Goal: Task Accomplishment & Management: Use online tool/utility

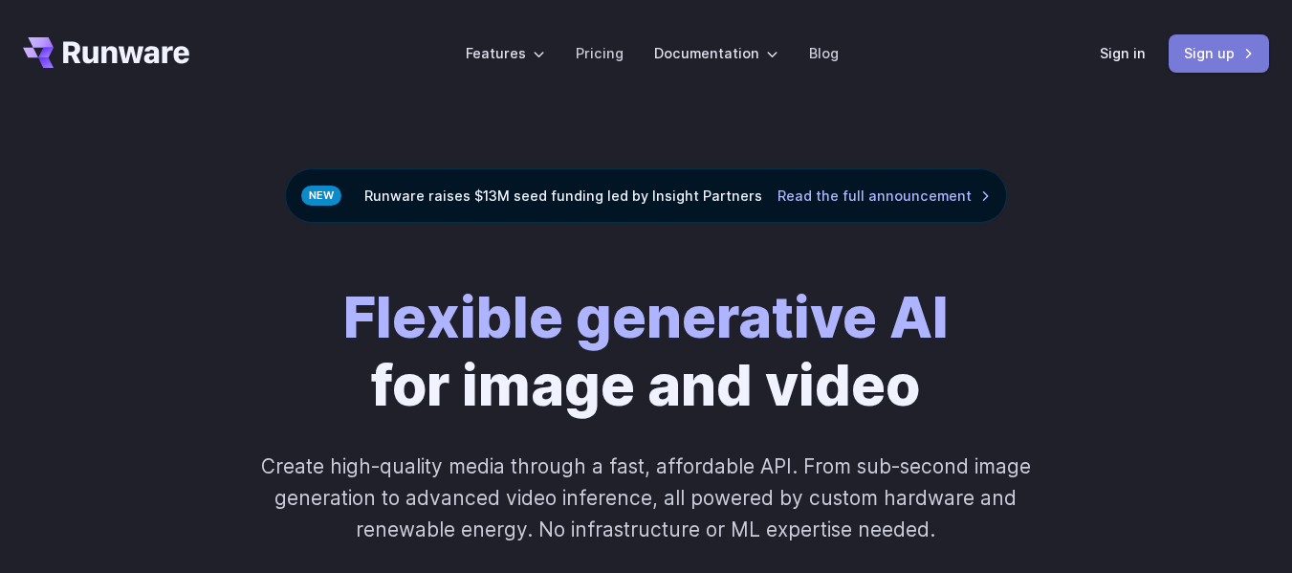
drag, startPoint x: 0, startPoint y: 0, endPoint x: 1240, endPoint y: 52, distance: 1241.3
click at [1240, 52] on link "Sign up" at bounding box center [1219, 52] width 100 height 37
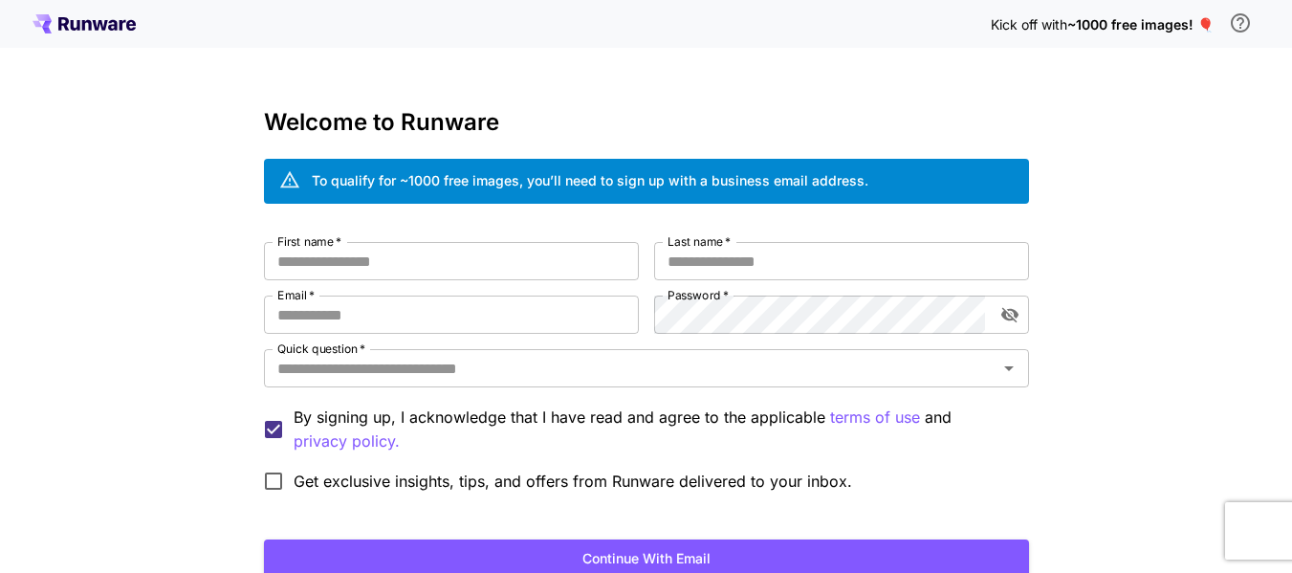
click at [543, 256] on input "First name   *" at bounding box center [451, 261] width 375 height 38
type input "****"
click at [776, 273] on input "Last name   *" at bounding box center [841, 261] width 375 height 38
type input "***"
click at [531, 333] on div "First name   * **** First name   * Last name   * *** Last name   * Email   * Em…" at bounding box center [646, 371] width 765 height 259
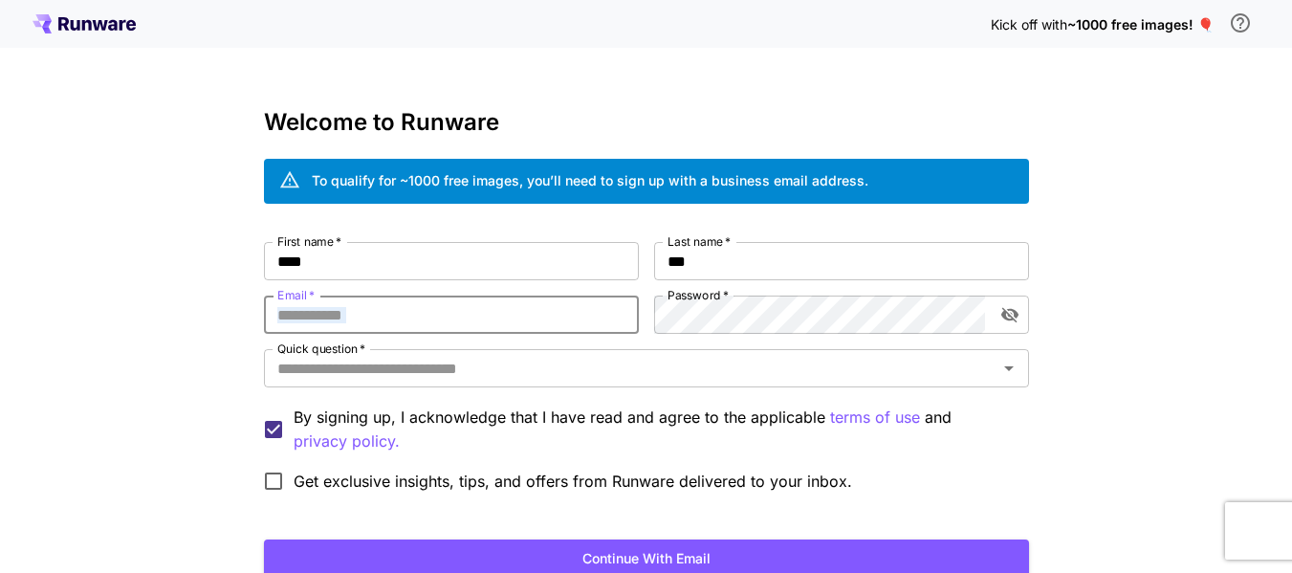
click at [523, 327] on input "Email   *" at bounding box center [451, 314] width 375 height 38
type input "**********"
click at [1007, 327] on button "toggle password visibility" at bounding box center [1010, 314] width 34 height 34
click at [839, 387] on div "Quick question   * Quick question   *" at bounding box center [646, 369] width 765 height 41
click at [814, 386] on div "Quick question   *" at bounding box center [646, 368] width 765 height 38
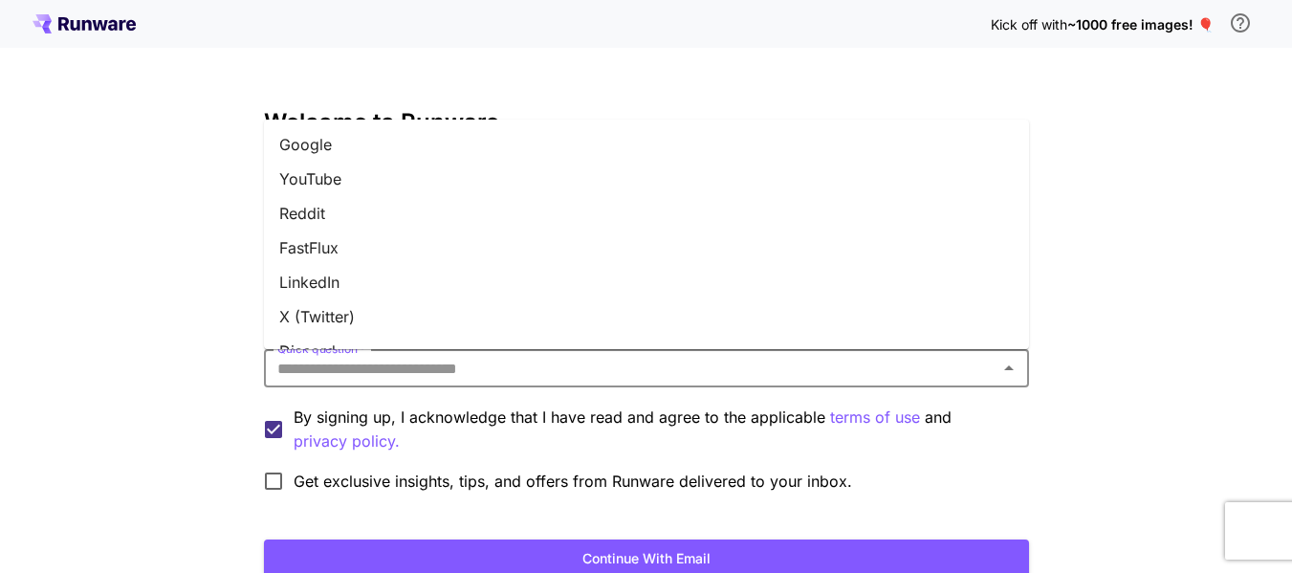
click at [529, 162] on li "YouTube" at bounding box center [646, 179] width 765 height 34
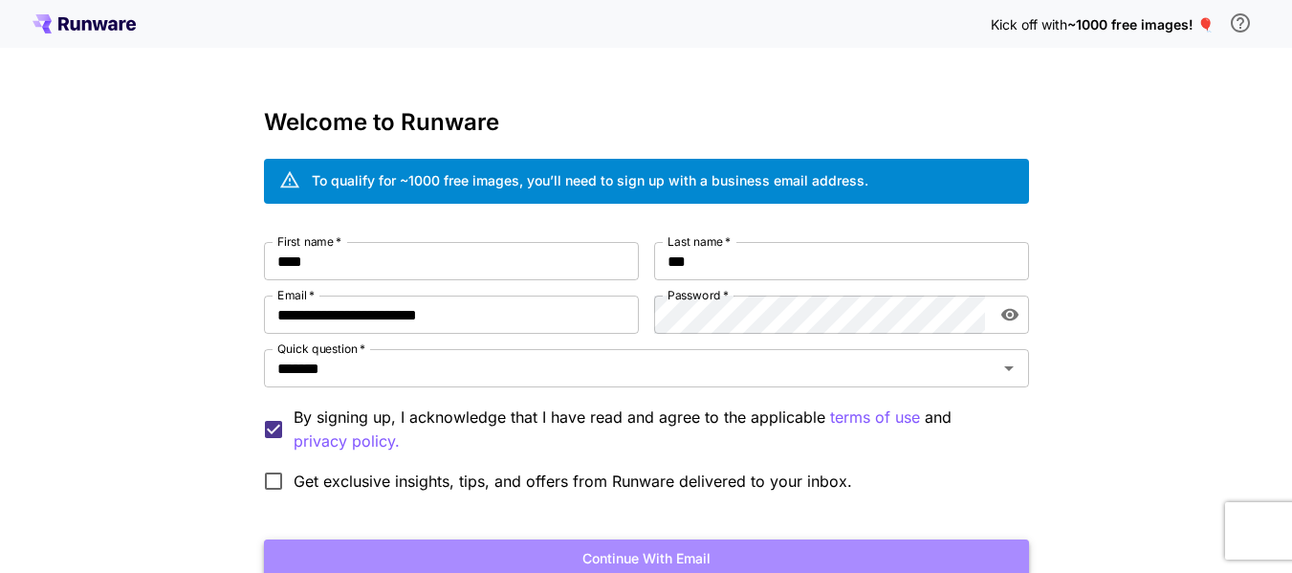
click at [561, 545] on button "Continue with email" at bounding box center [646, 558] width 765 height 39
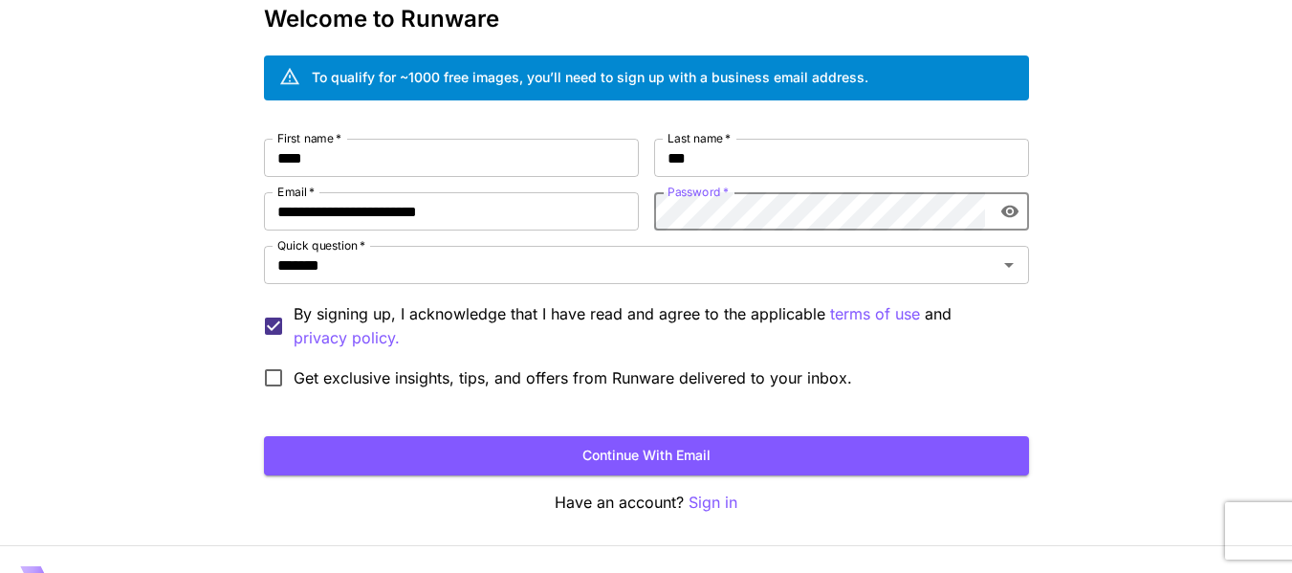
scroll to position [147, 0]
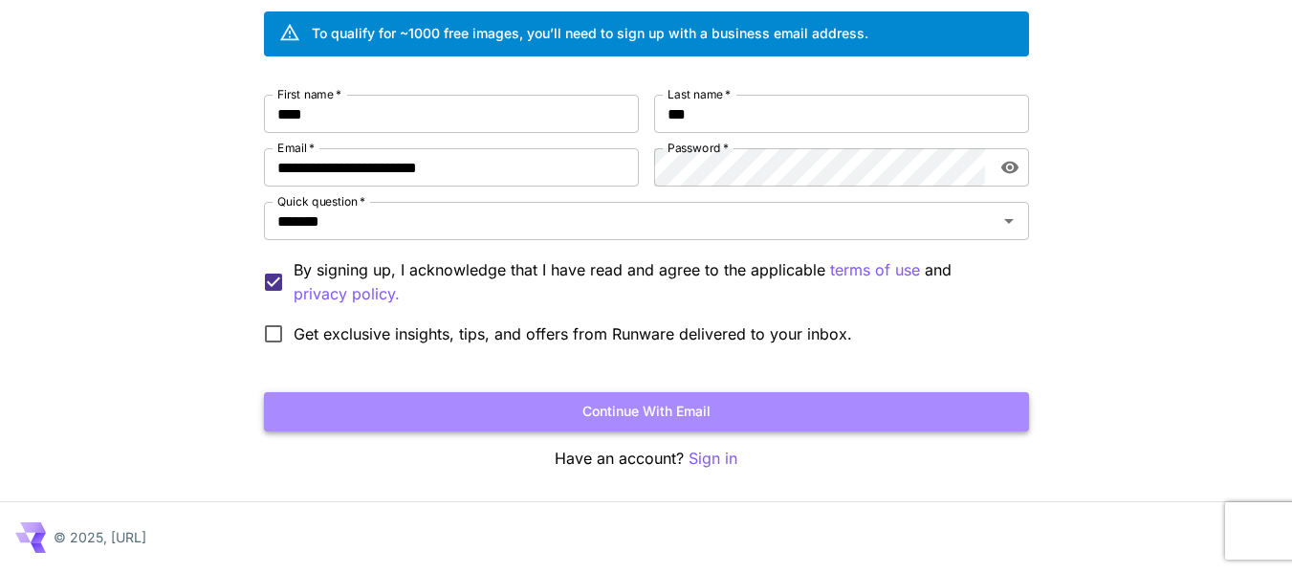
click at [720, 405] on button "Continue with email" at bounding box center [646, 411] width 765 height 39
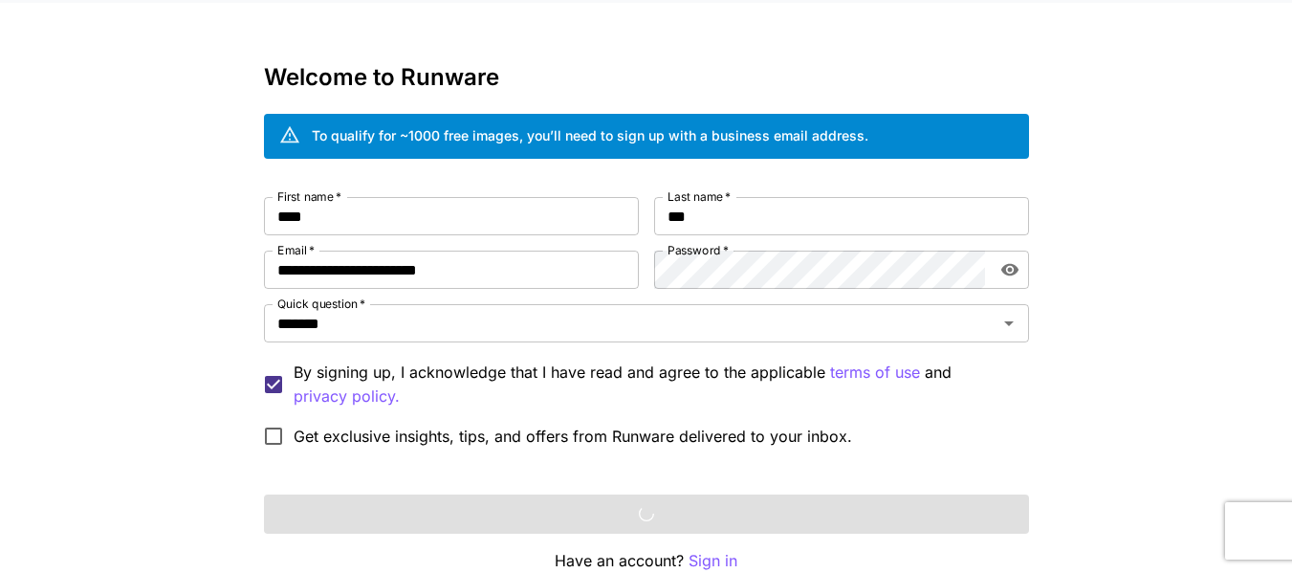
scroll to position [0, 0]
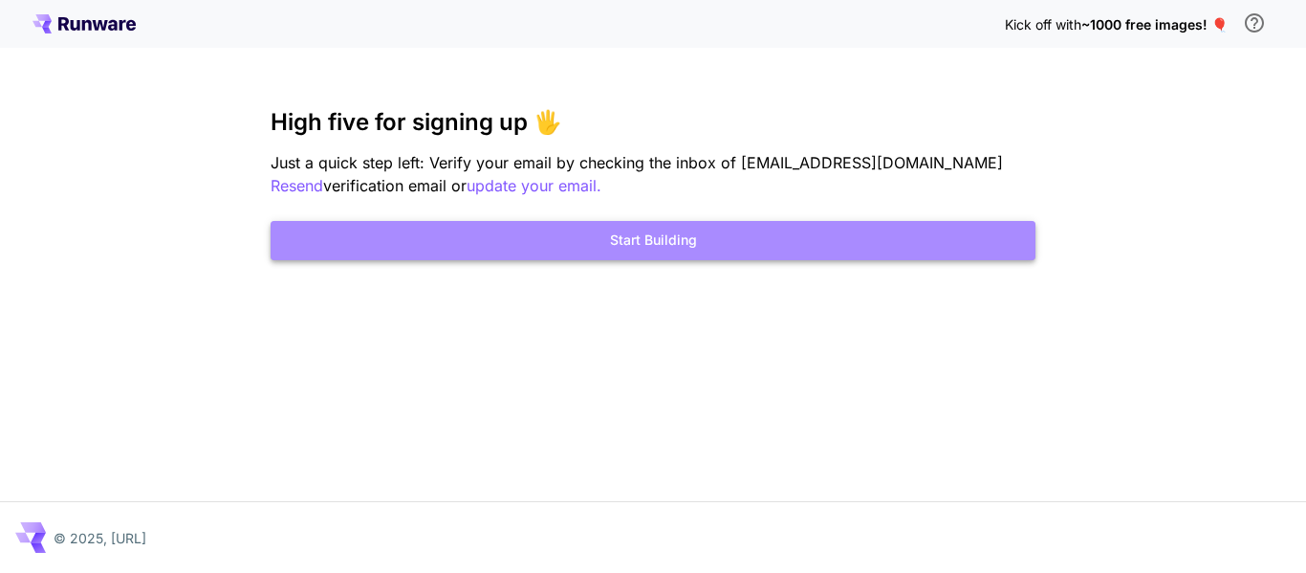
click at [654, 237] on button "Start Building" at bounding box center [653, 240] width 765 height 39
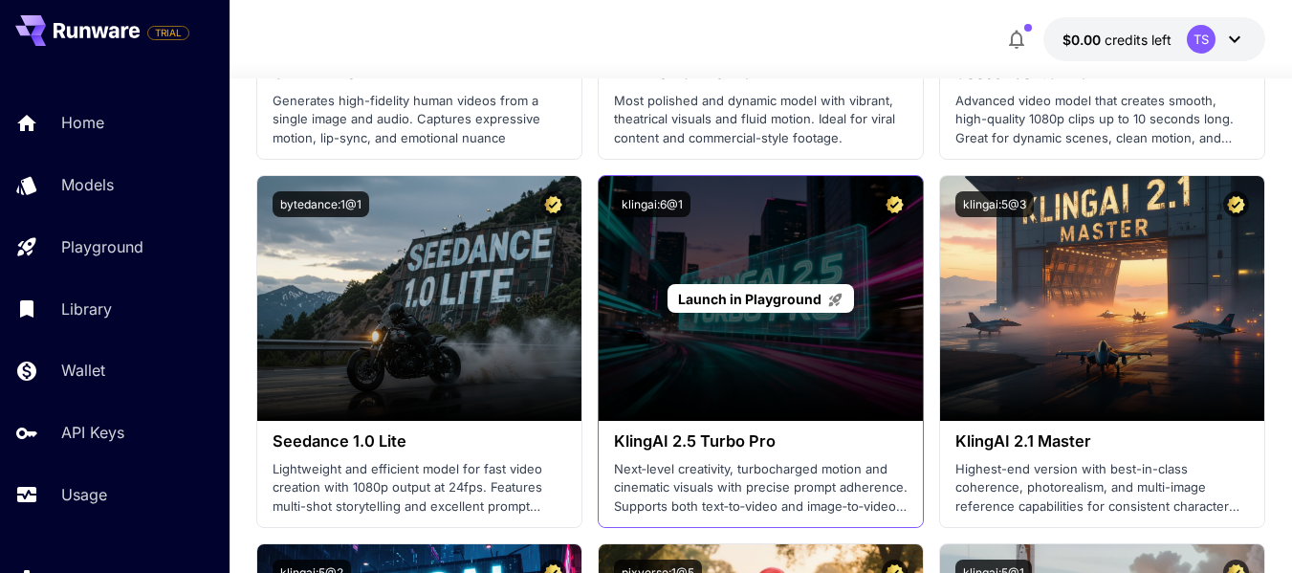
scroll to position [956, 0]
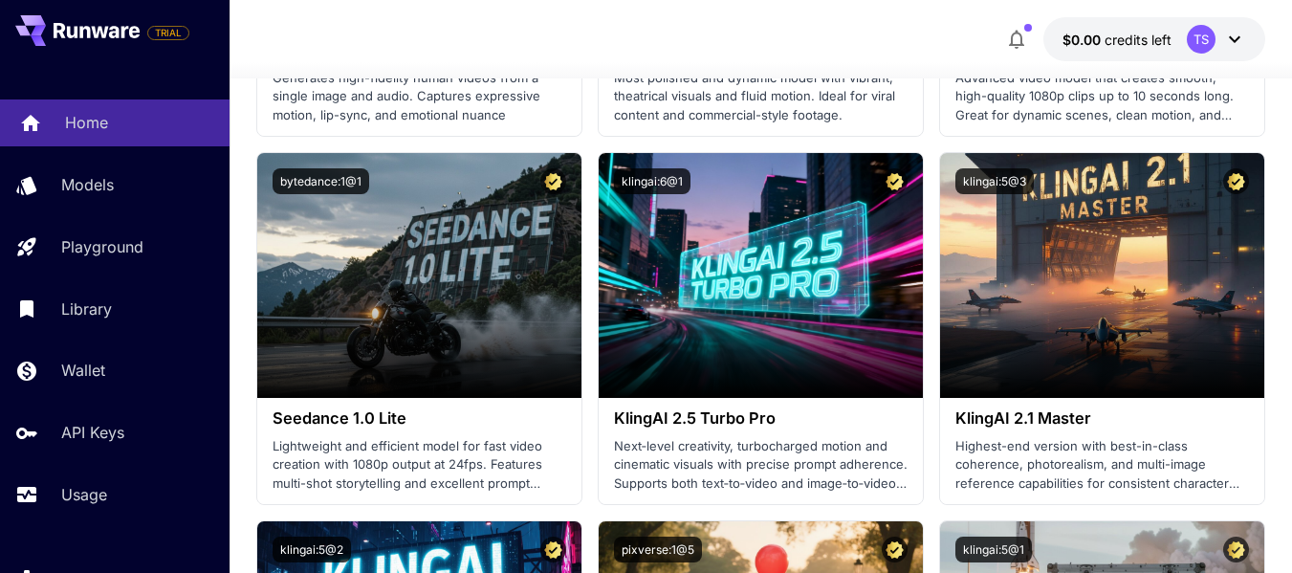
click at [163, 120] on div "Home" at bounding box center [139, 122] width 149 height 23
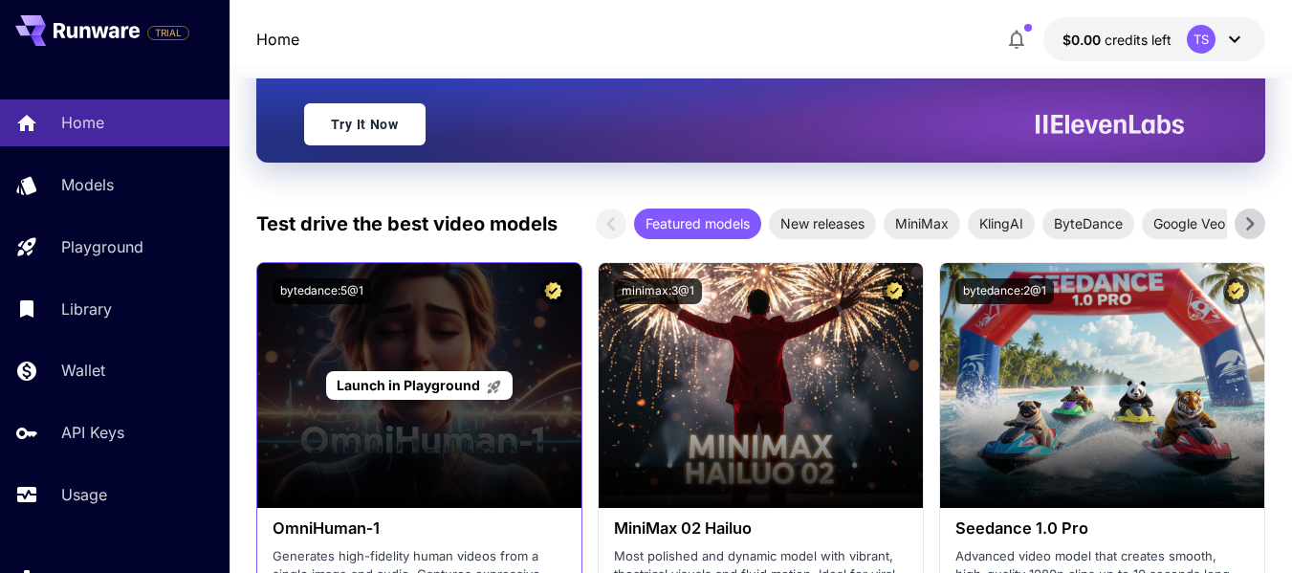
scroll to position [956, 0]
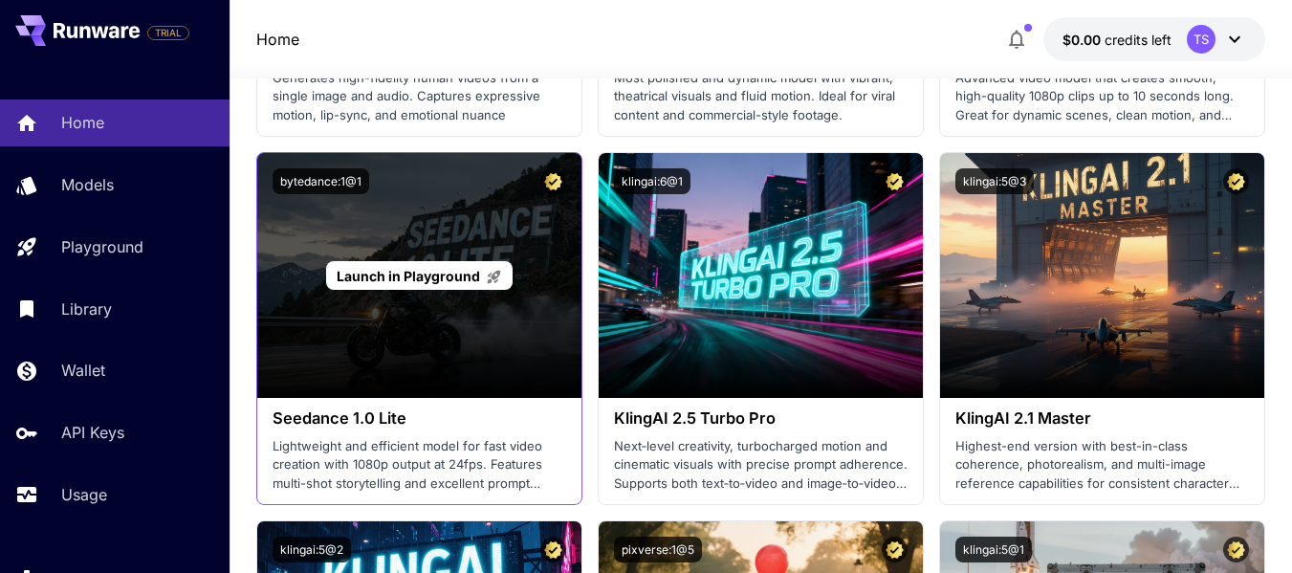
click at [483, 333] on div "Launch in Playground" at bounding box center [419, 275] width 324 height 245
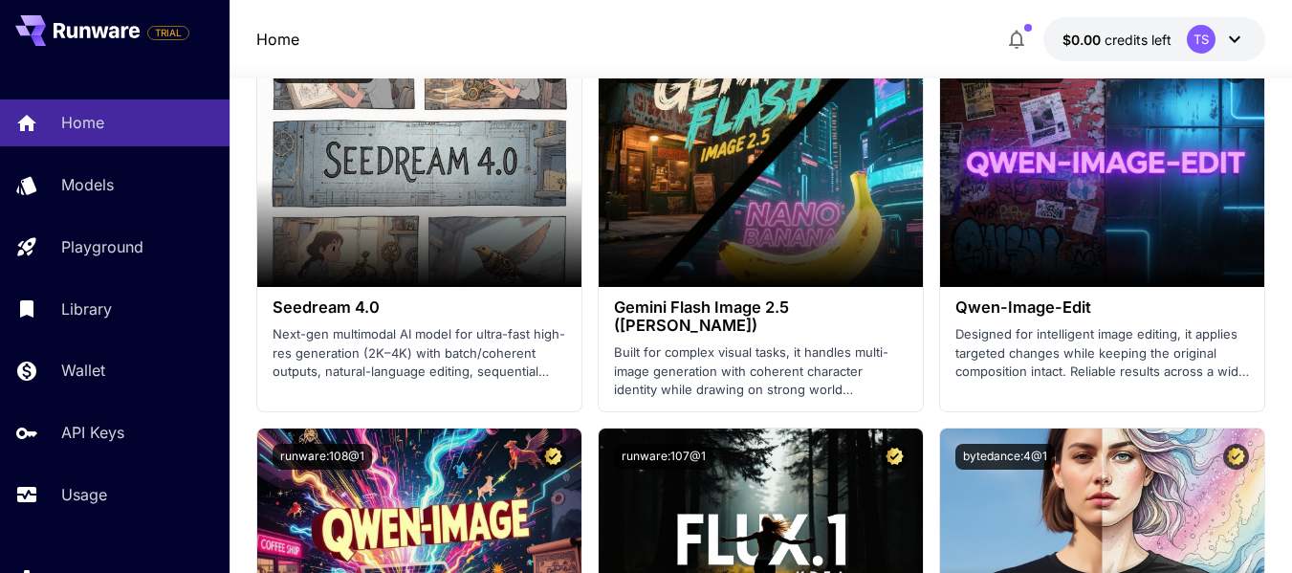
scroll to position [3825, 0]
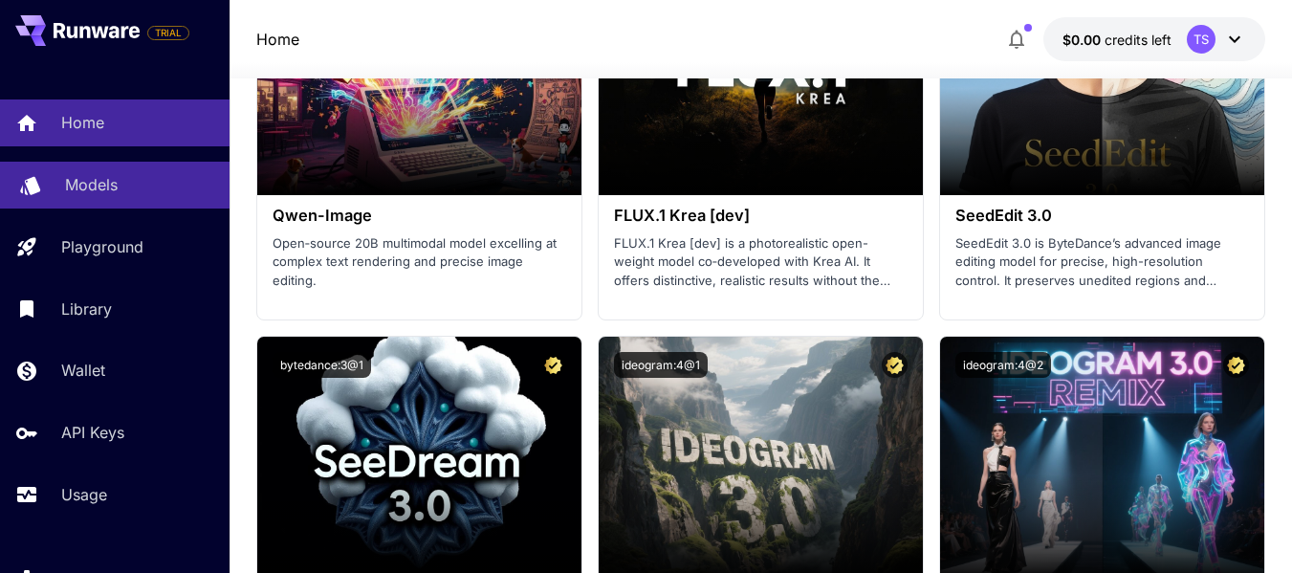
click at [136, 181] on div "Models" at bounding box center [139, 184] width 149 height 23
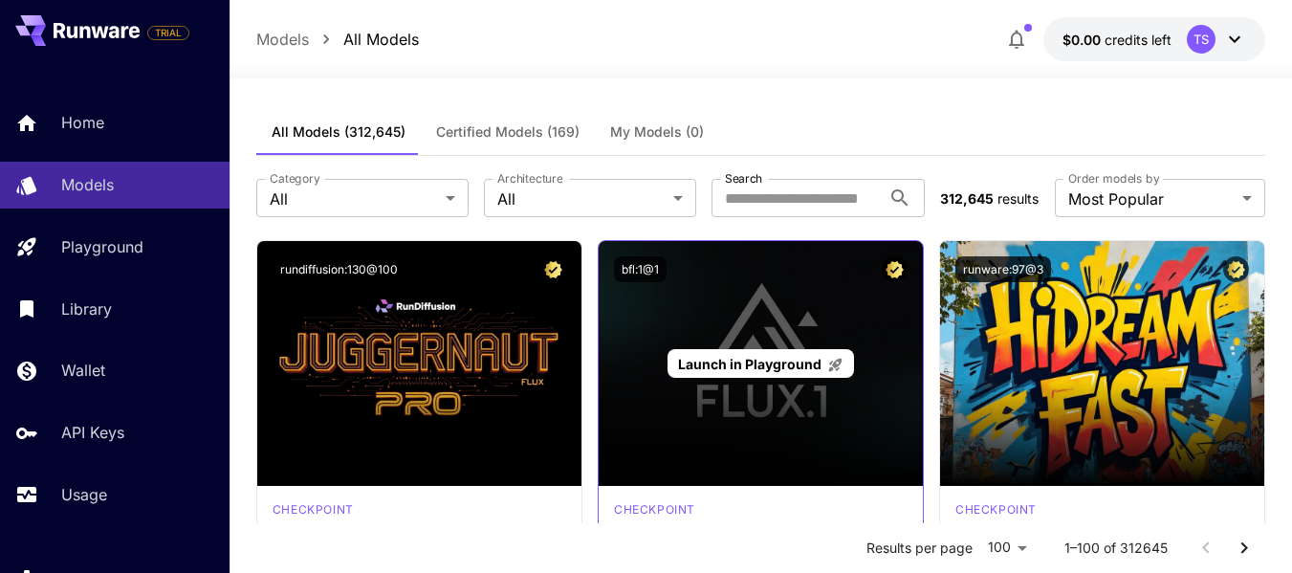
click at [853, 317] on div "Launch in Playground" at bounding box center [761, 363] width 324 height 245
click at [814, 359] on span "Launch in Playground" at bounding box center [749, 364] width 143 height 16
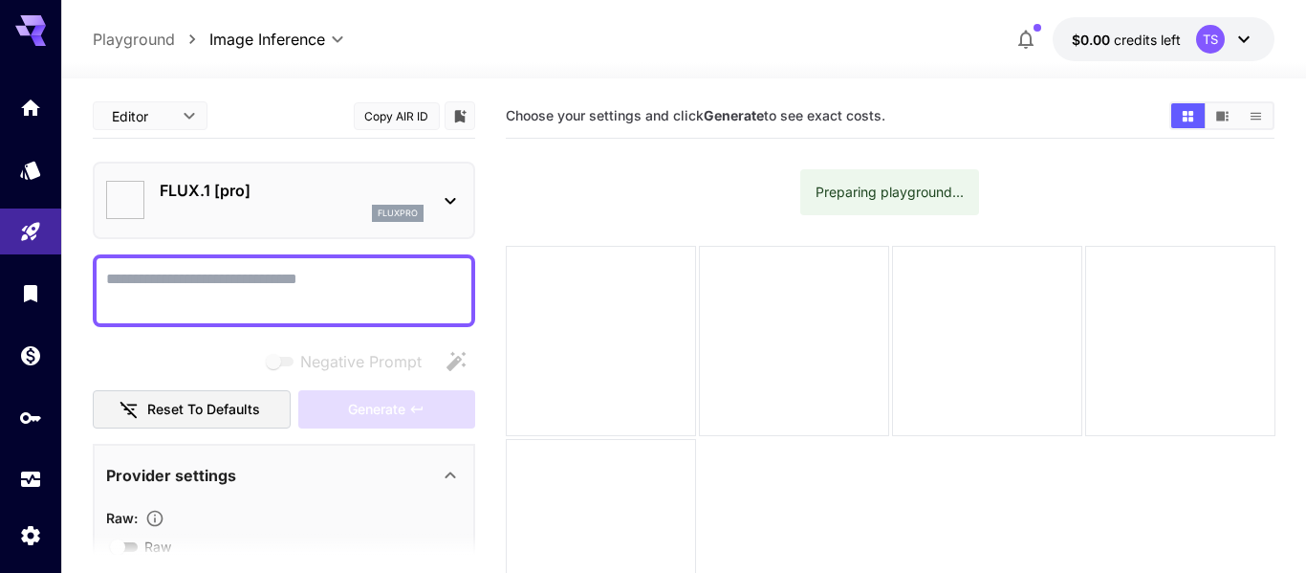
type input "**"
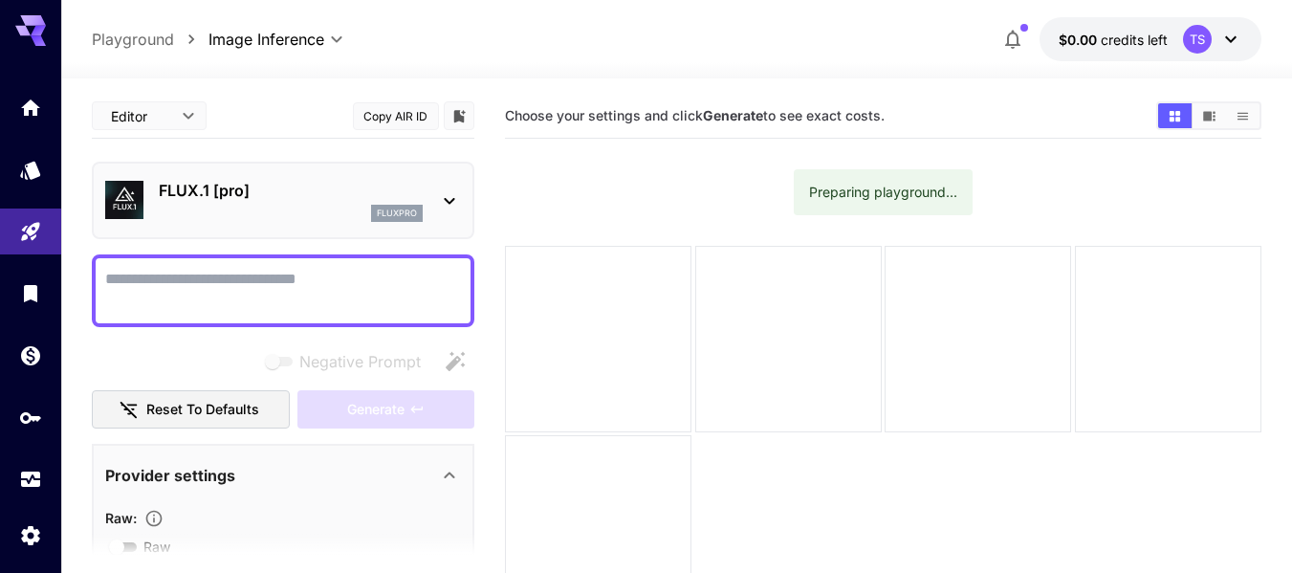
click at [312, 287] on textarea "Negative Prompt" at bounding box center [283, 291] width 356 height 46
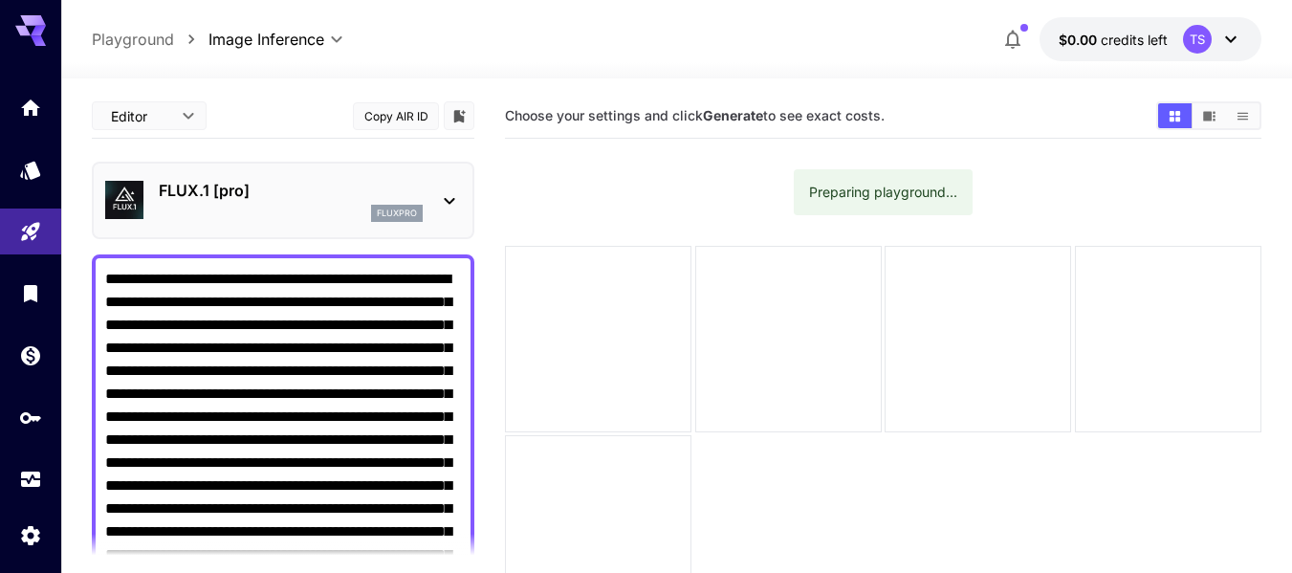
type textarea "**********"
click at [298, 169] on div "FLUX.1 [pro] fluxpro" at bounding box center [283, 200] width 382 height 77
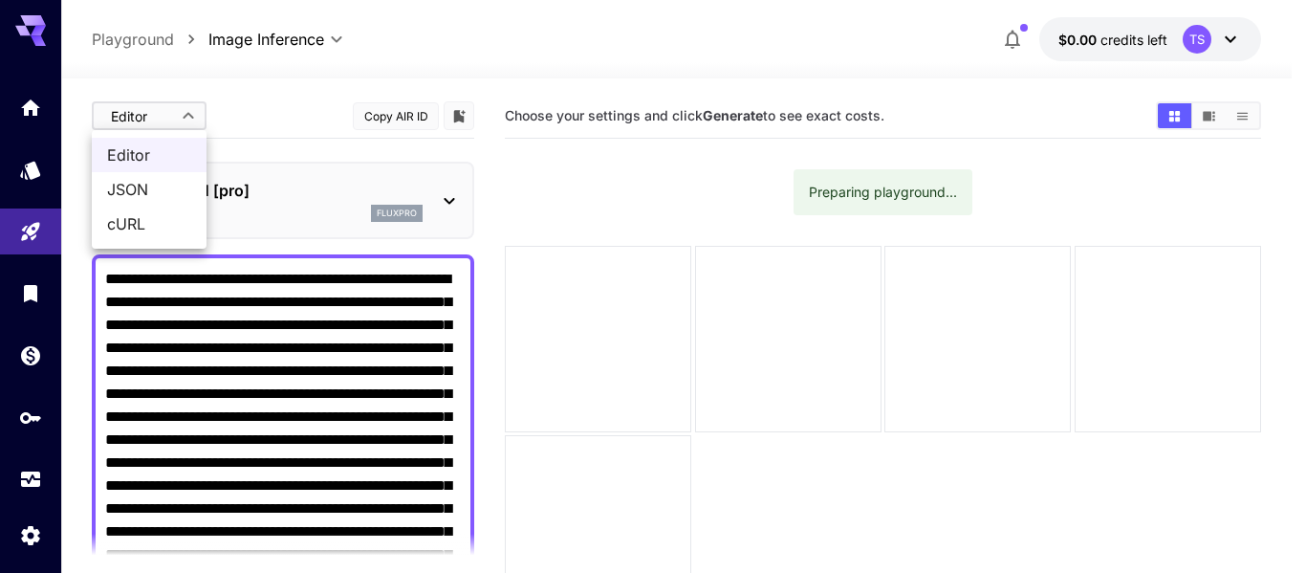
click at [198, 112] on body "**********" at bounding box center [653, 362] width 1306 height 724
click at [193, 111] on div at bounding box center [653, 286] width 1306 height 573
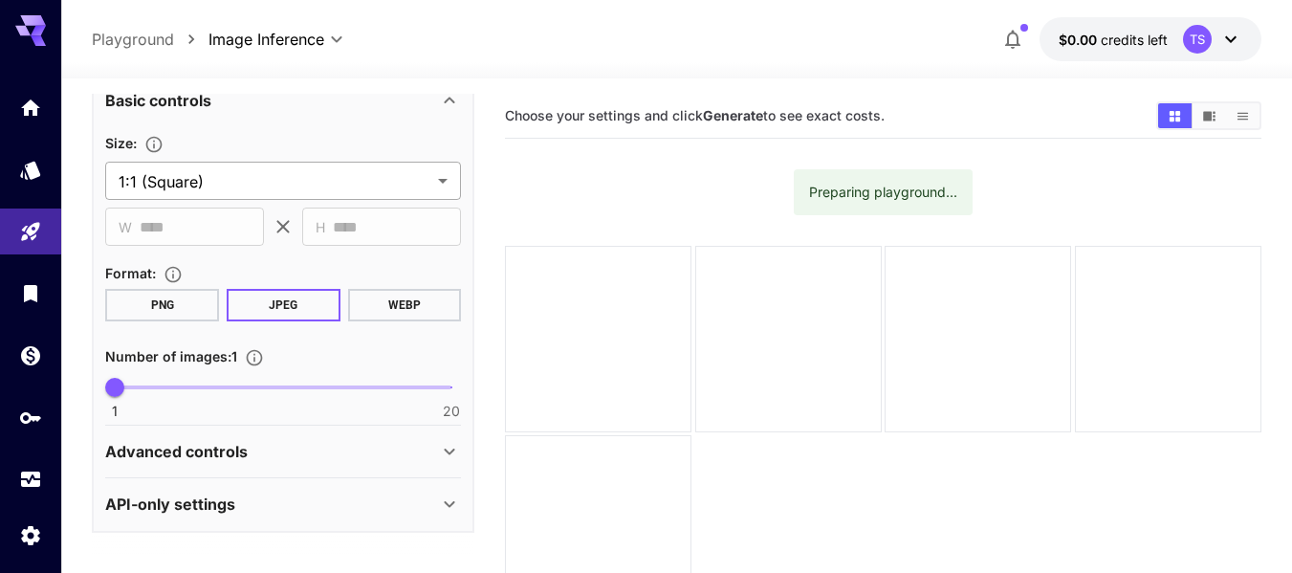
scroll to position [693, 0]
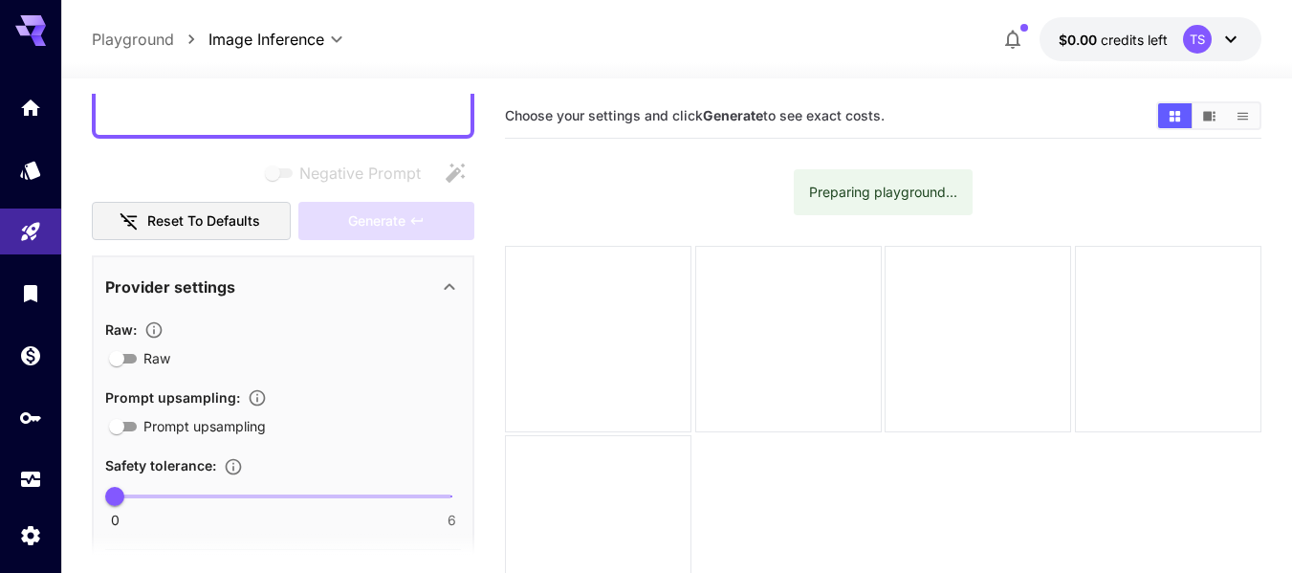
click at [376, 221] on div "Generate" at bounding box center [386, 221] width 176 height 39
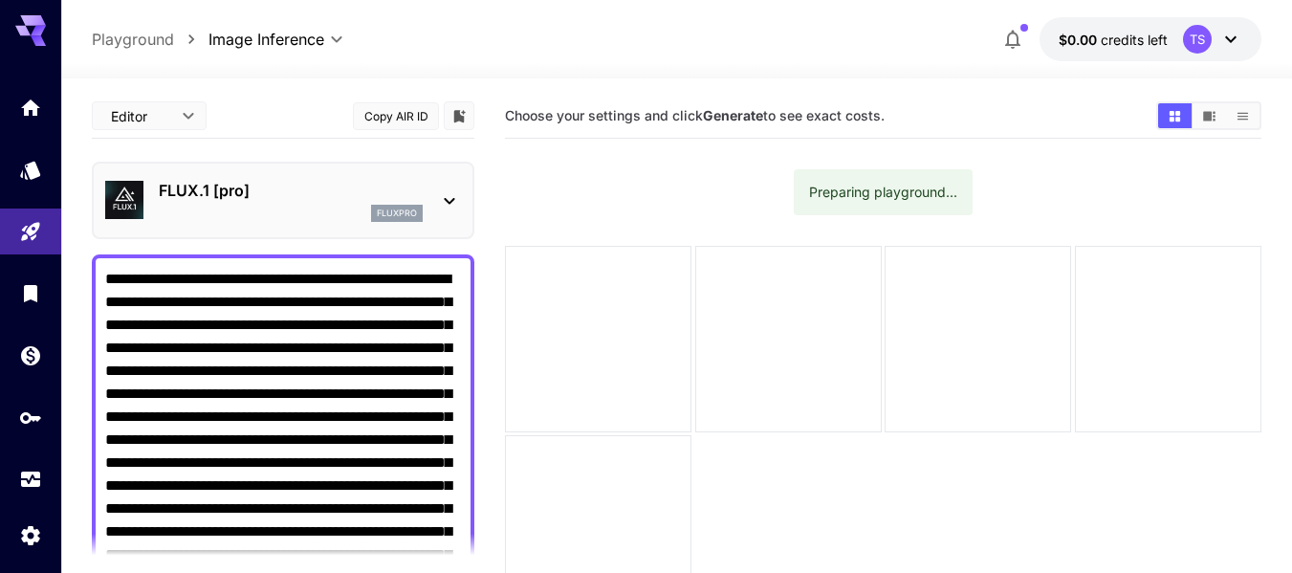
click at [395, 213] on p "fluxpro" at bounding box center [397, 213] width 40 height 13
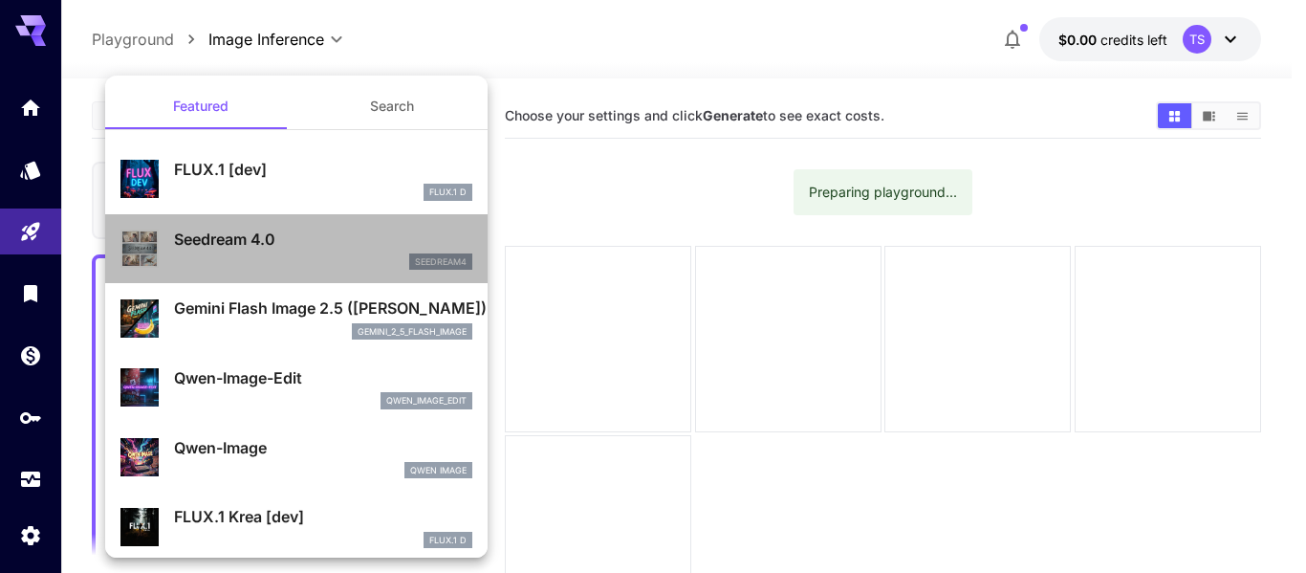
click at [370, 250] on p "Seedream 4.0" at bounding box center [323, 239] width 298 height 23
type input "**********"
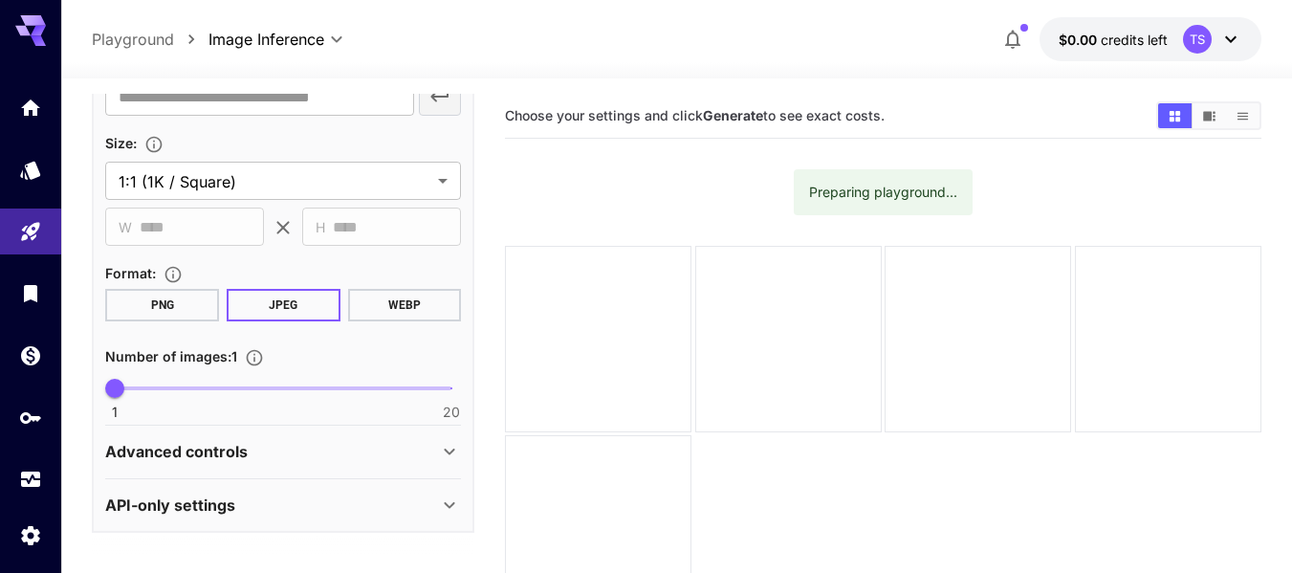
scroll to position [530, 0]
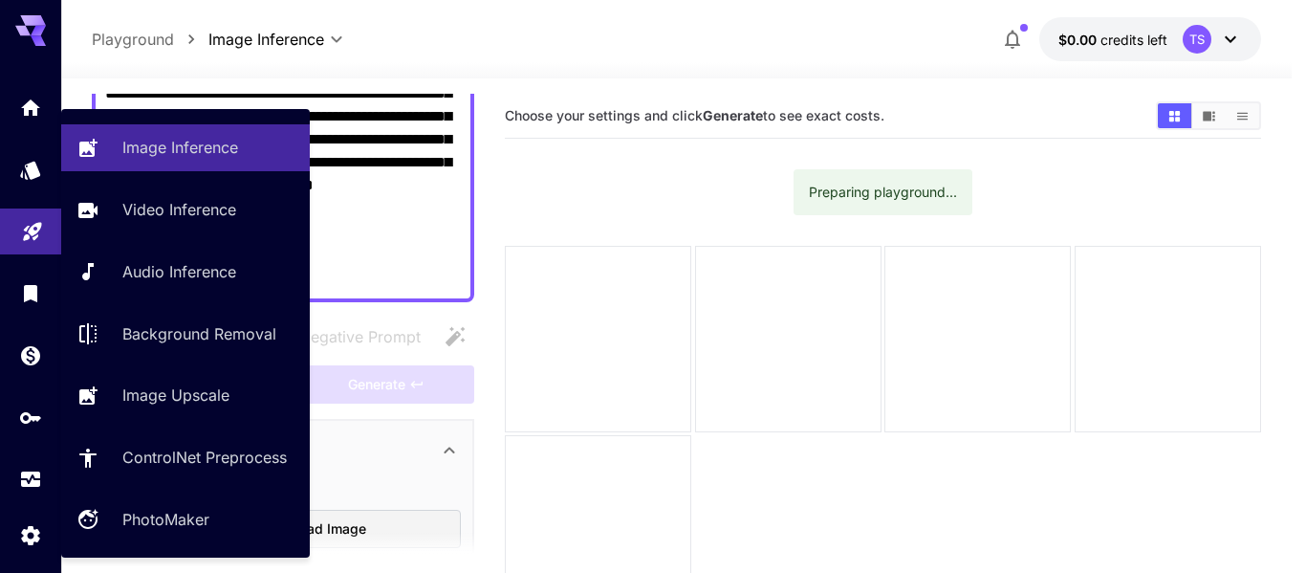
click at [13, 239] on link at bounding box center [30, 231] width 61 height 47
click at [267, 154] on div "Image Inference" at bounding box center [210, 147] width 168 height 23
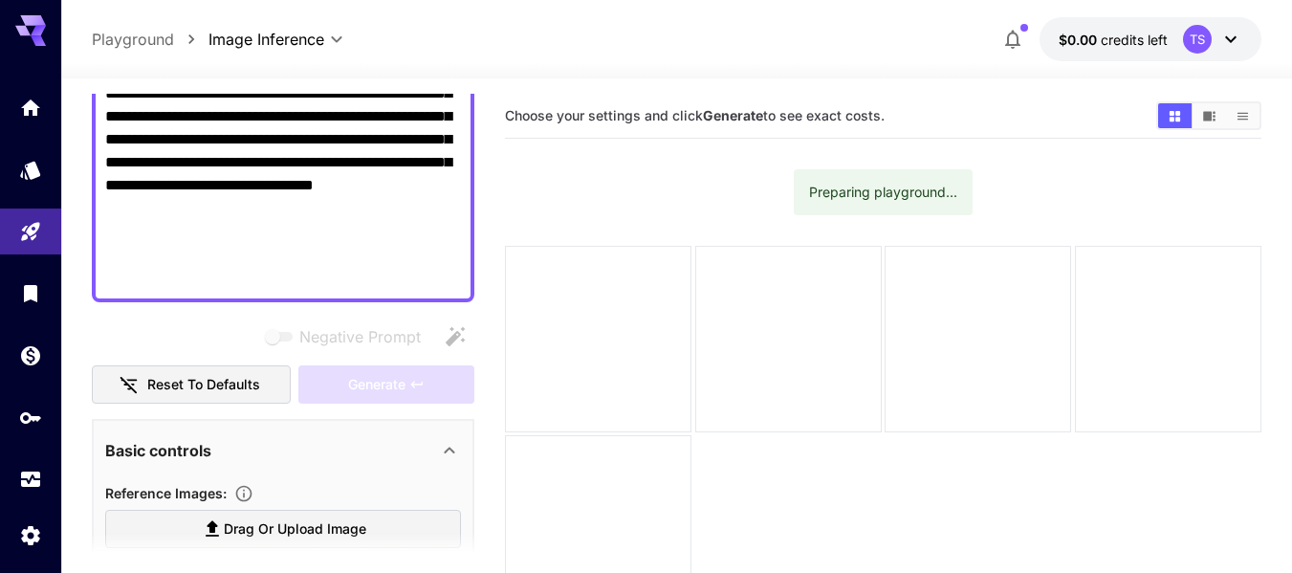
click at [934, 199] on div "Preparing playground..." at bounding box center [883, 192] width 148 height 34
click at [126, 48] on p "Playground" at bounding box center [133, 39] width 82 height 23
click at [140, 36] on p "Playground" at bounding box center [133, 39] width 82 height 23
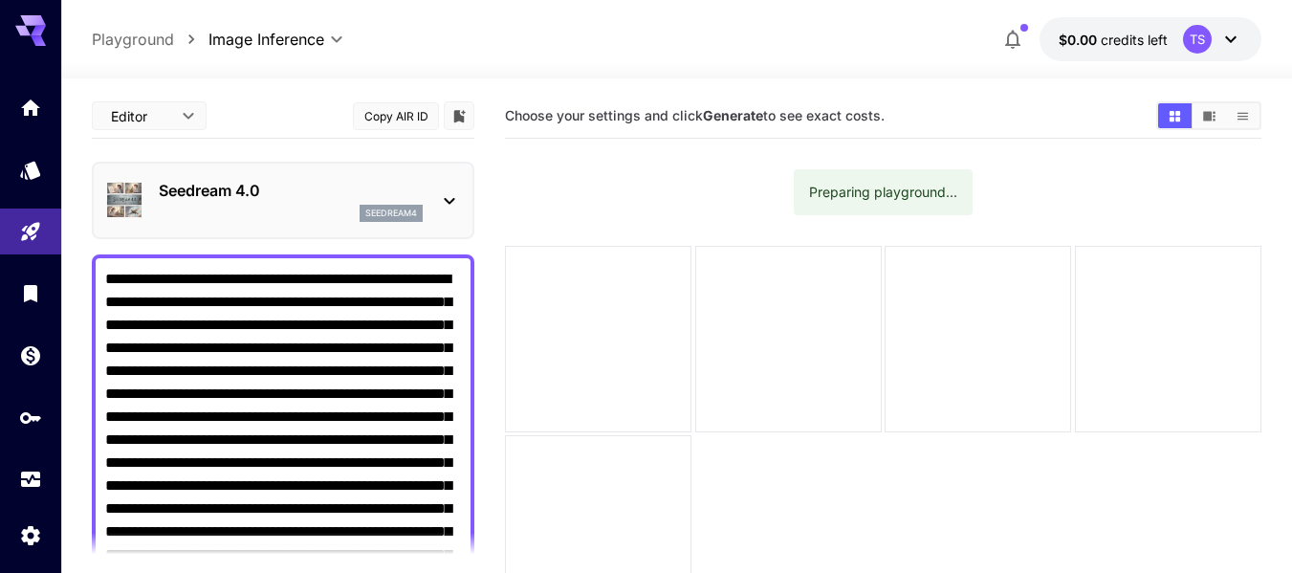
scroll to position [478, 0]
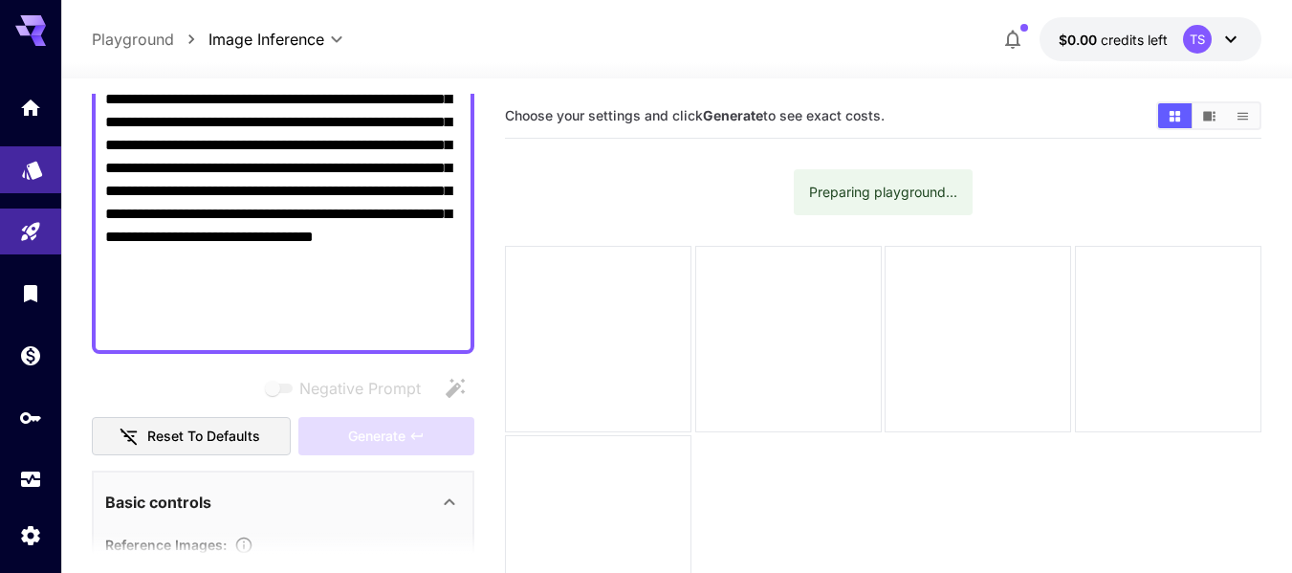
click at [19, 168] on link at bounding box center [30, 169] width 61 height 47
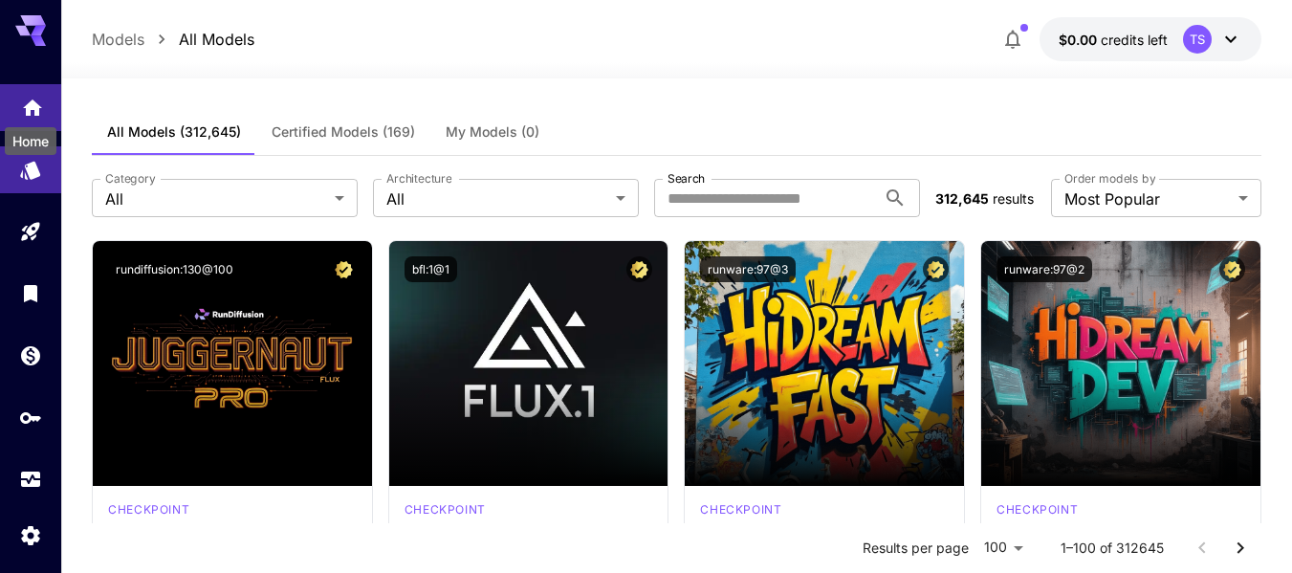
click at [33, 94] on icon "Home" at bounding box center [32, 102] width 23 height 23
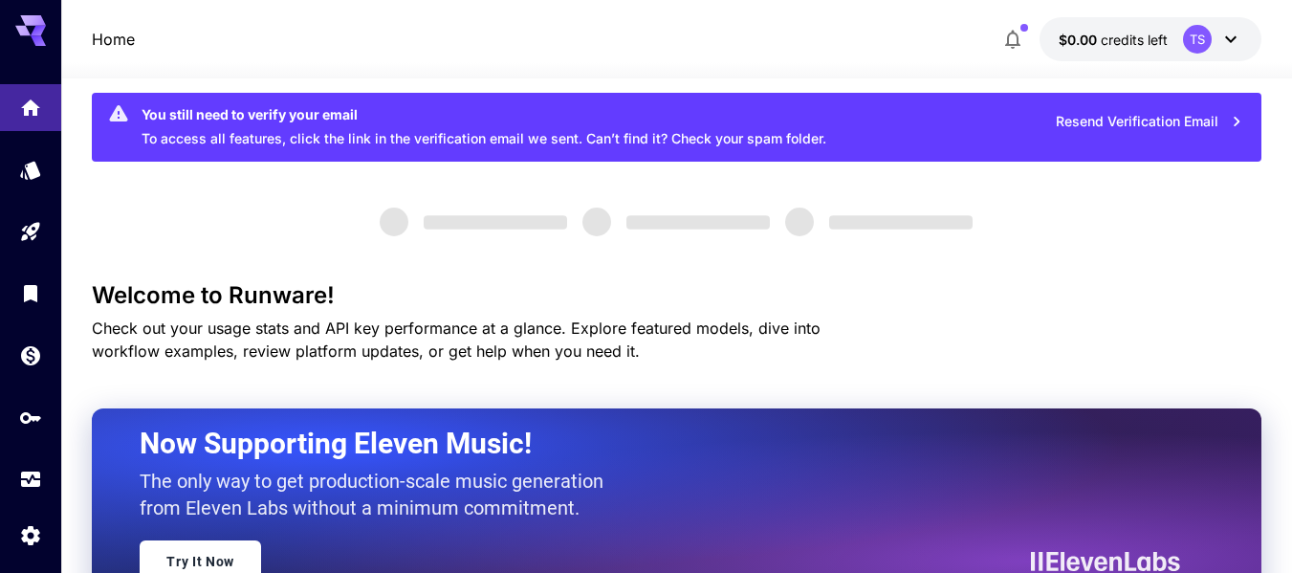
scroll to position [33, 0]
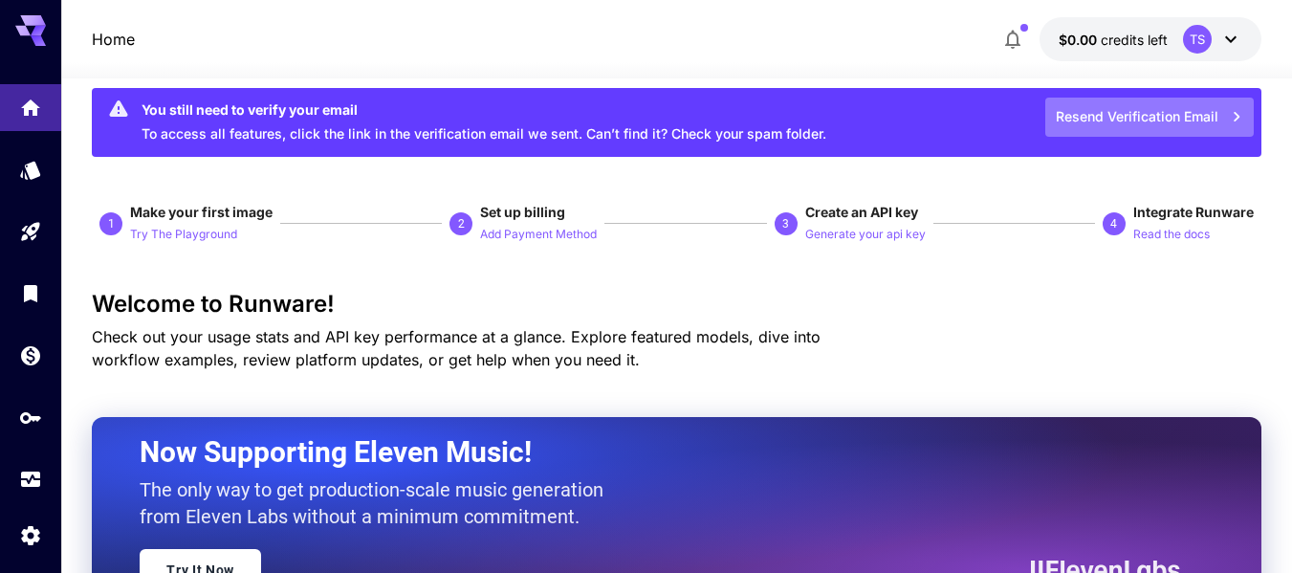
click at [1149, 115] on button "Resend Verification Email" at bounding box center [1149, 117] width 208 height 39
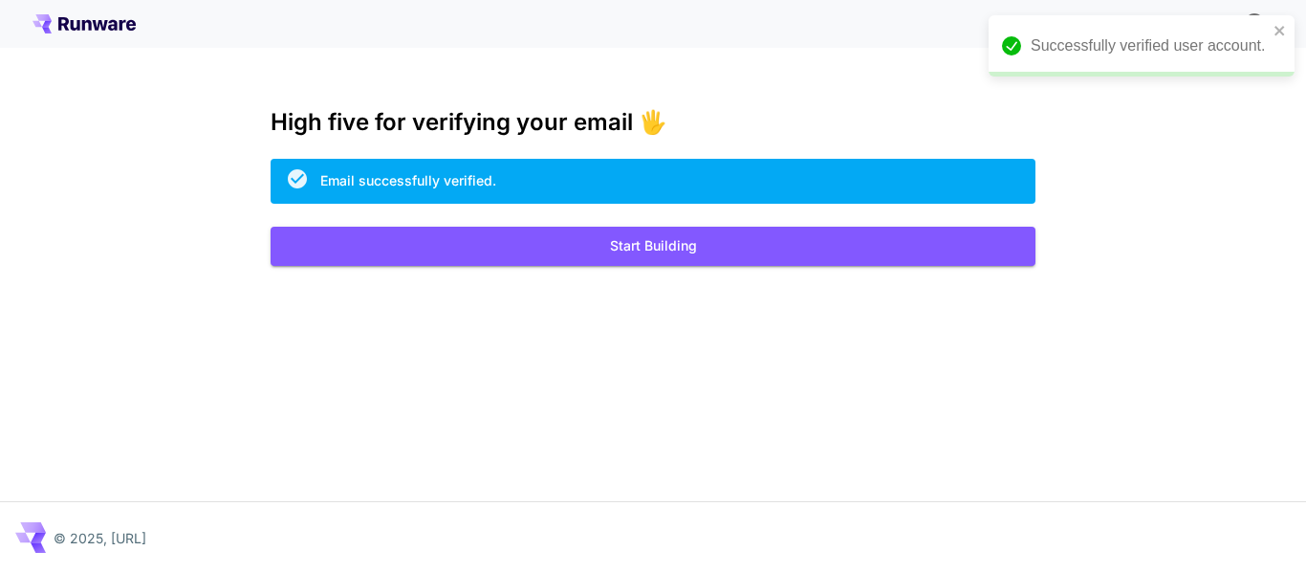
drag, startPoint x: 560, startPoint y: 305, endPoint x: 673, endPoint y: 322, distance: 114.1
click at [673, 322] on div "Kick off with ~1000 free images! 🎈 High five for verifying your email 🖐️ Email …" at bounding box center [653, 286] width 1306 height 573
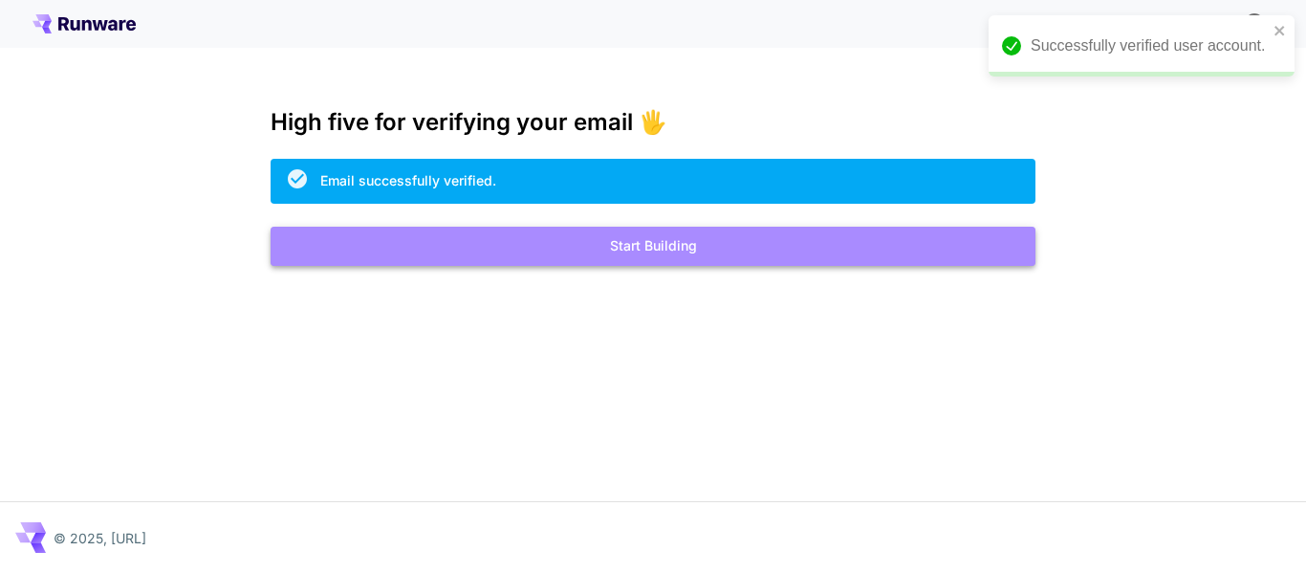
click at [694, 235] on button "Start Building" at bounding box center [653, 246] width 765 height 39
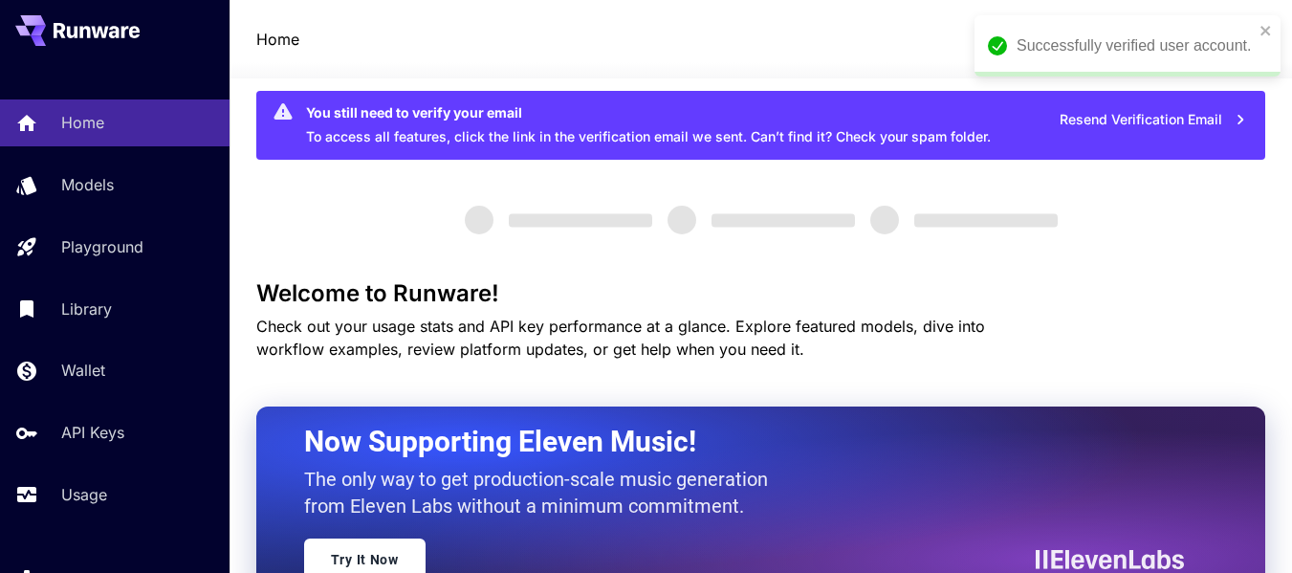
scroll to position [478, 0]
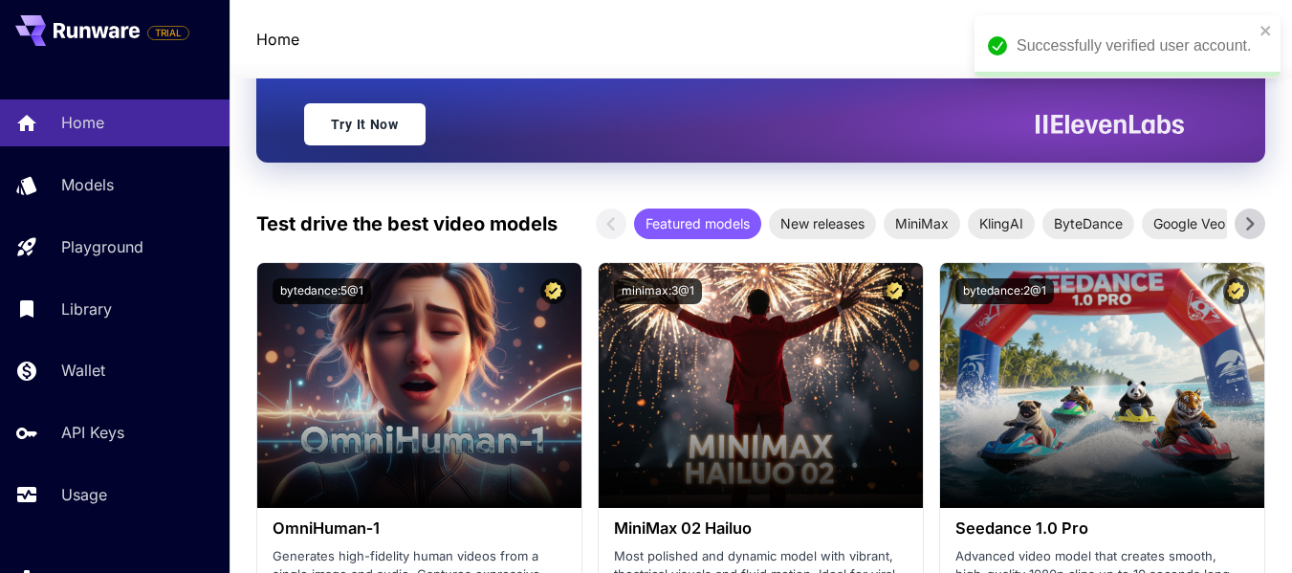
click at [1252, 229] on icon at bounding box center [1249, 223] width 29 height 29
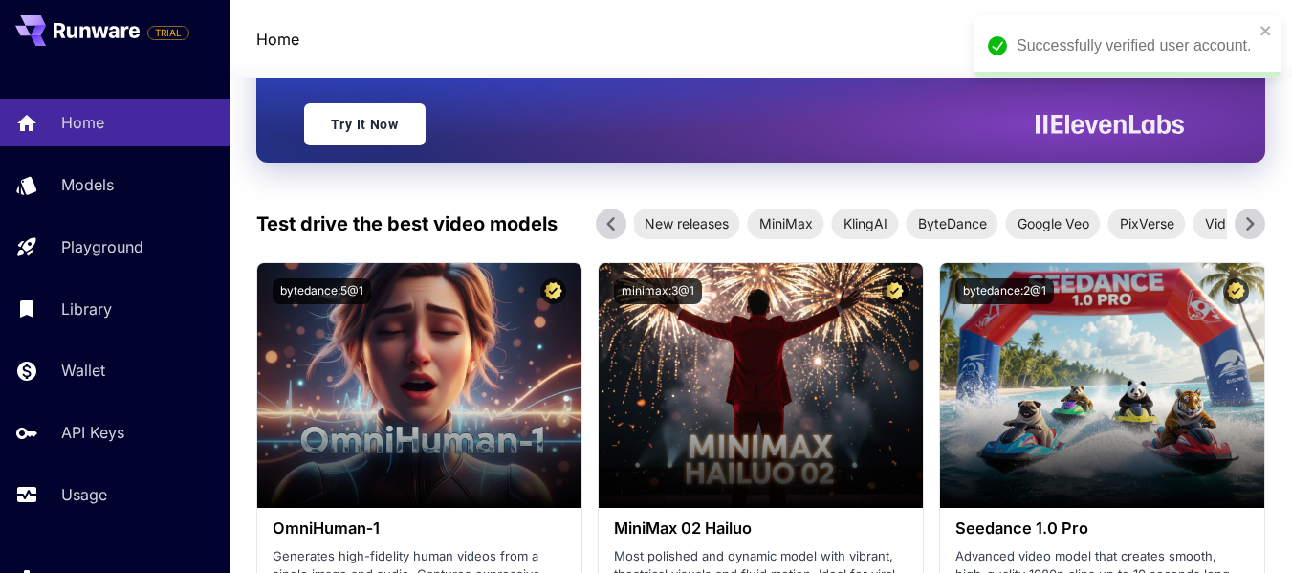
click at [1246, 226] on icon at bounding box center [1249, 223] width 29 height 29
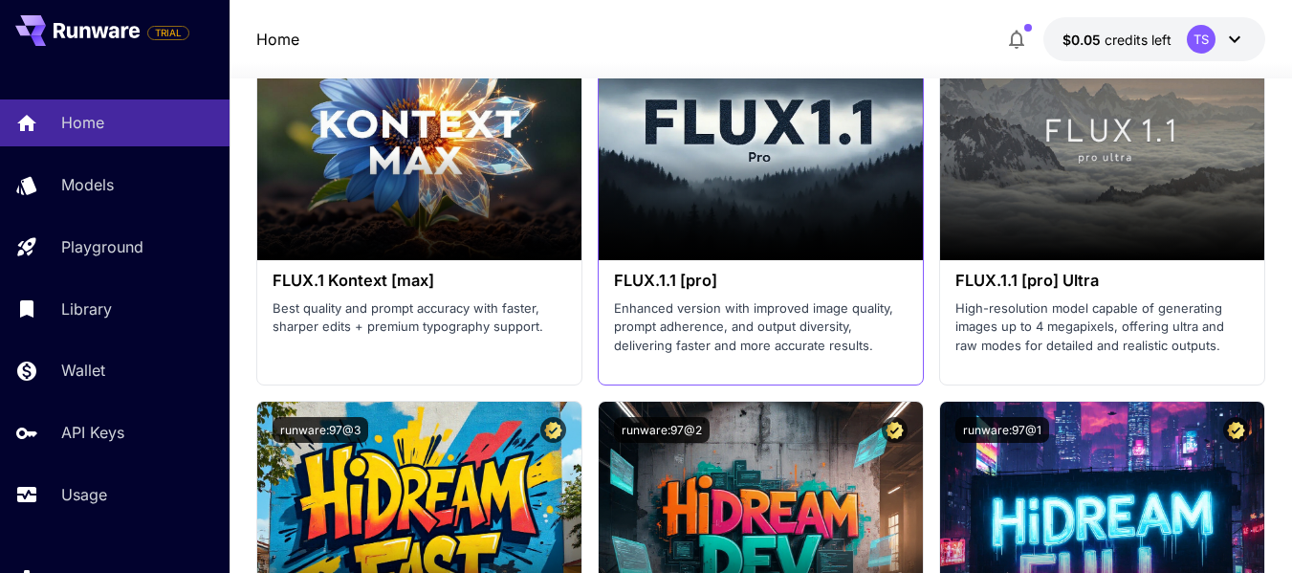
scroll to position [5691, 0]
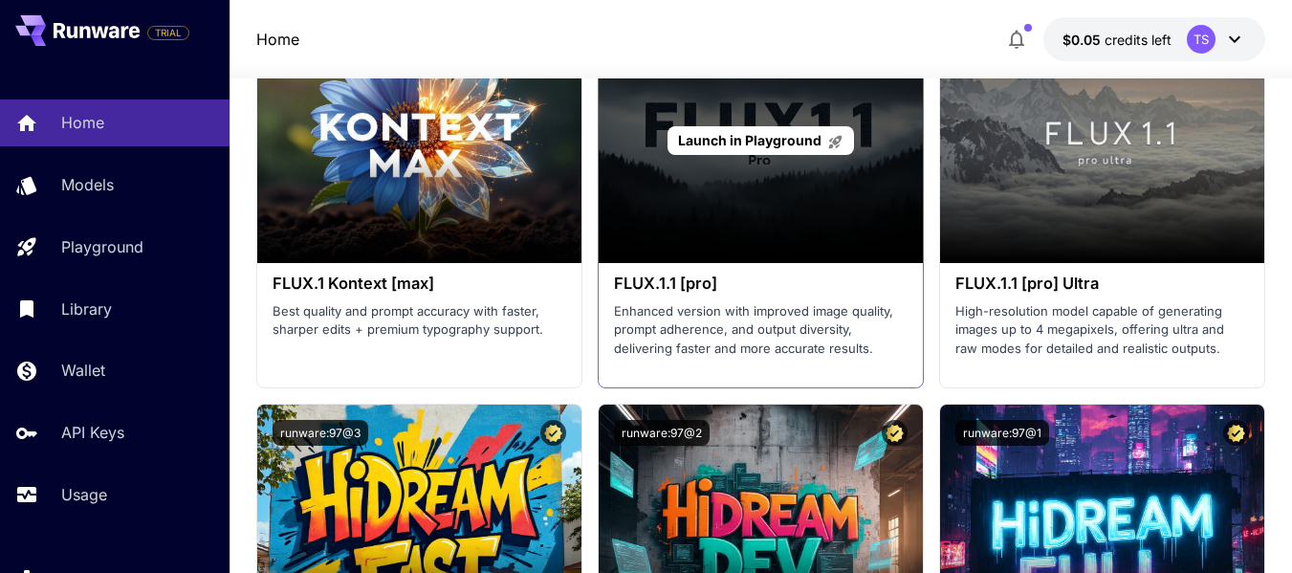
click at [836, 236] on div "Launch in Playground" at bounding box center [761, 140] width 324 height 245
click at [808, 144] on span "Launch in Playground" at bounding box center [749, 140] width 143 height 16
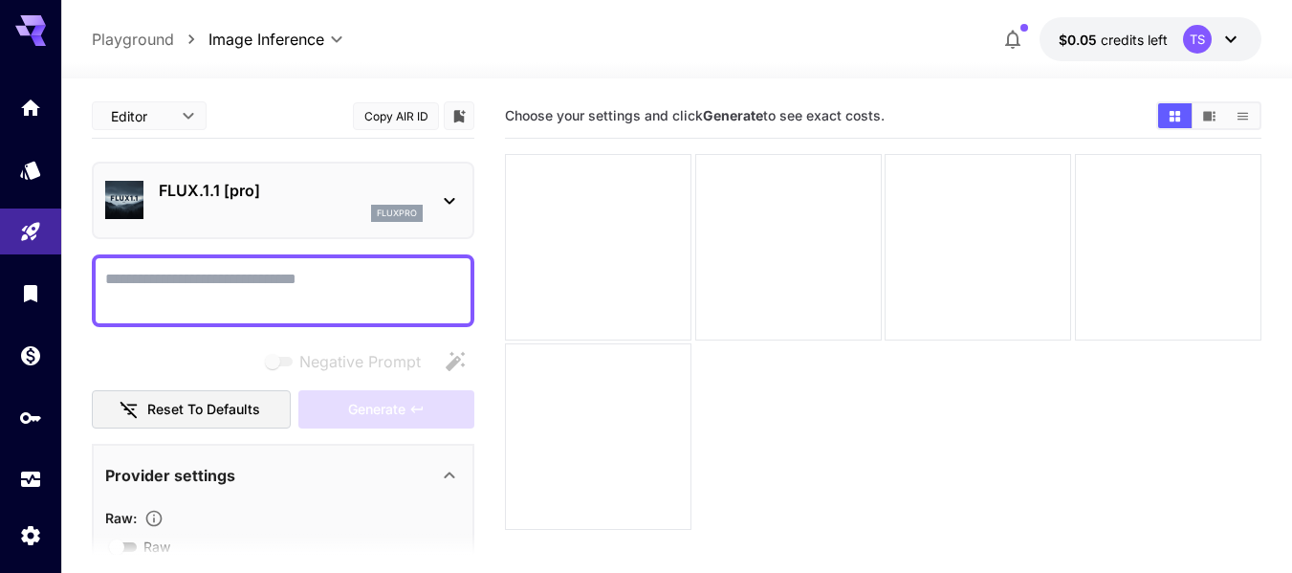
click at [282, 295] on textarea "Negative Prompt" at bounding box center [283, 291] width 356 height 46
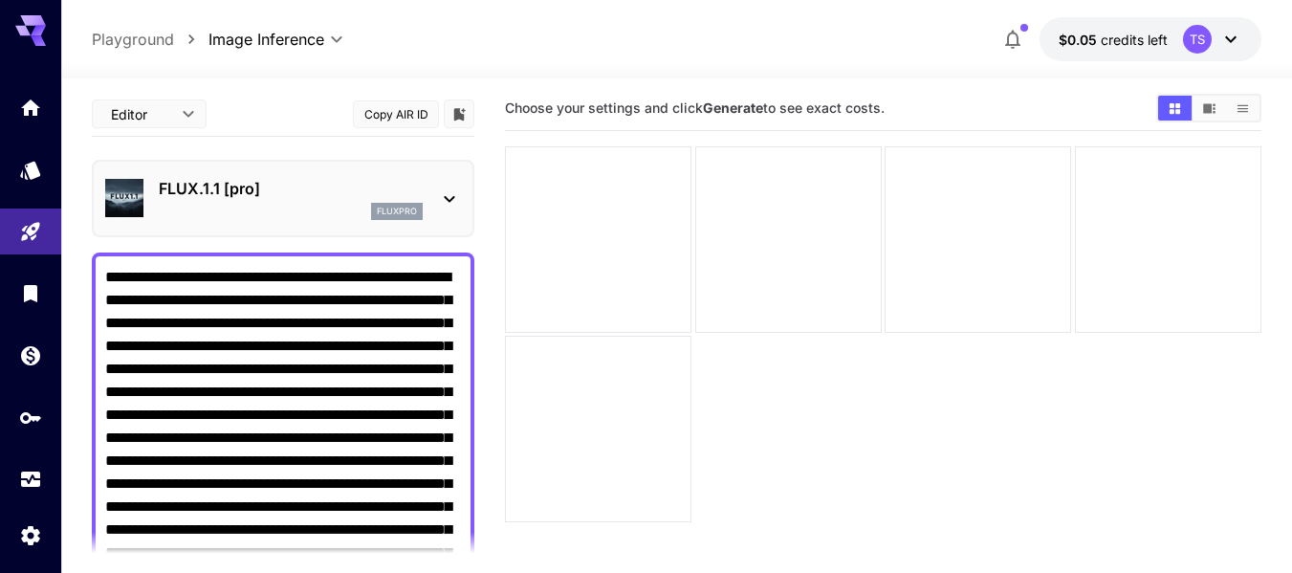
scroll to position [478, 0]
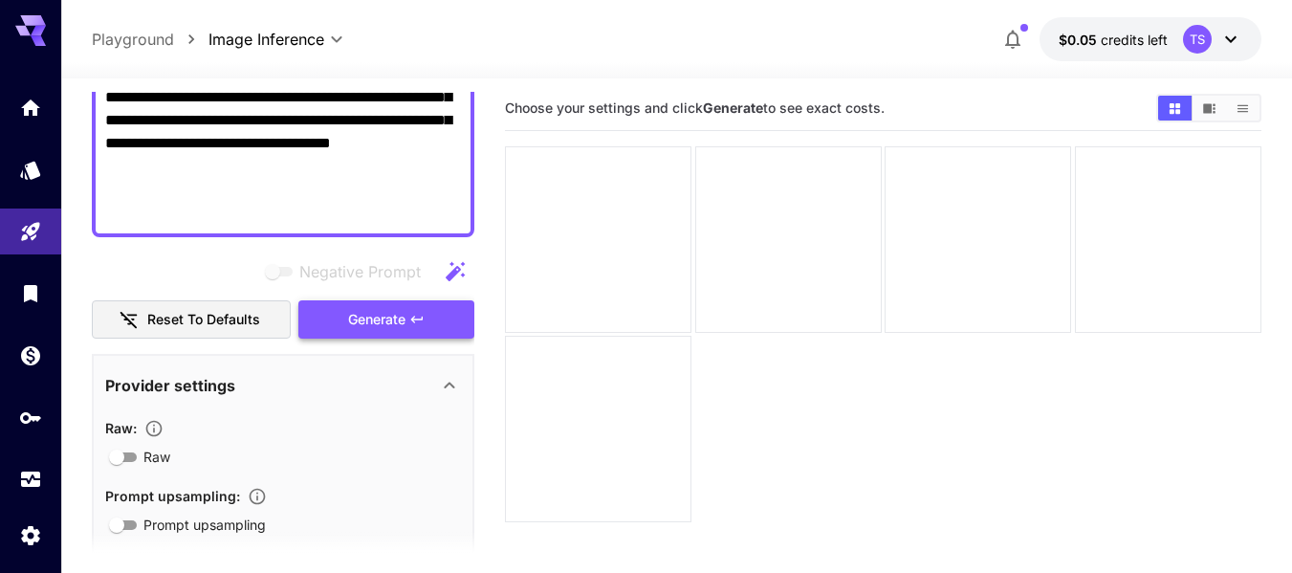
type textarea "**********"
click at [404, 325] on span "Generate" at bounding box center [376, 320] width 57 height 24
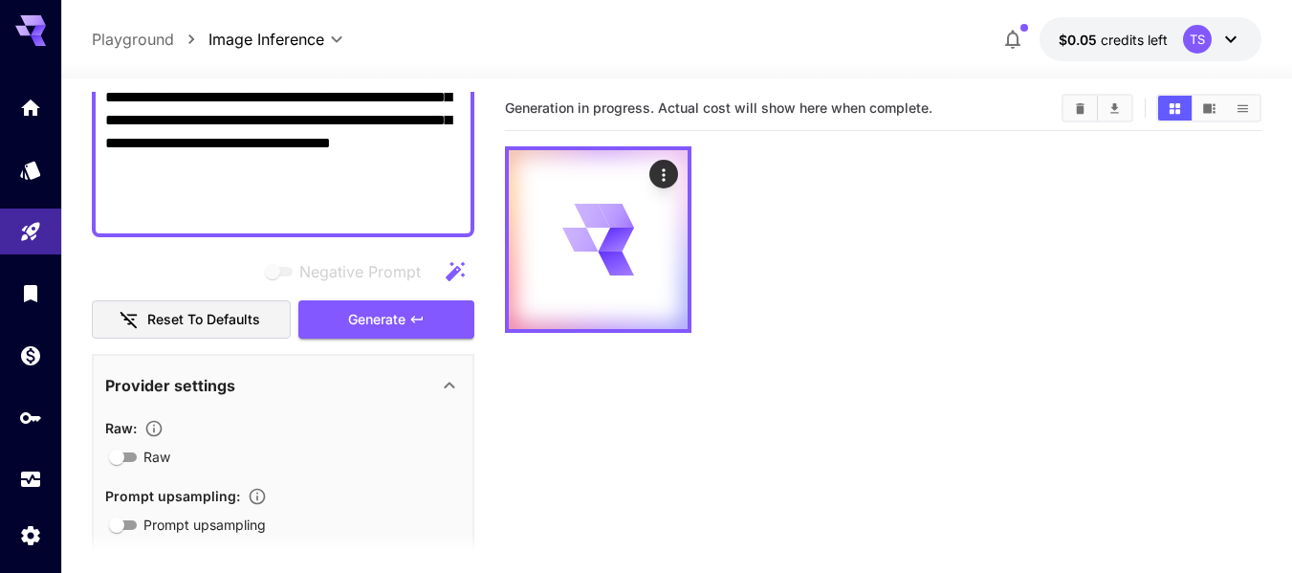
scroll to position [0, 0]
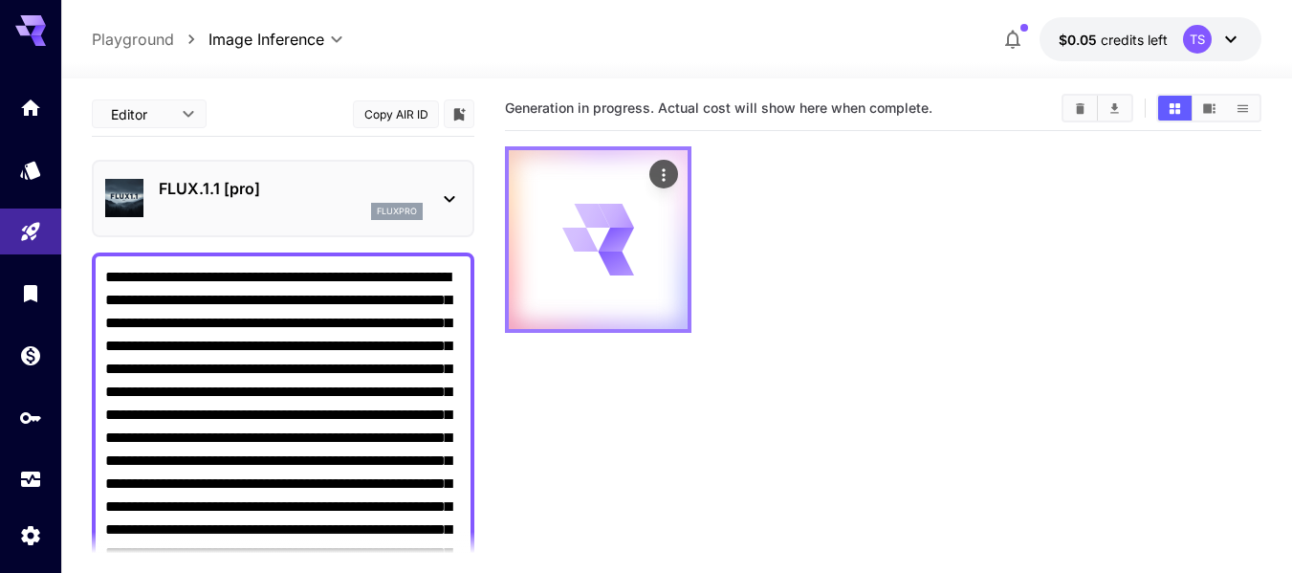
click at [619, 244] on icon at bounding box center [617, 240] width 36 height 25
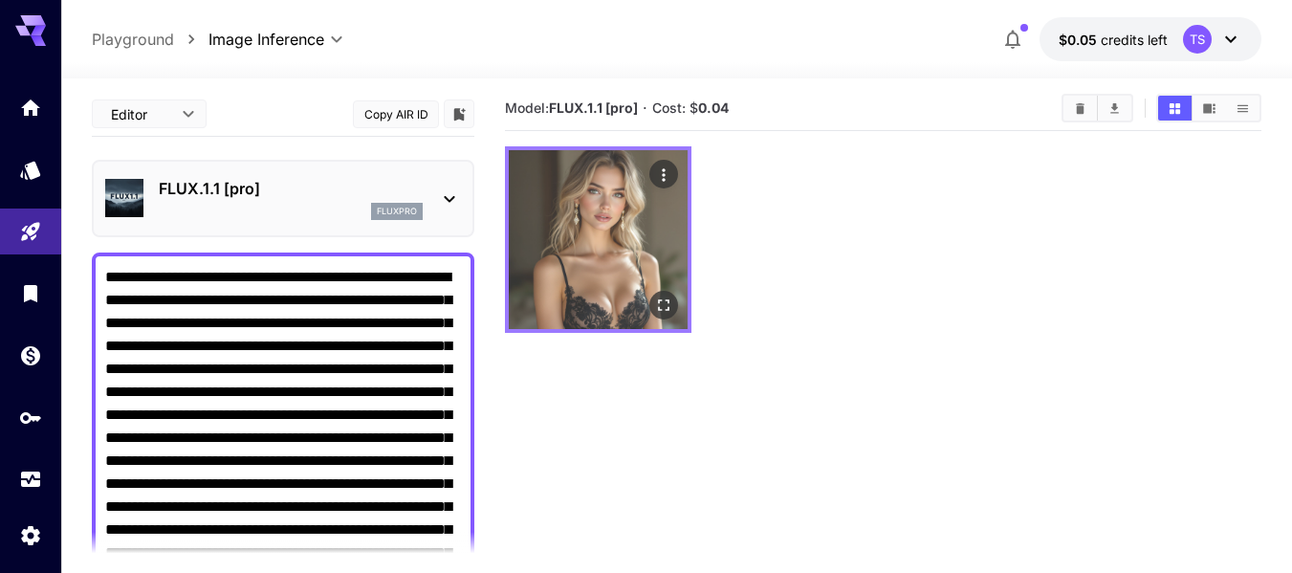
click at [596, 237] on img at bounding box center [598, 239] width 179 height 179
click at [676, 295] on div "Open in fullscreen" at bounding box center [663, 305] width 29 height 29
click at [666, 308] on icon "Open in fullscreen" at bounding box center [663, 304] width 19 height 19
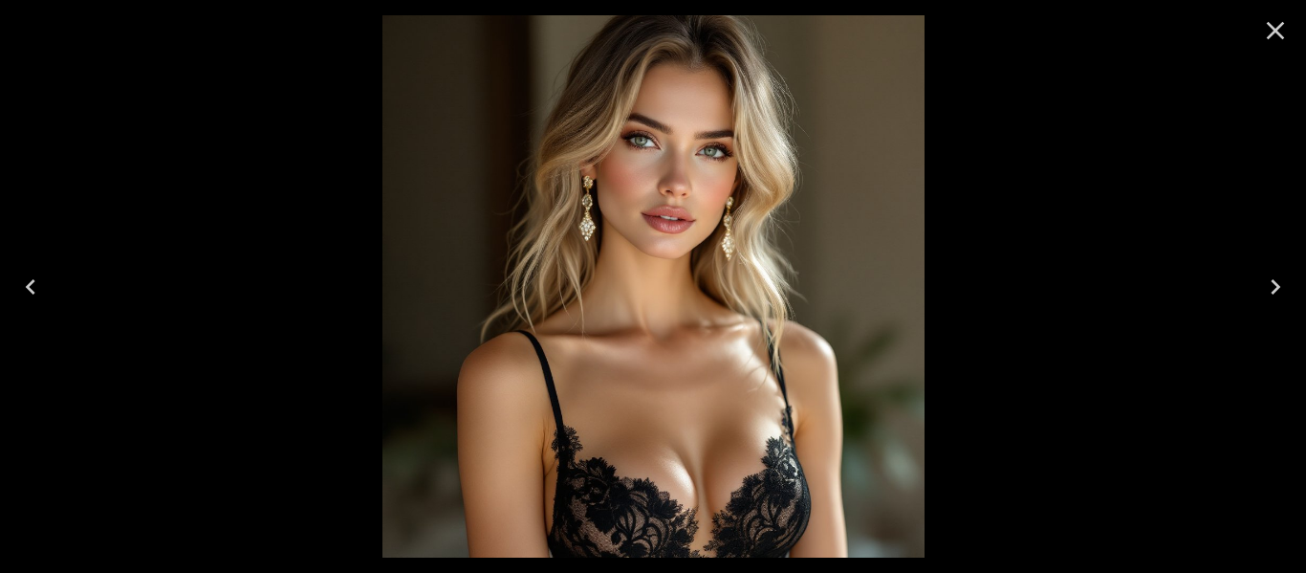
click at [1275, 29] on icon "Close" at bounding box center [1276, 31] width 18 height 18
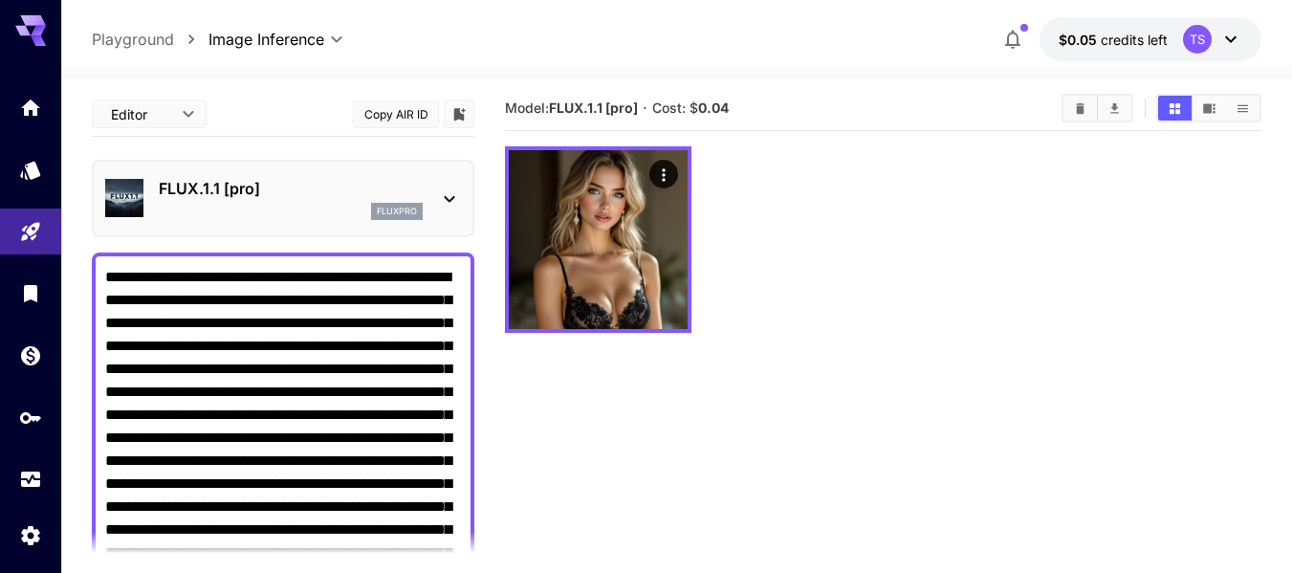
click at [408, 287] on textarea "**********" at bounding box center [283, 484] width 356 height 436
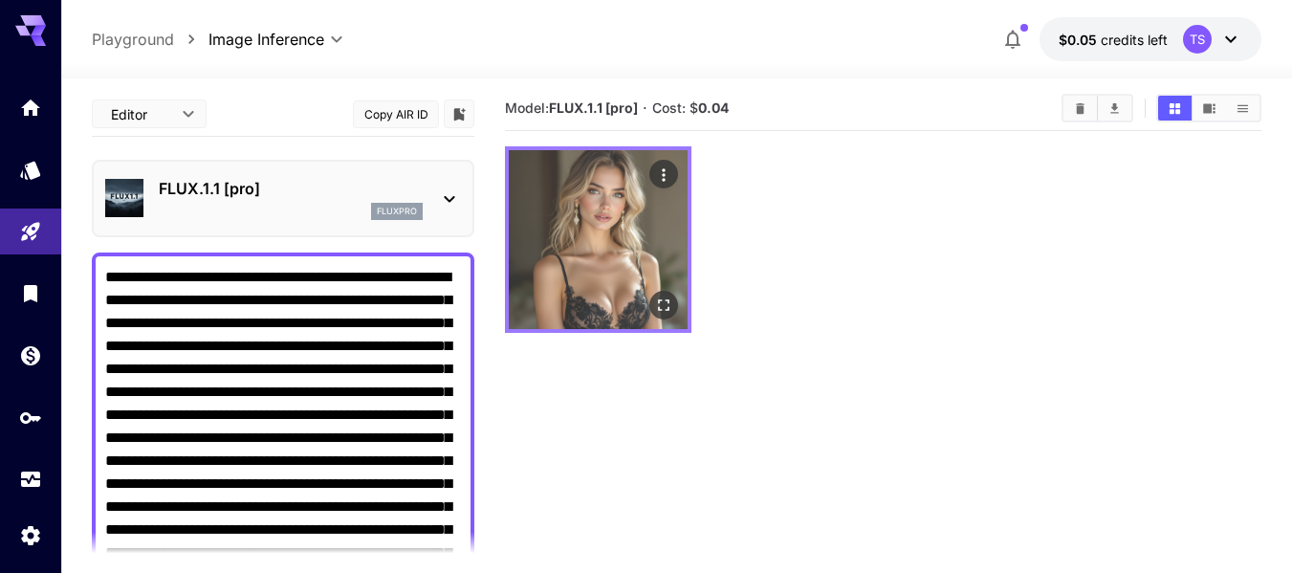
click at [634, 264] on img at bounding box center [598, 239] width 179 height 179
click at [673, 300] on icon "Open in fullscreen" at bounding box center [663, 304] width 19 height 19
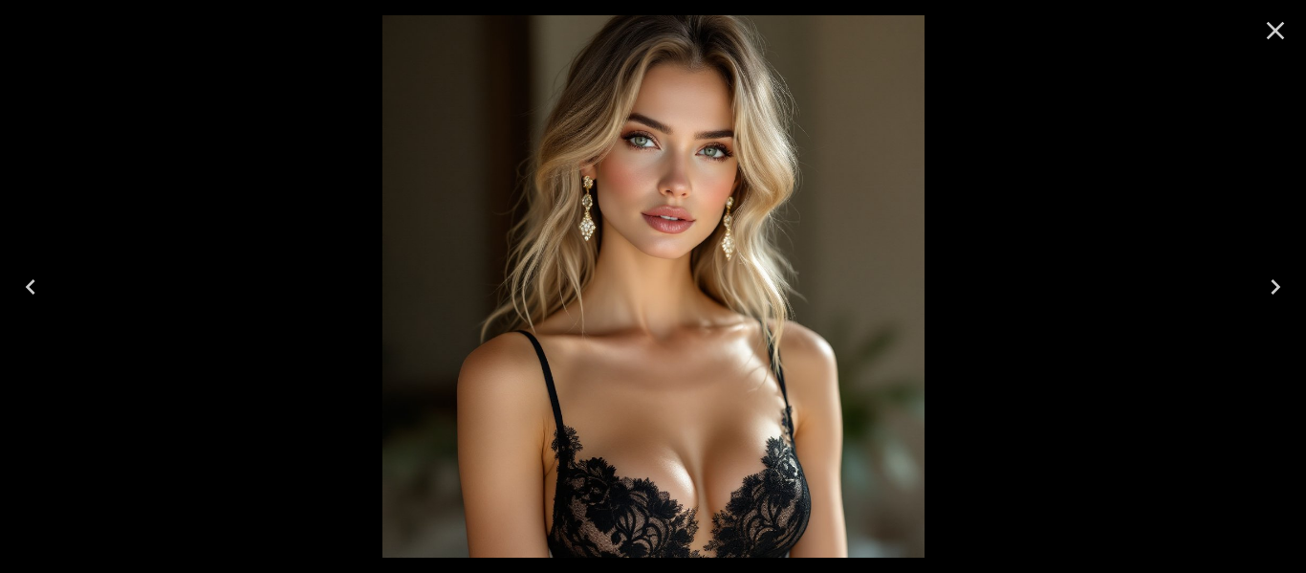
click at [1281, 43] on icon "Close" at bounding box center [1275, 30] width 31 height 31
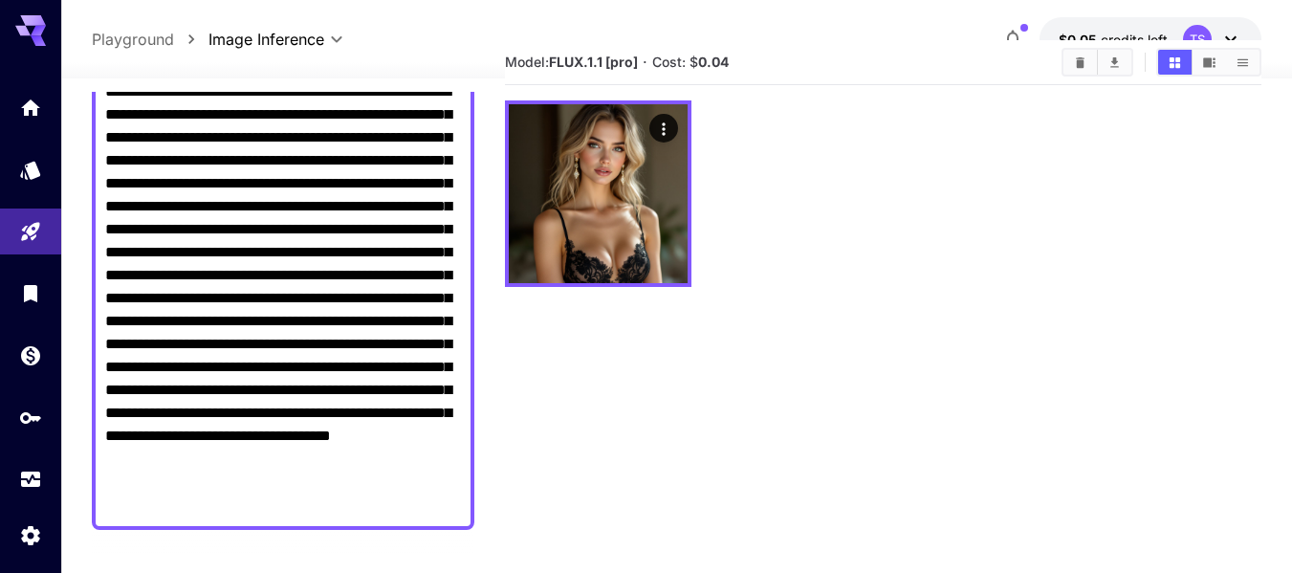
scroll to position [262, 0]
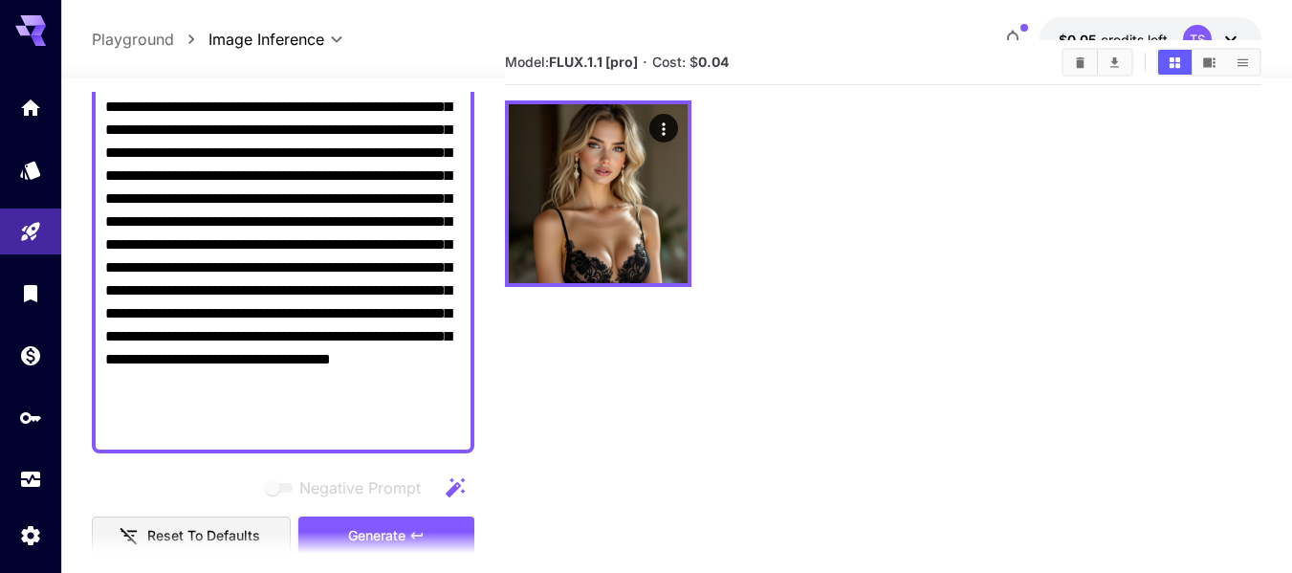
click at [224, 246] on textarea "**********" at bounding box center [283, 222] width 356 height 436
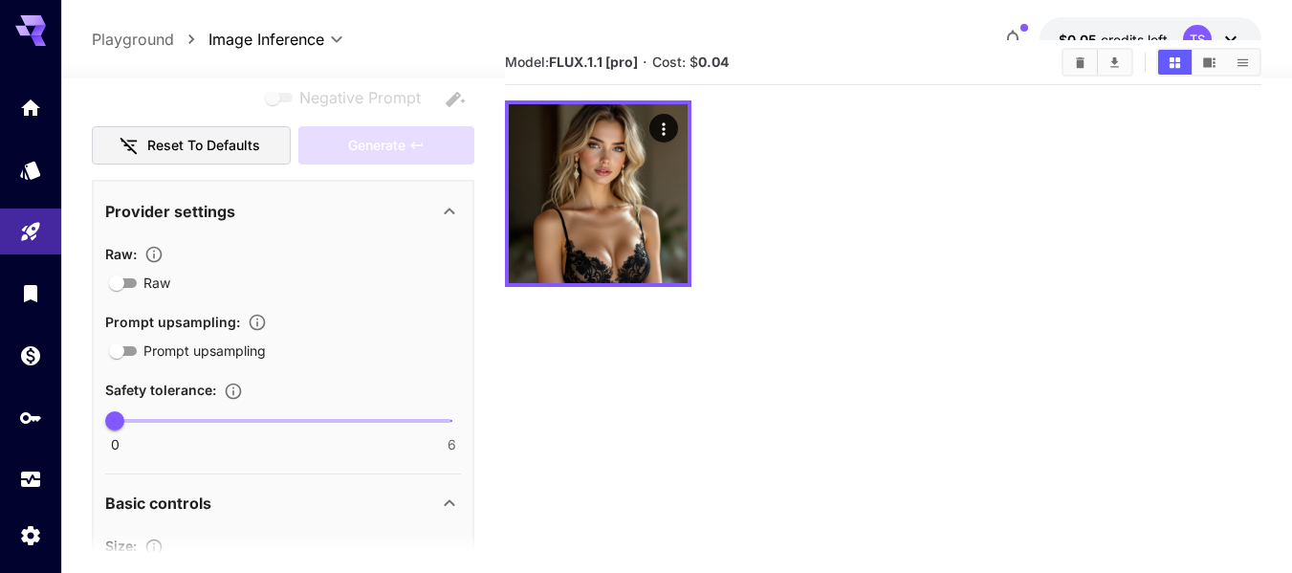
click at [151, 45] on p "Playground" at bounding box center [133, 39] width 82 height 23
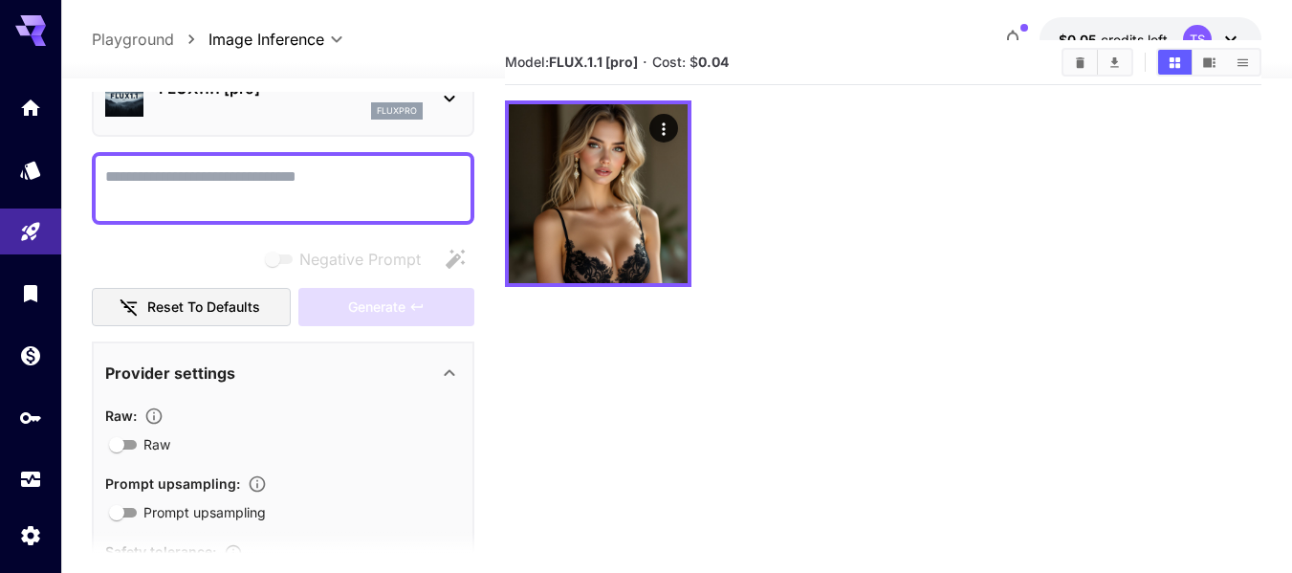
click at [275, 182] on textarea "Negative Prompt" at bounding box center [283, 188] width 356 height 46
paste textarea "**********"
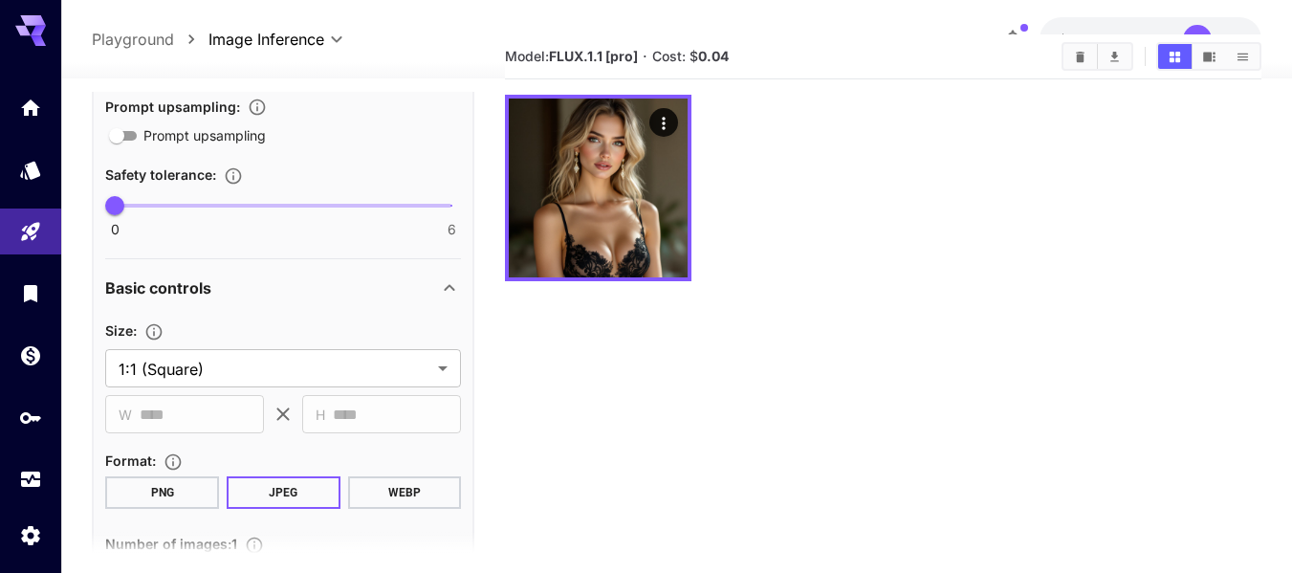
scroll to position [647, 0]
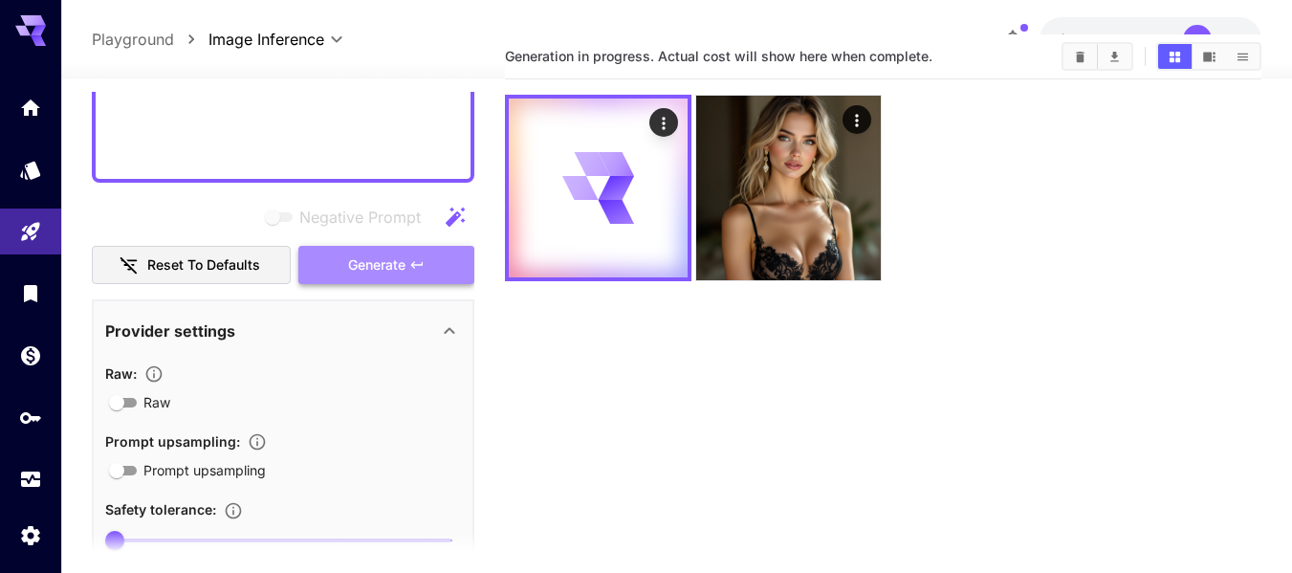
click at [411, 249] on button "Generate" at bounding box center [386, 265] width 176 height 39
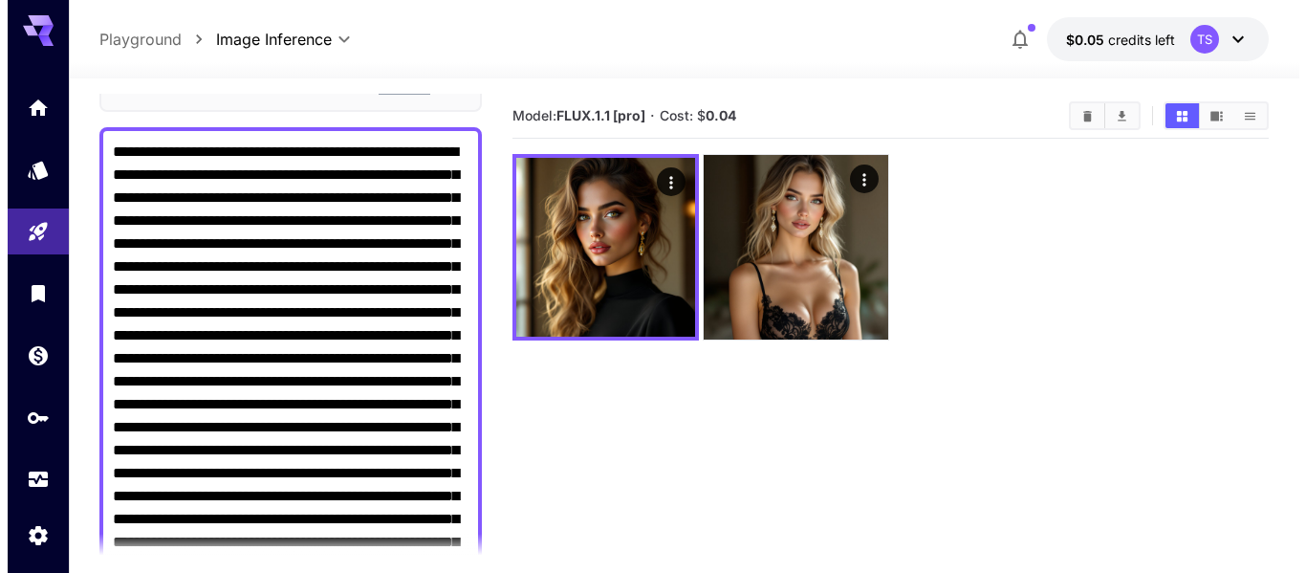
scroll to position [0, 0]
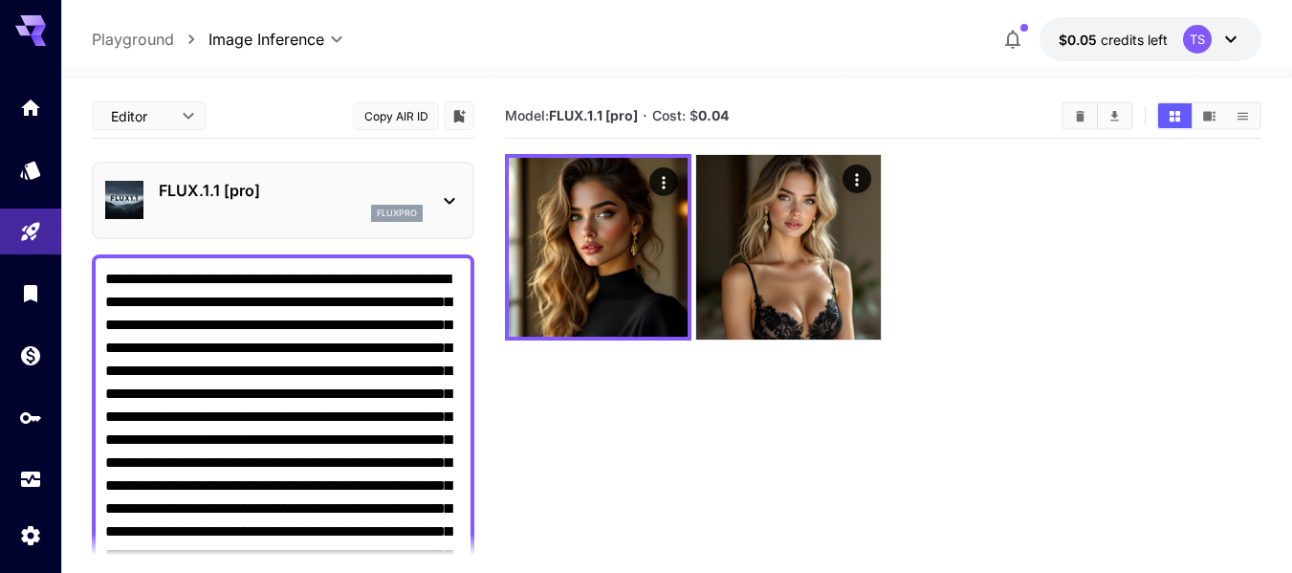
click at [335, 188] on p "FLUX.1.1 [pro]" at bounding box center [291, 190] width 264 height 23
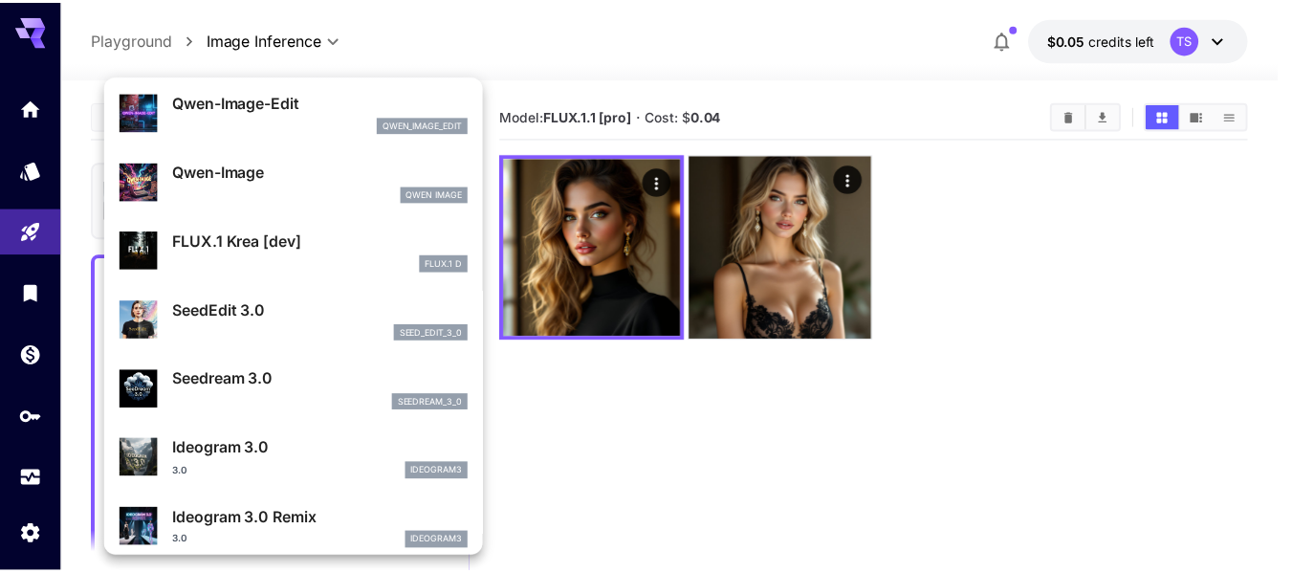
scroll to position [275, 0]
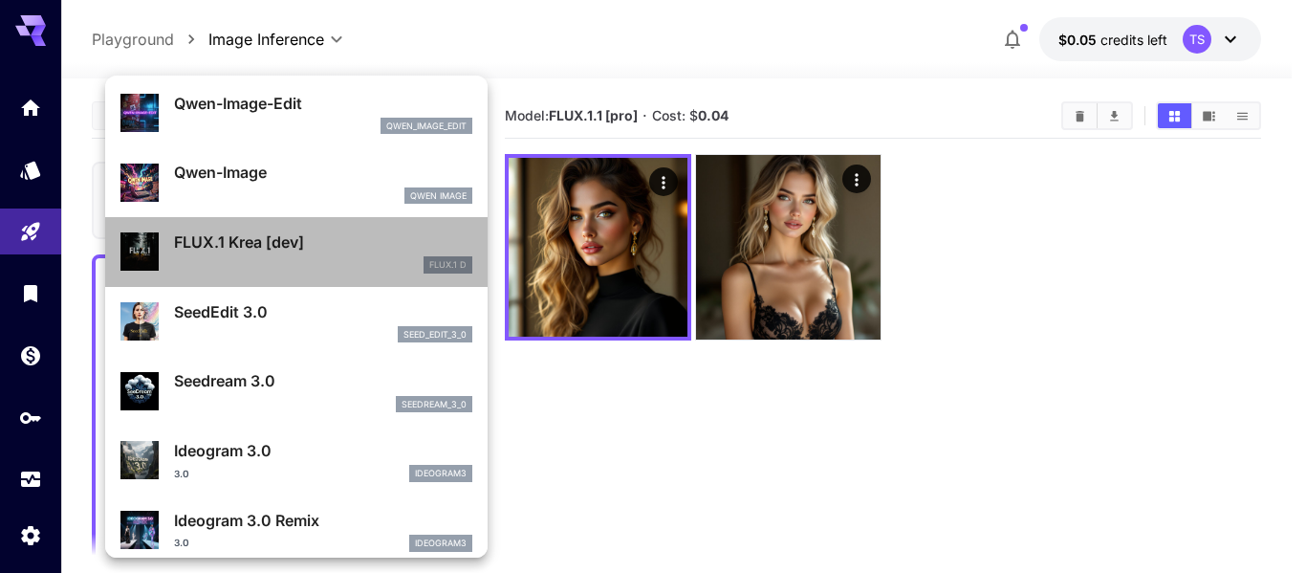
click at [395, 246] on p "FLUX.1 Krea [dev]" at bounding box center [323, 241] width 298 height 23
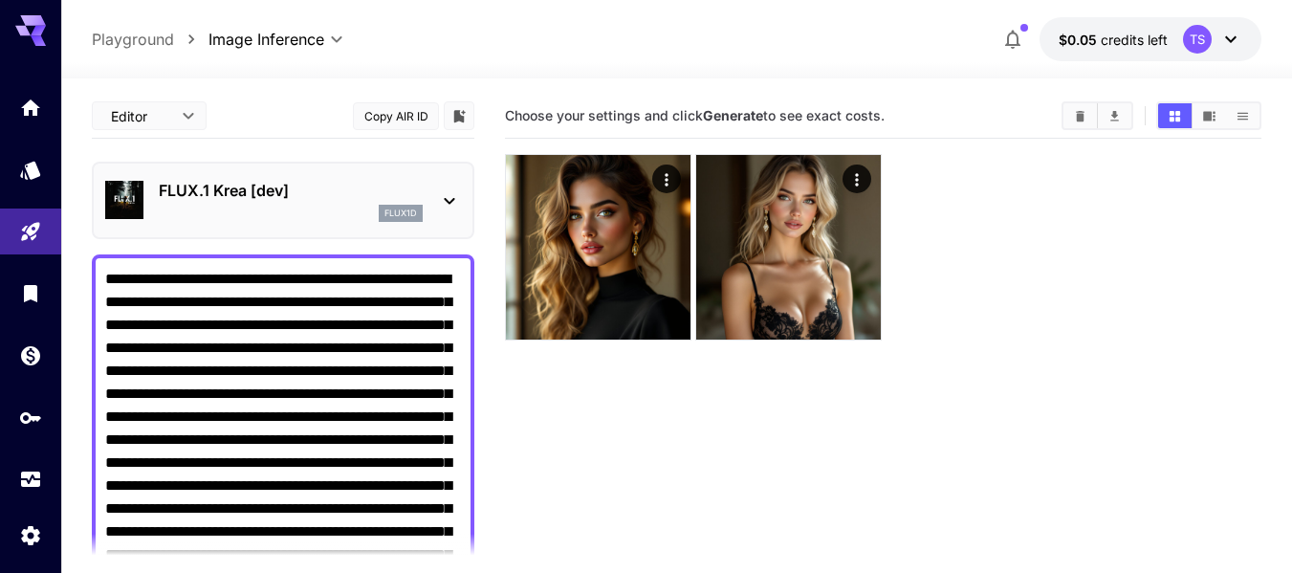
click at [351, 339] on textarea "Negative Prompt" at bounding box center [283, 543] width 356 height 551
paste textarea
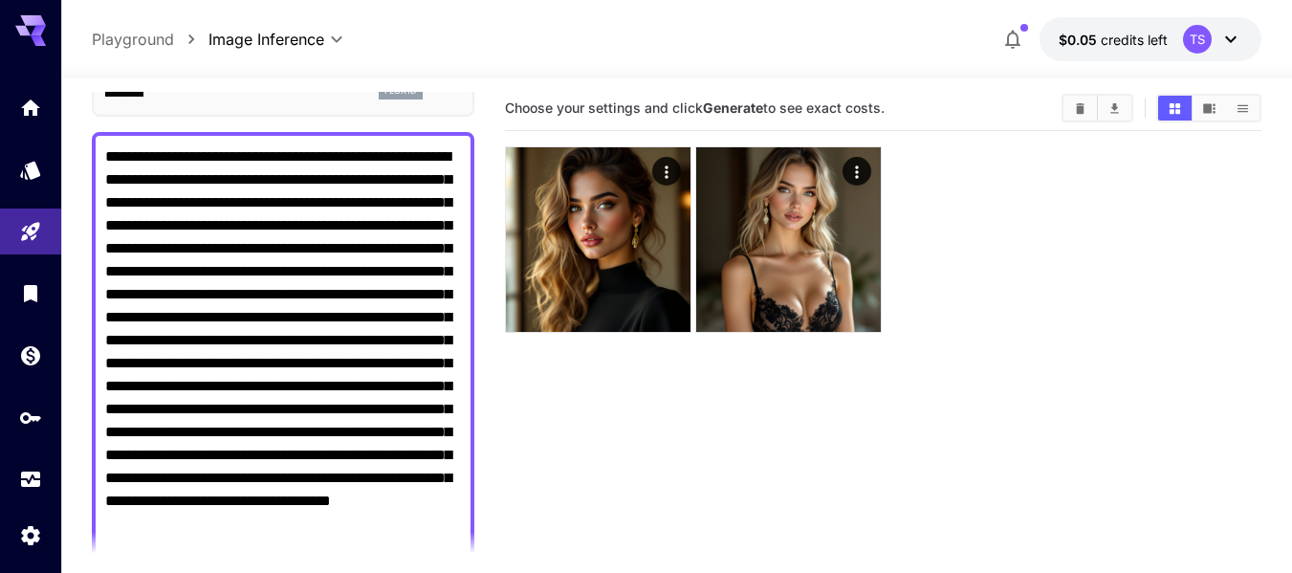
scroll to position [599, 0]
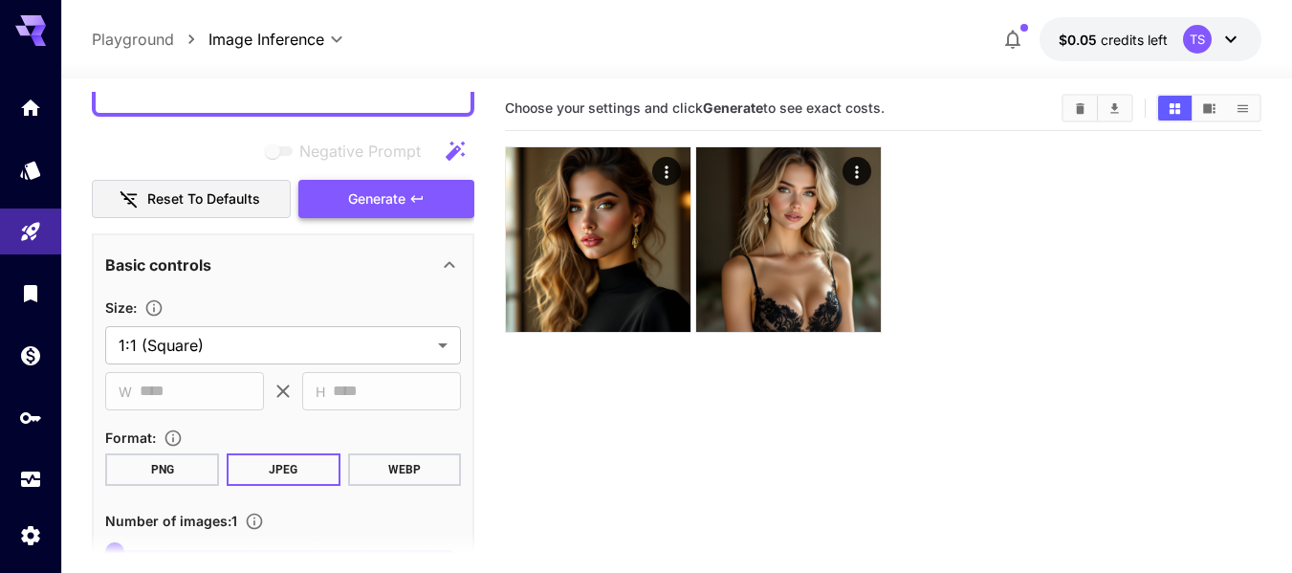
type textarea "**********"
click at [424, 207] on button "Generate" at bounding box center [386, 199] width 176 height 39
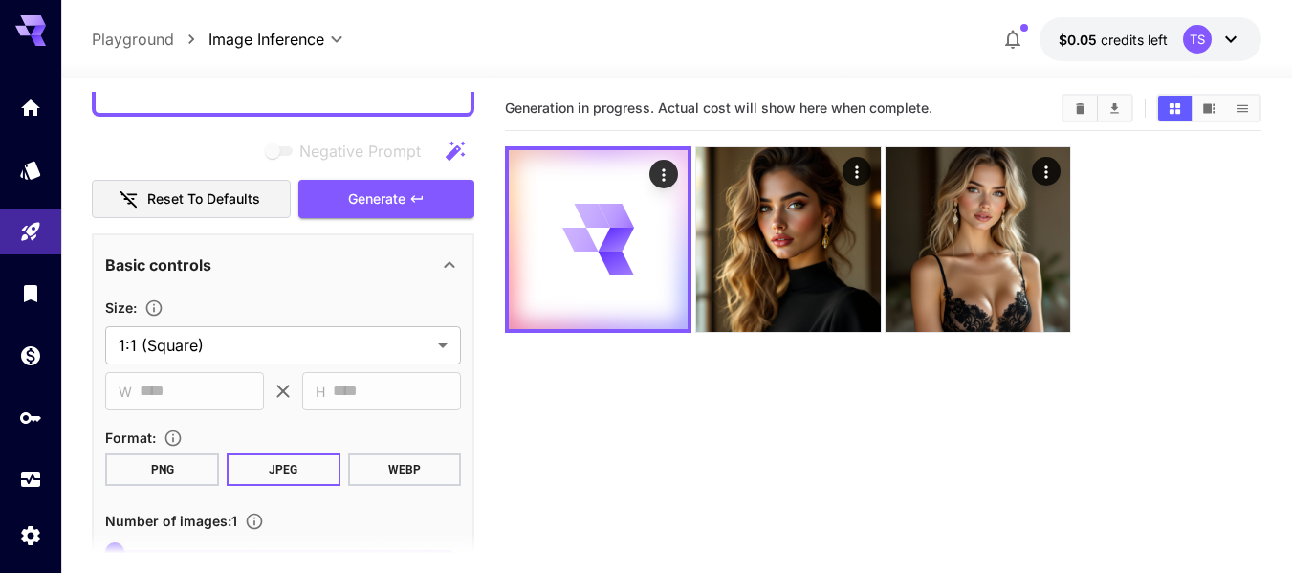
scroll to position [1072, 0]
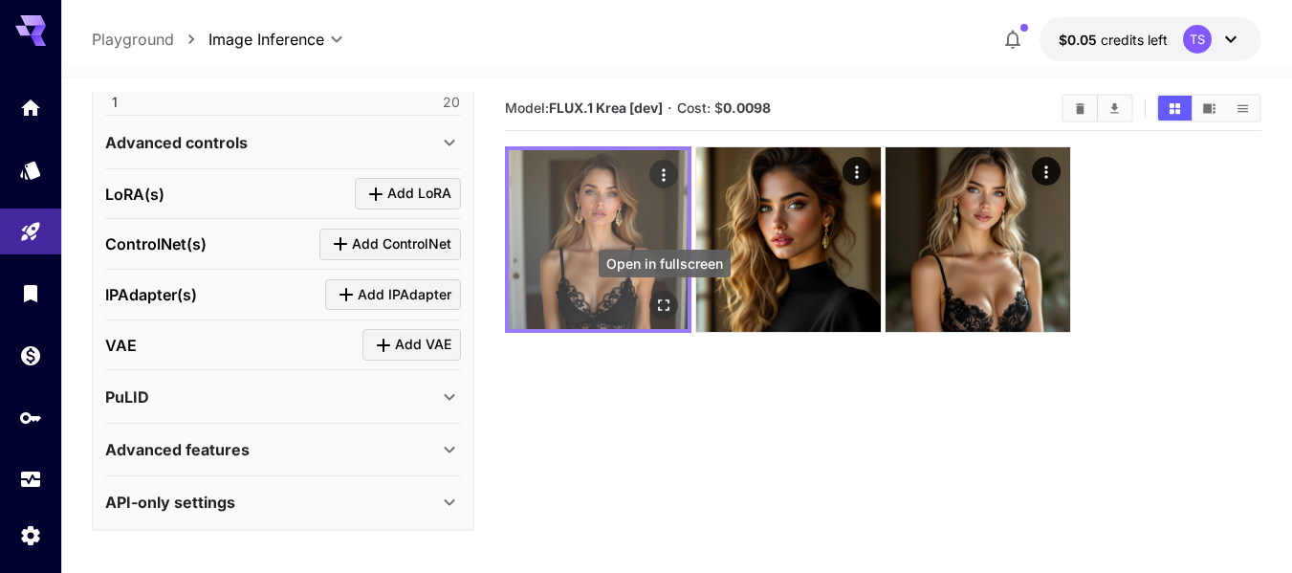
click at [669, 304] on icon "Open in fullscreen" at bounding box center [663, 304] width 19 height 19
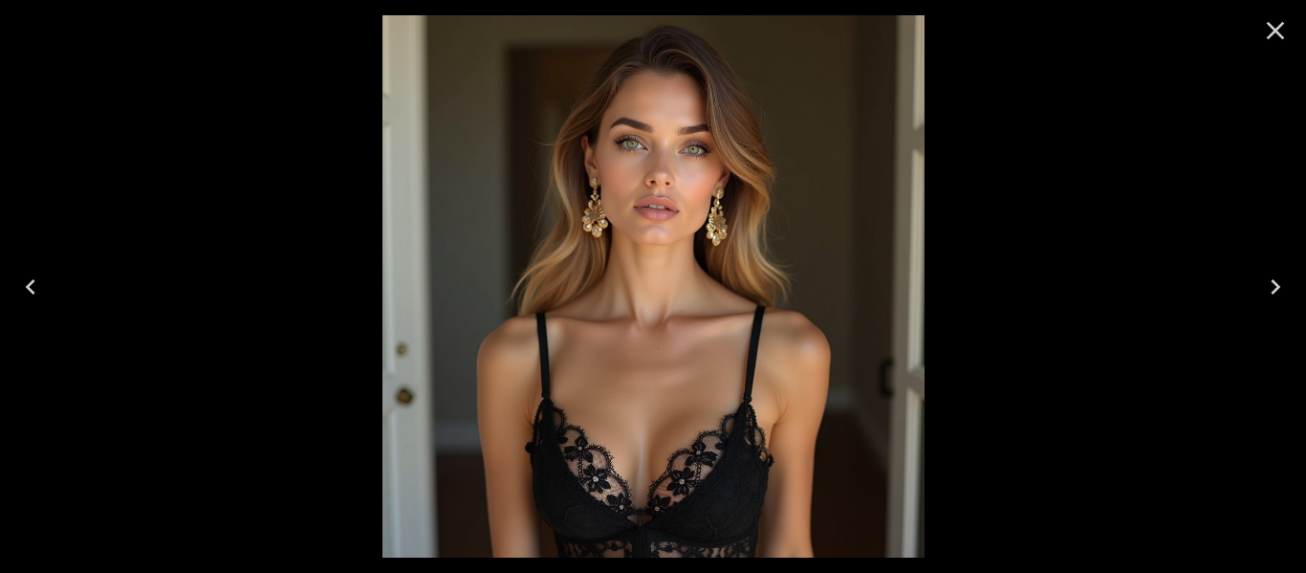
click at [1278, 33] on icon "Close" at bounding box center [1276, 31] width 18 height 18
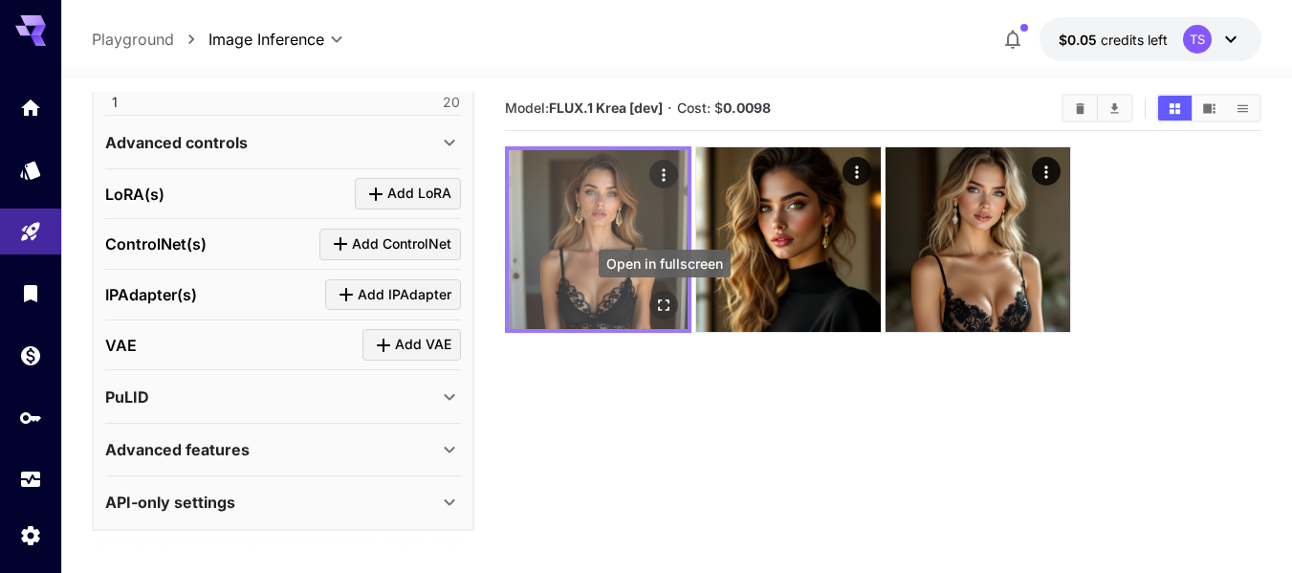
click at [670, 312] on icon "Open in fullscreen" at bounding box center [663, 304] width 19 height 19
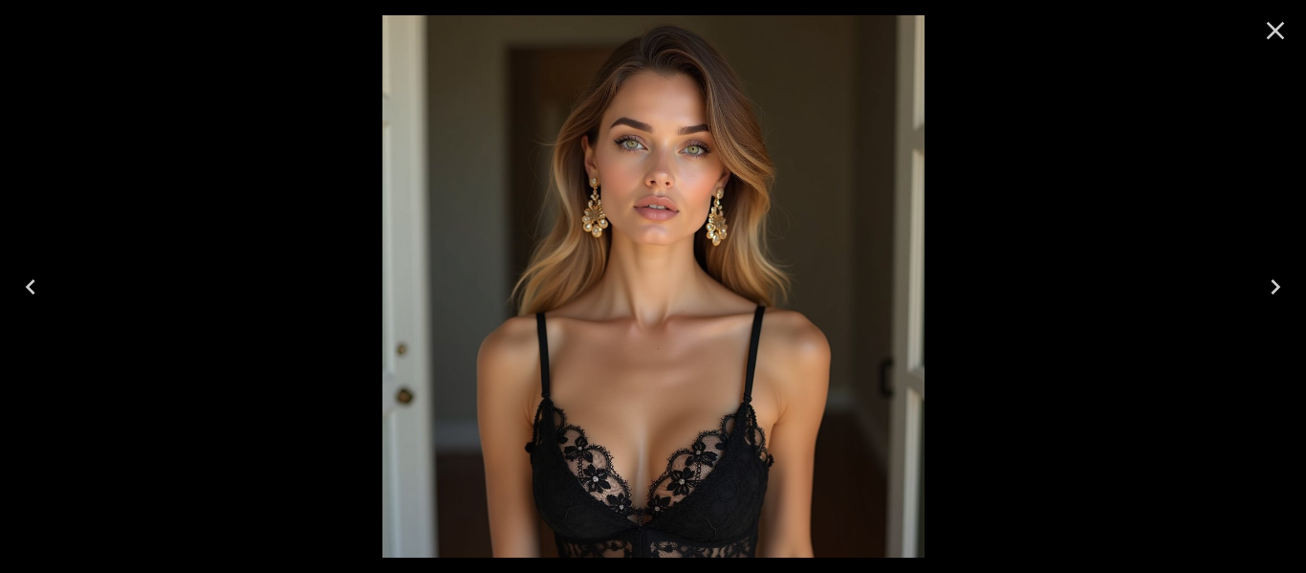
click at [1278, 23] on icon "Close" at bounding box center [1275, 30] width 31 height 31
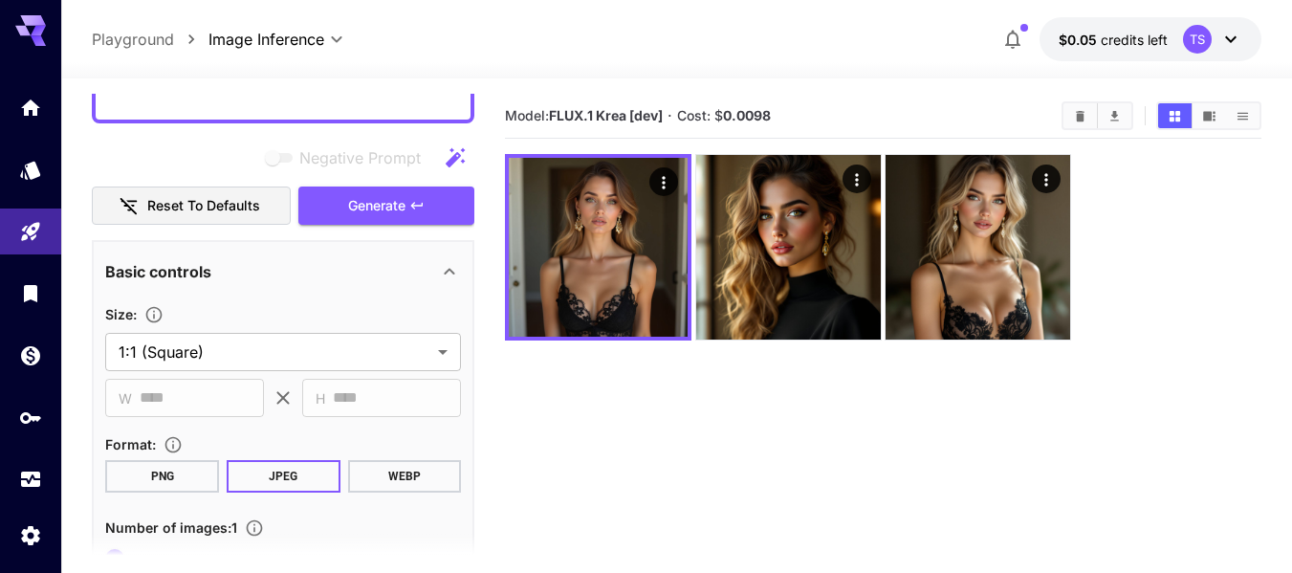
scroll to position [116, 0]
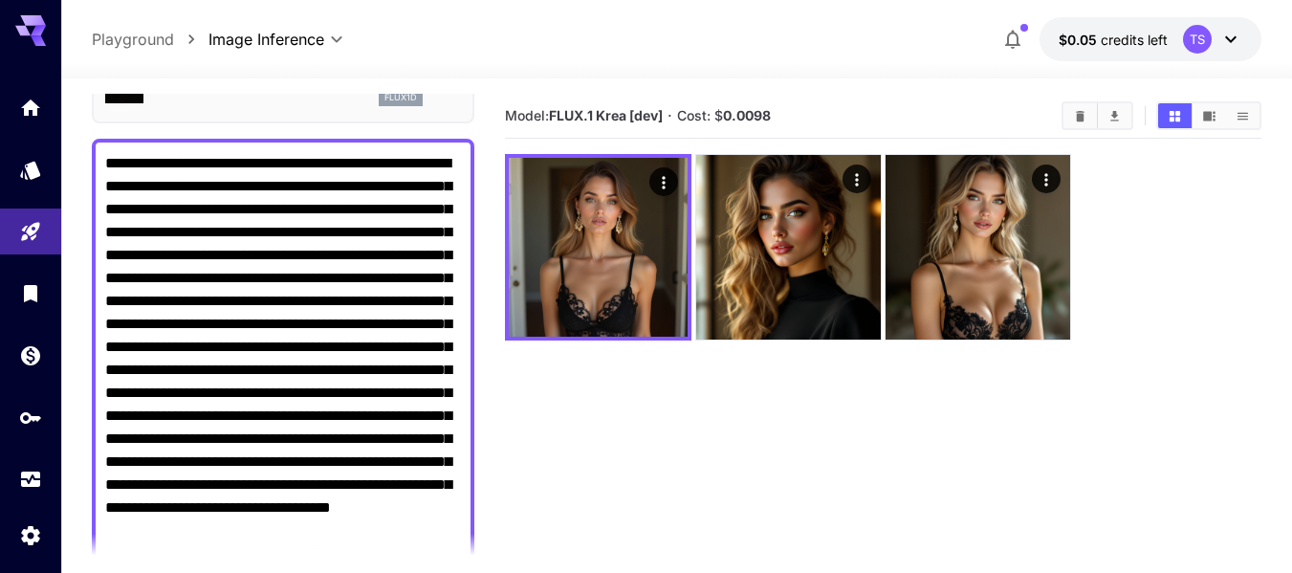
click at [329, 98] on div "flux1d" at bounding box center [291, 97] width 264 height 17
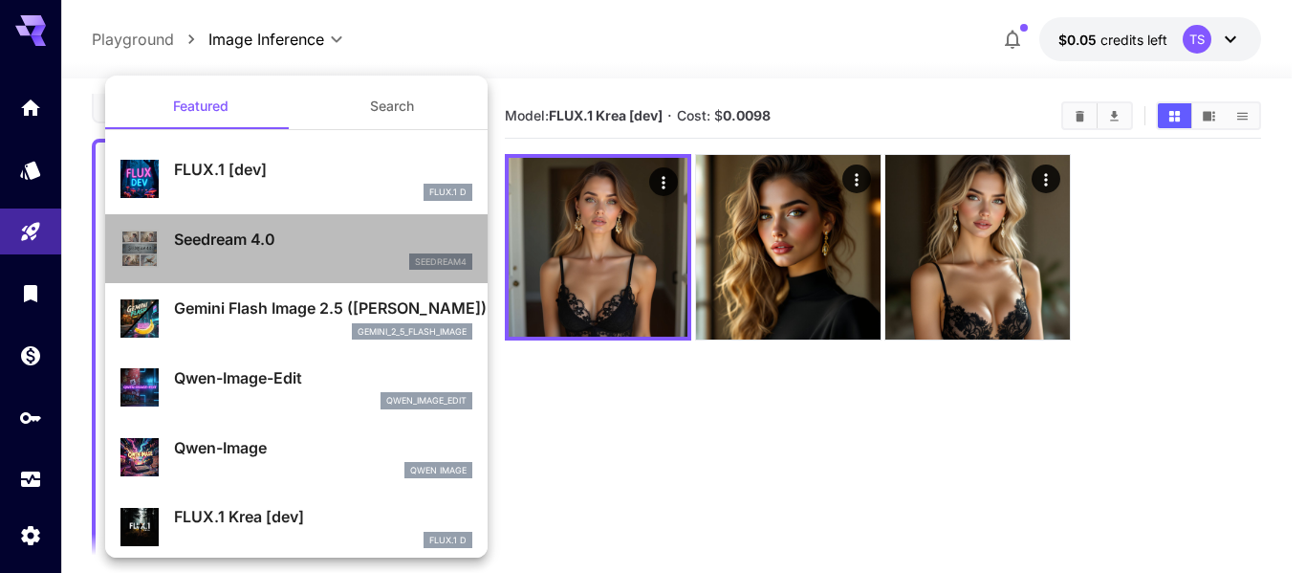
click at [376, 261] on div "seedream4" at bounding box center [323, 261] width 298 height 17
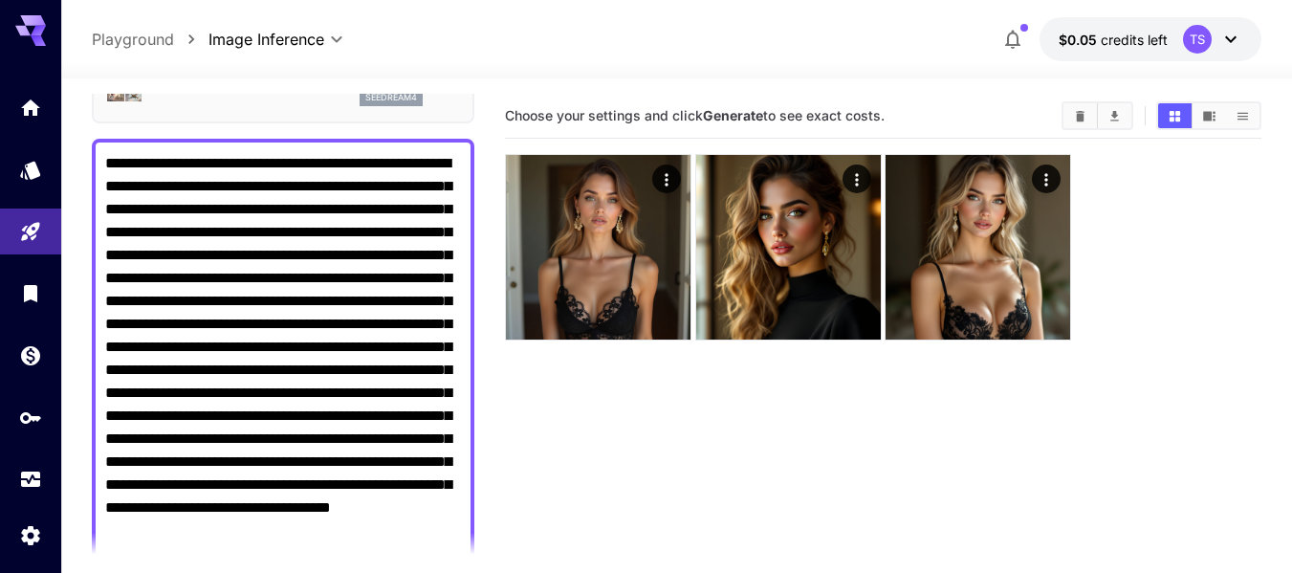
scroll to position [594, 0]
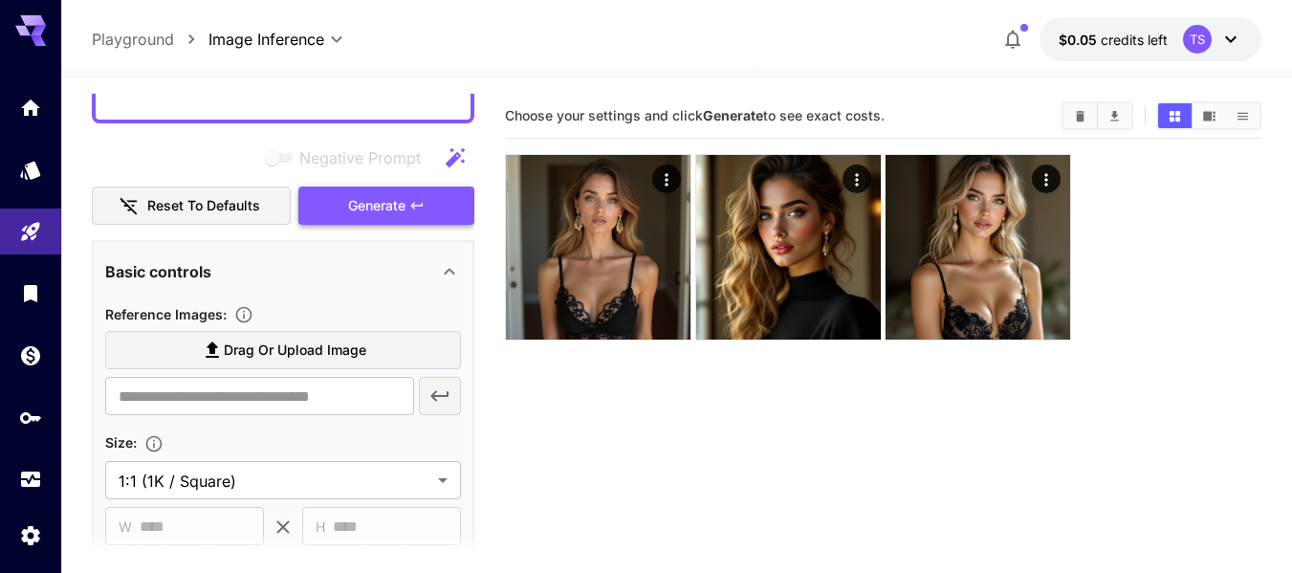
click at [376, 221] on button "Generate" at bounding box center [386, 205] width 176 height 39
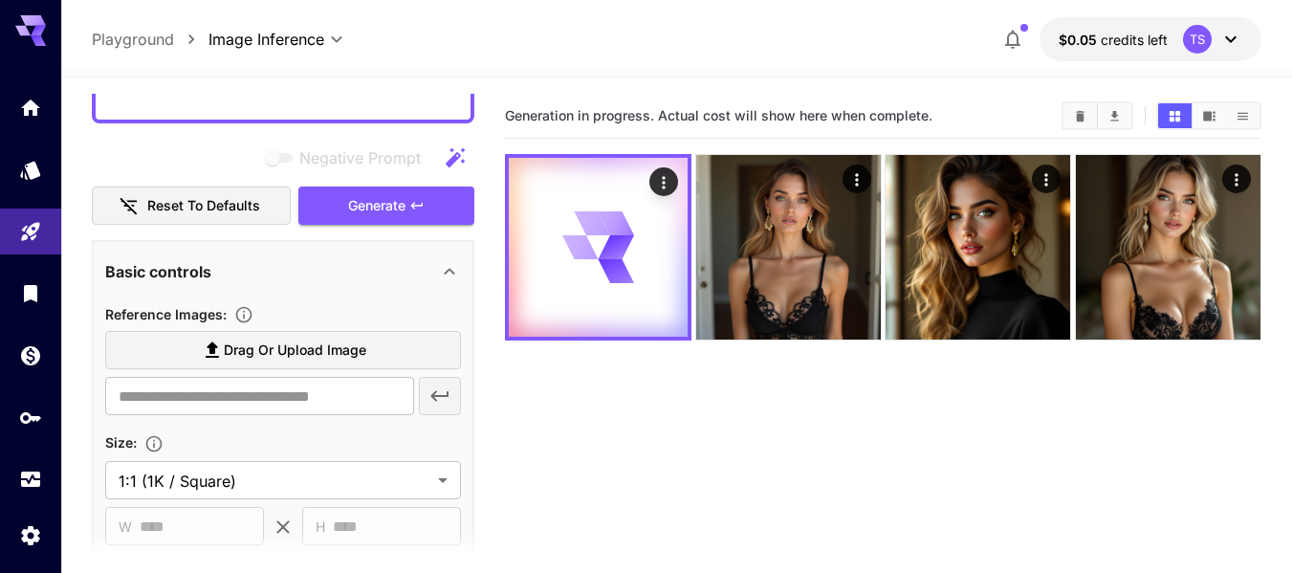
scroll to position [0, 0]
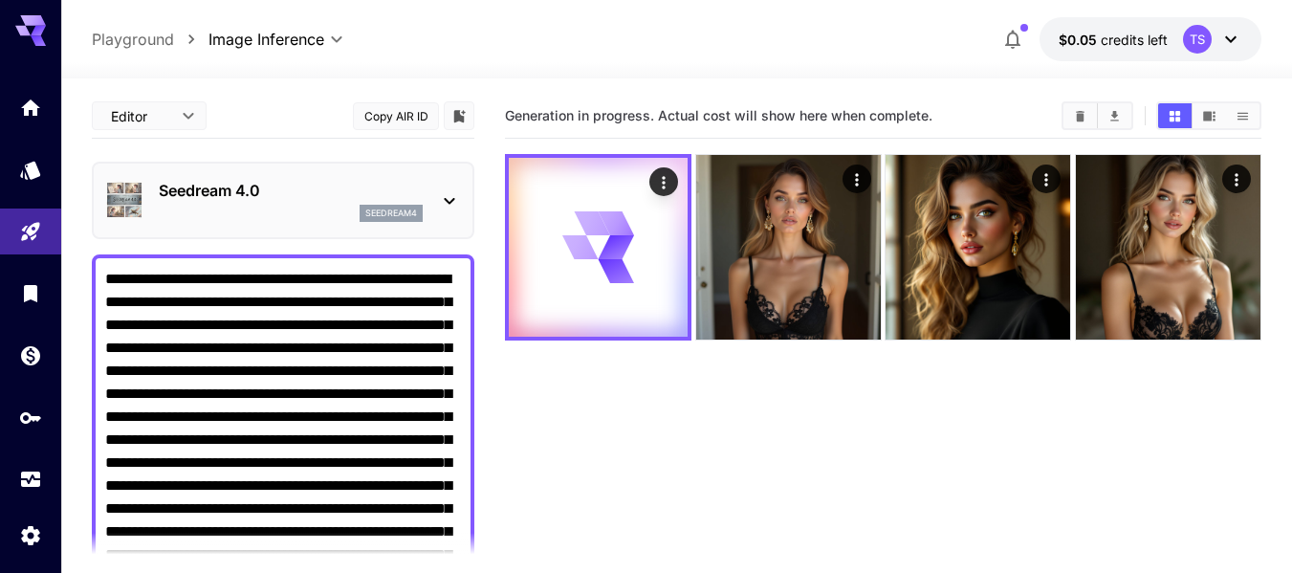
click at [427, 184] on div "Seedream 4.0 seedream4" at bounding box center [283, 200] width 356 height 58
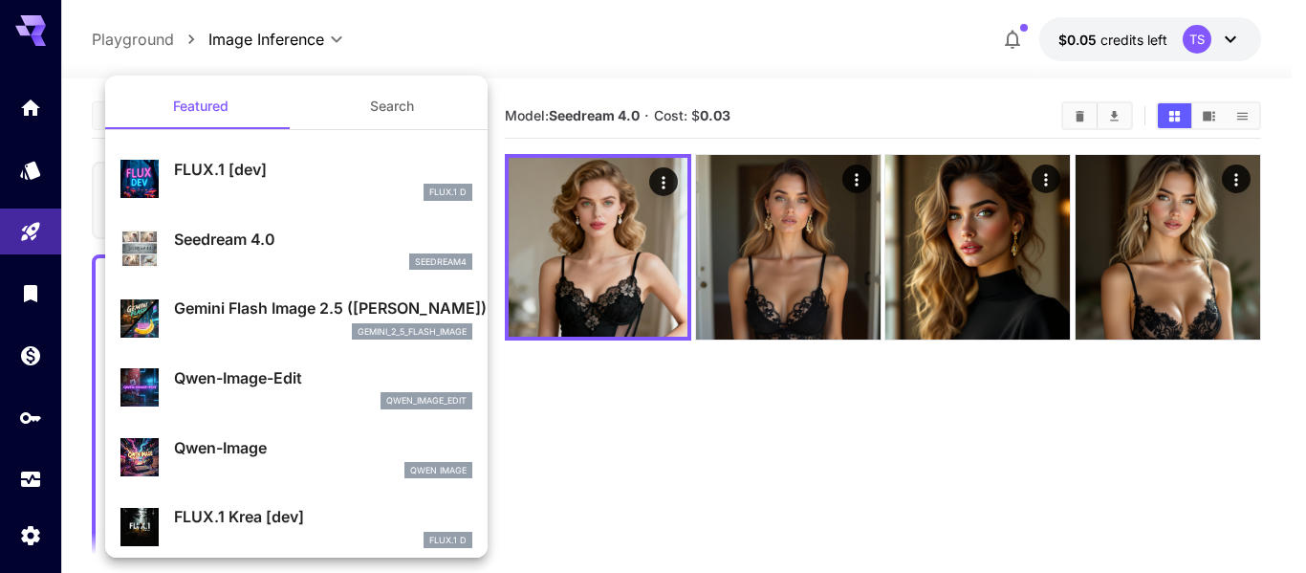
click at [358, 538] on div "FLUX.1 D" at bounding box center [323, 540] width 298 height 17
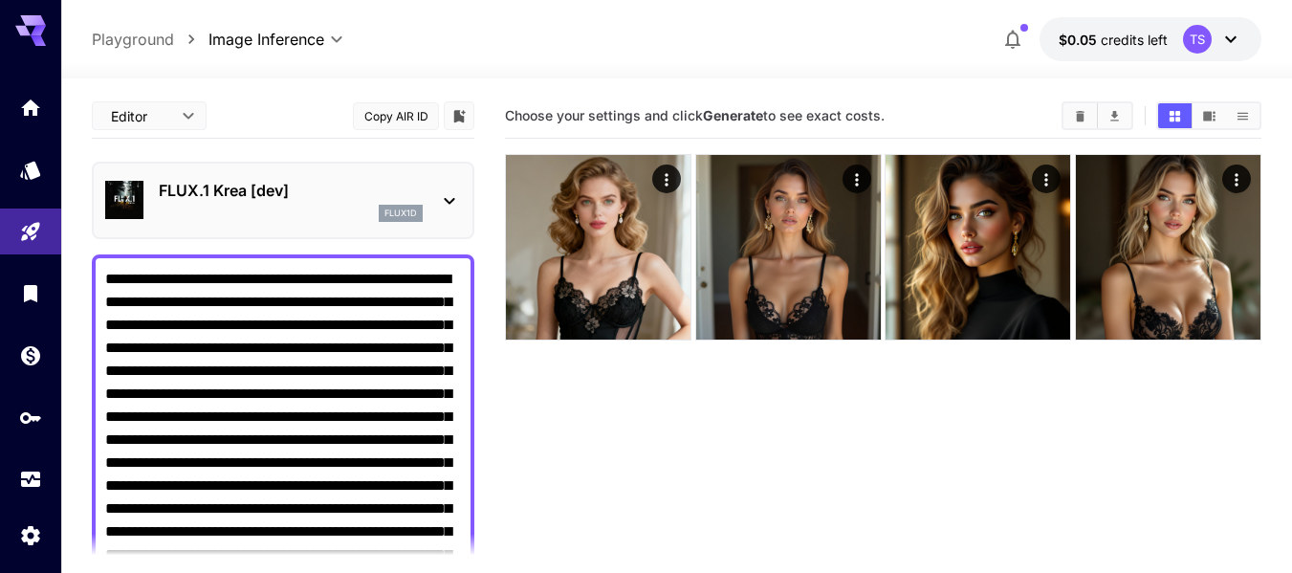
scroll to position [478, 0]
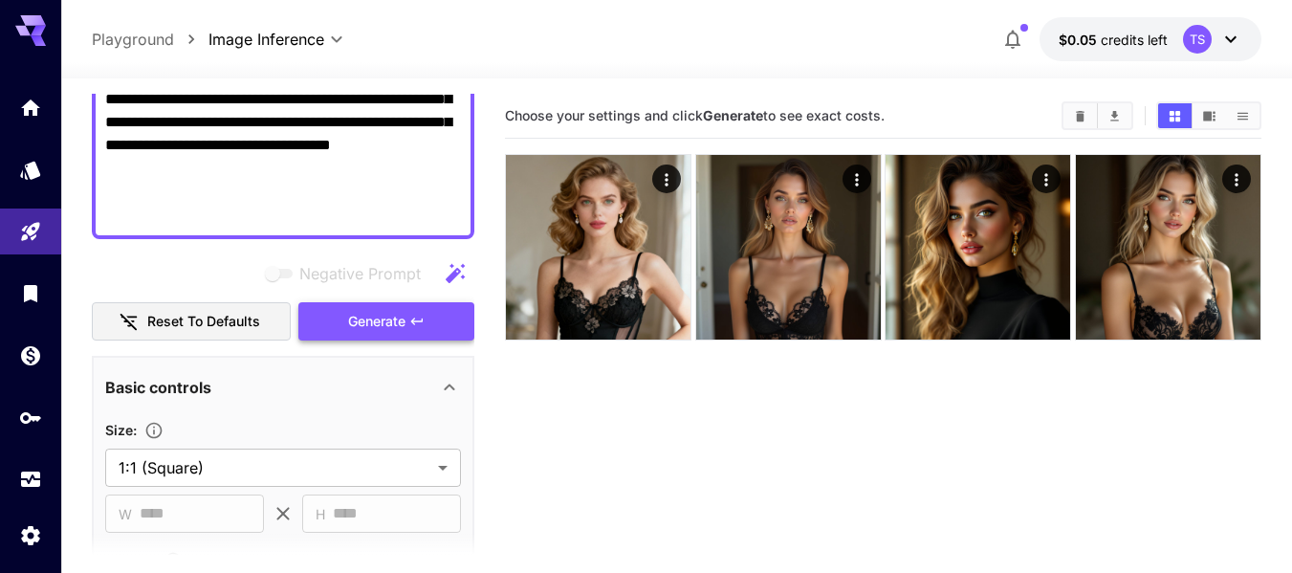
click at [432, 309] on button "Generate" at bounding box center [386, 321] width 176 height 39
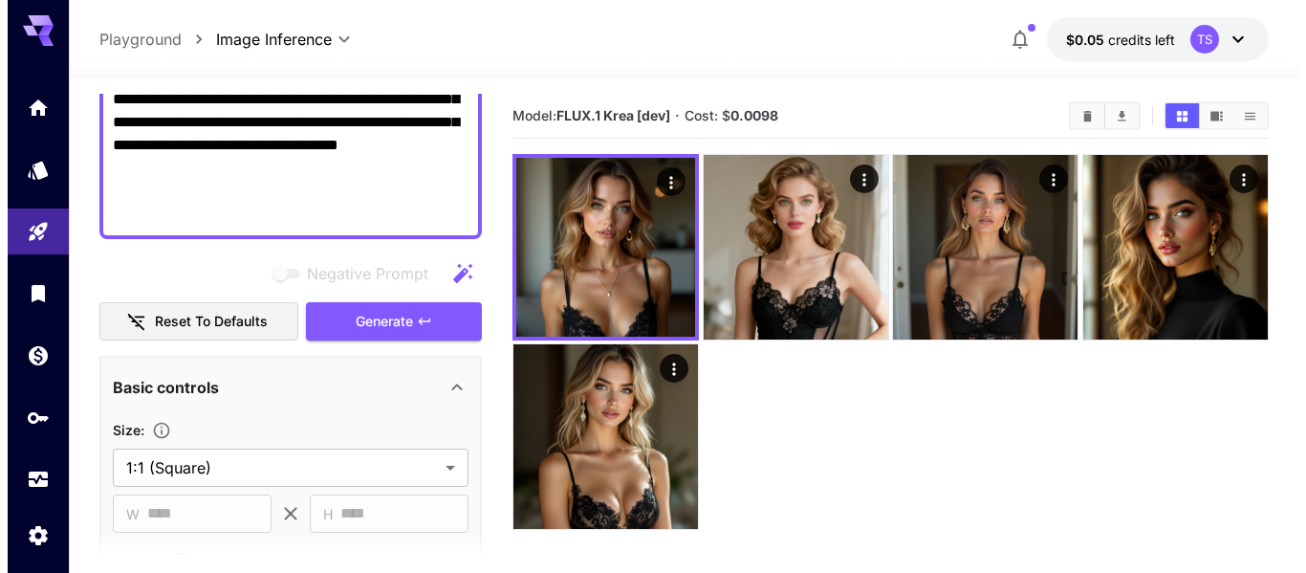
scroll to position [0, 0]
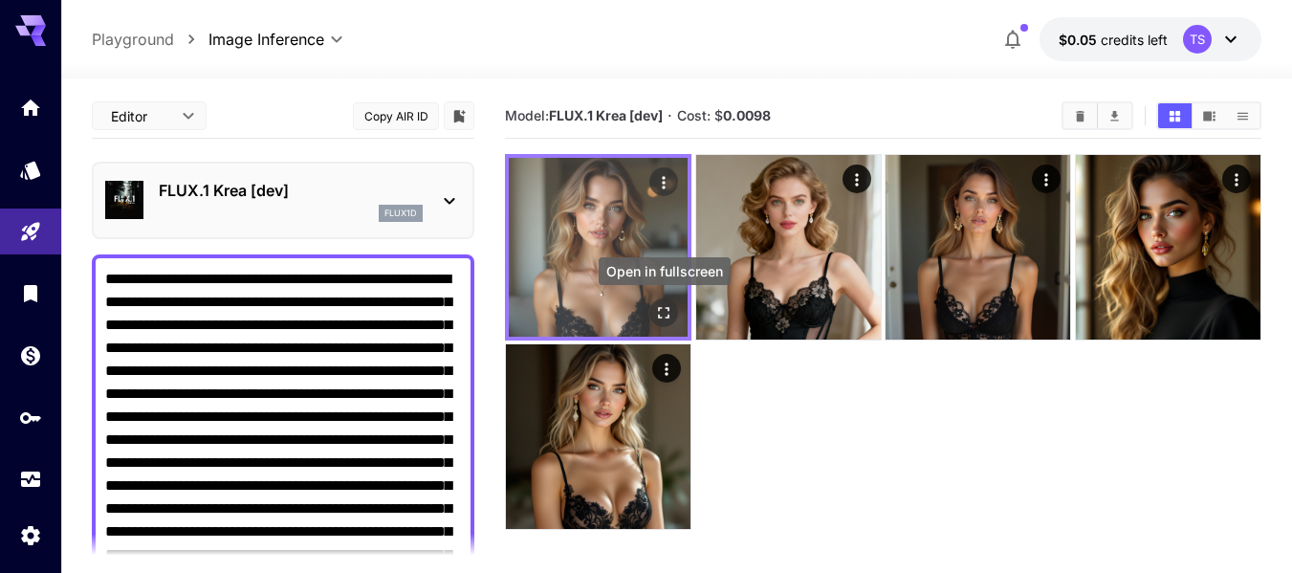
click at [674, 313] on button "Open in fullscreen" at bounding box center [663, 312] width 29 height 29
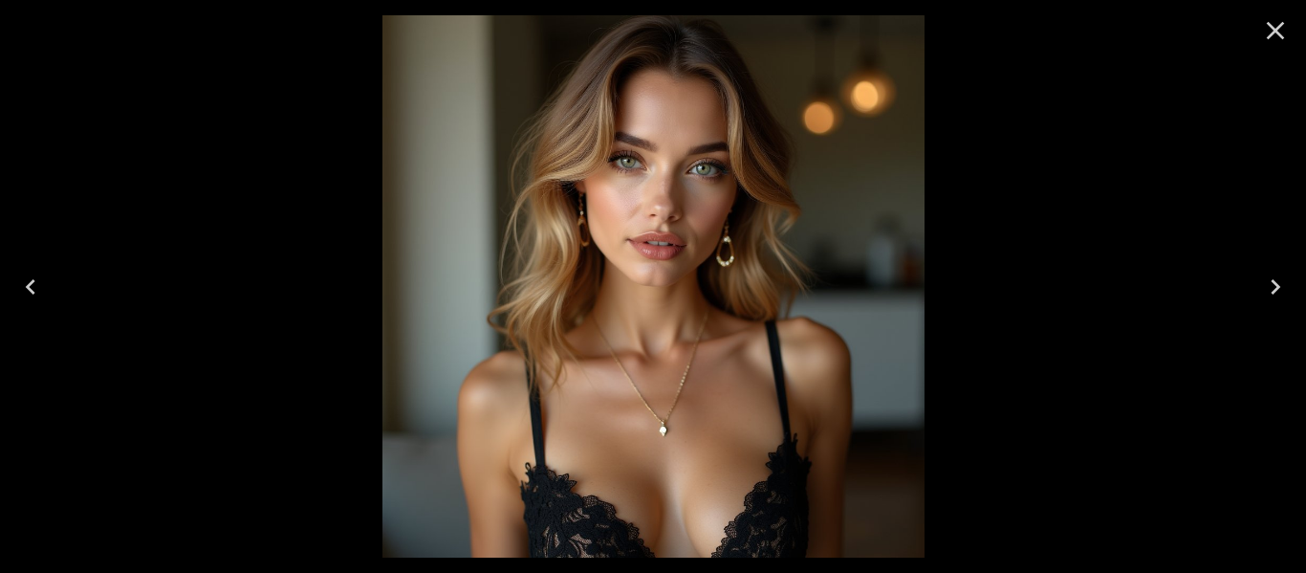
click at [1285, 13] on button "Close" at bounding box center [1276, 31] width 46 height 46
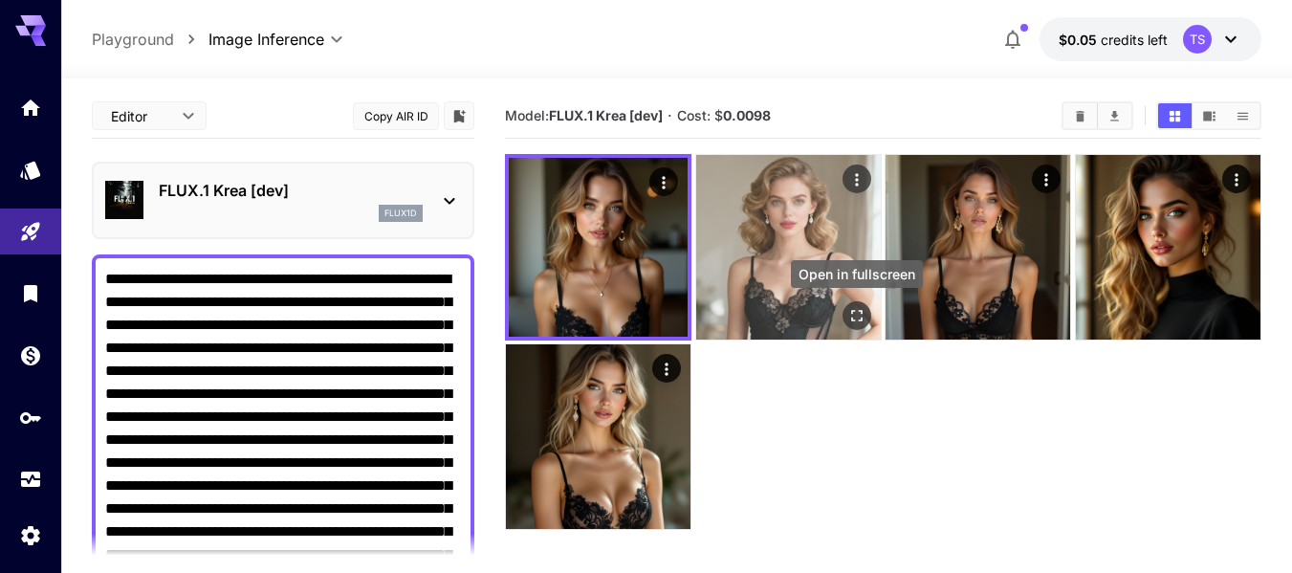
click at [841, 315] on img at bounding box center [788, 247] width 185 height 185
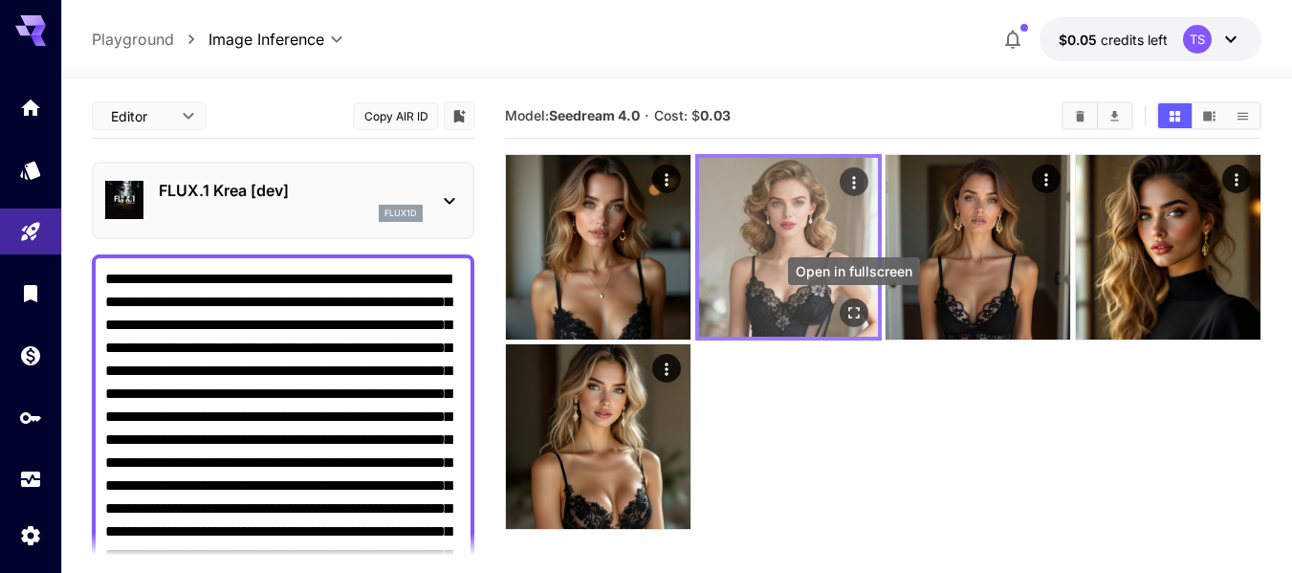
click at [844, 311] on icon "Open in fullscreen" at bounding box center [853, 312] width 19 height 19
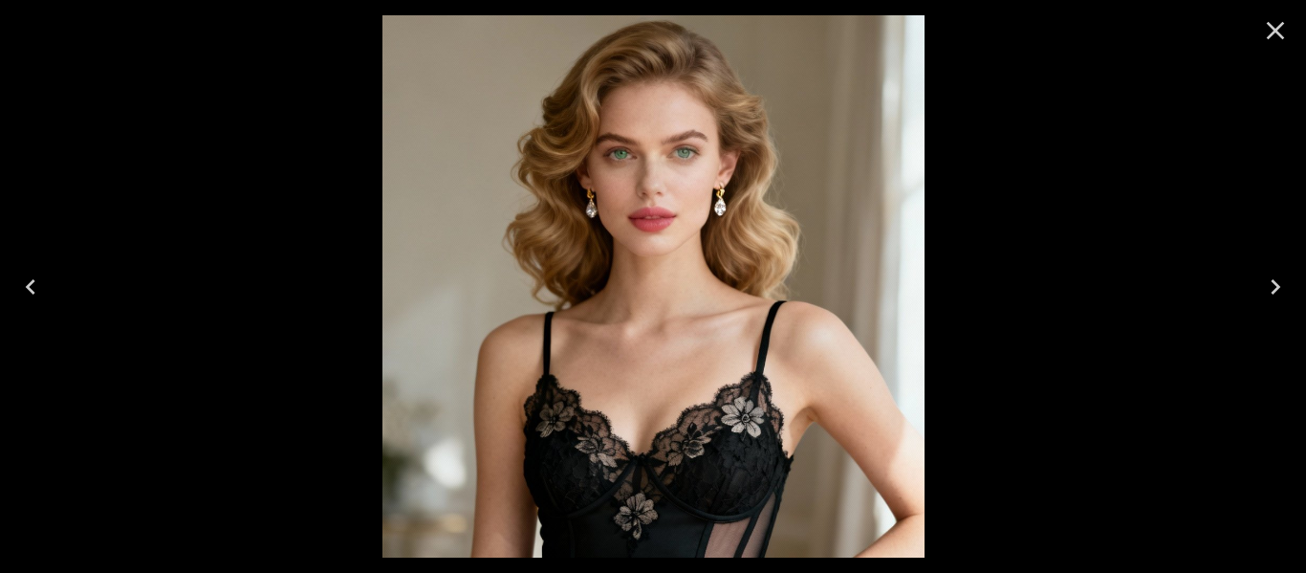
click at [1272, 36] on icon "Close" at bounding box center [1275, 30] width 31 height 31
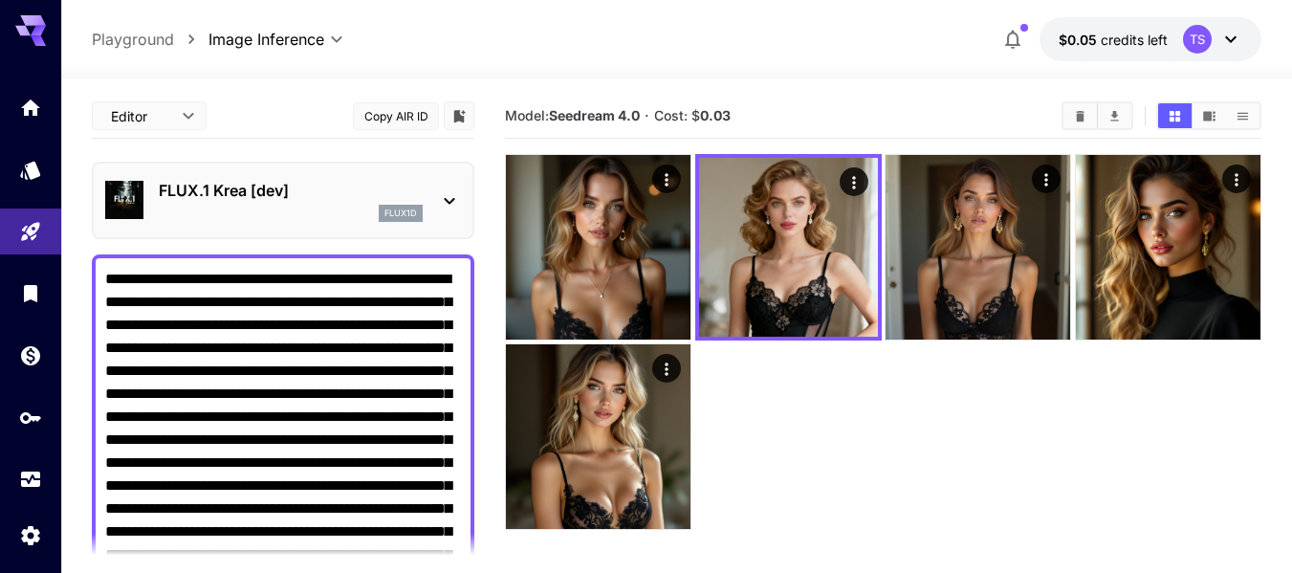
click at [355, 189] on p "FLUX.1 Krea [dev]" at bounding box center [291, 190] width 264 height 23
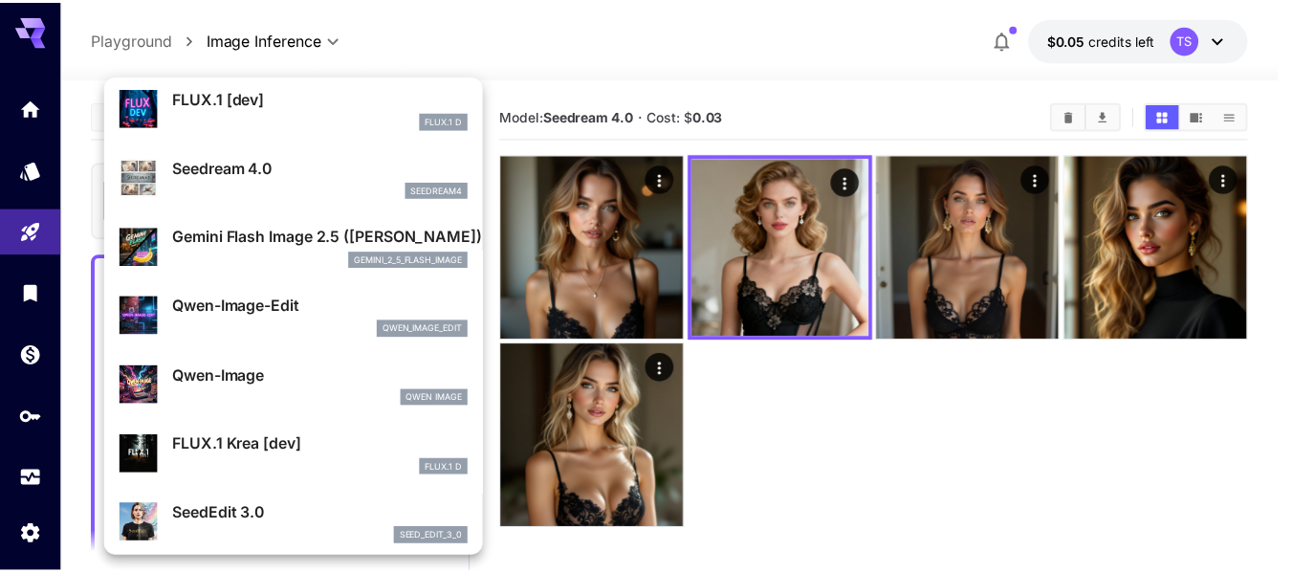
scroll to position [71, 0]
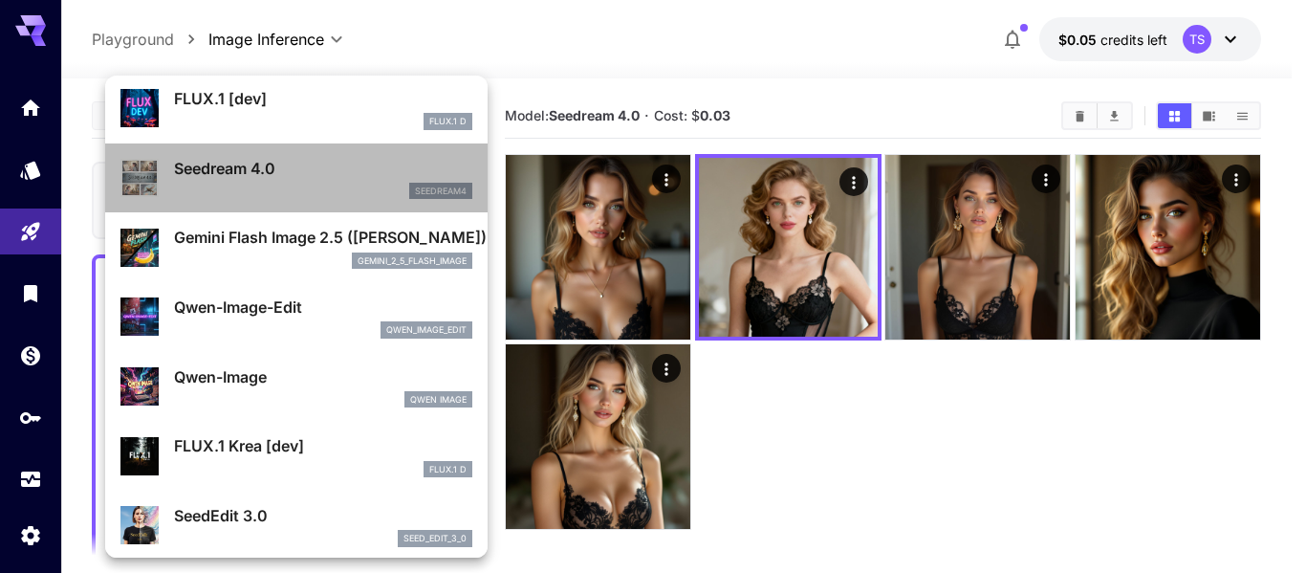
click at [300, 174] on p "Seedream 4.0" at bounding box center [323, 168] width 298 height 23
type input "**********"
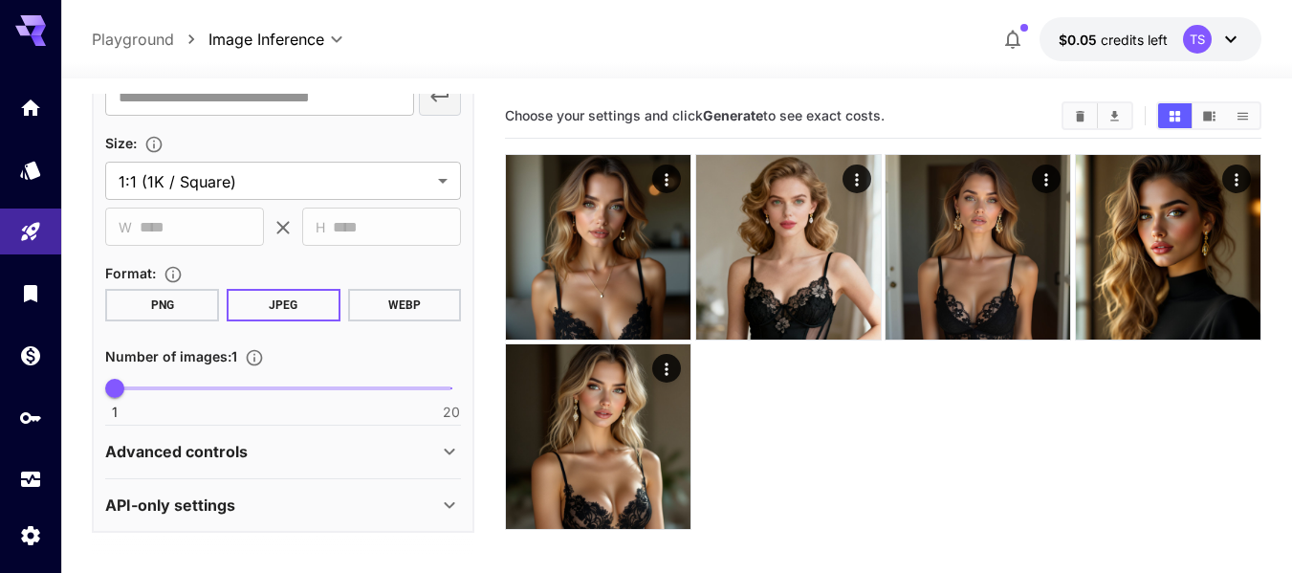
scroll to position [415, 0]
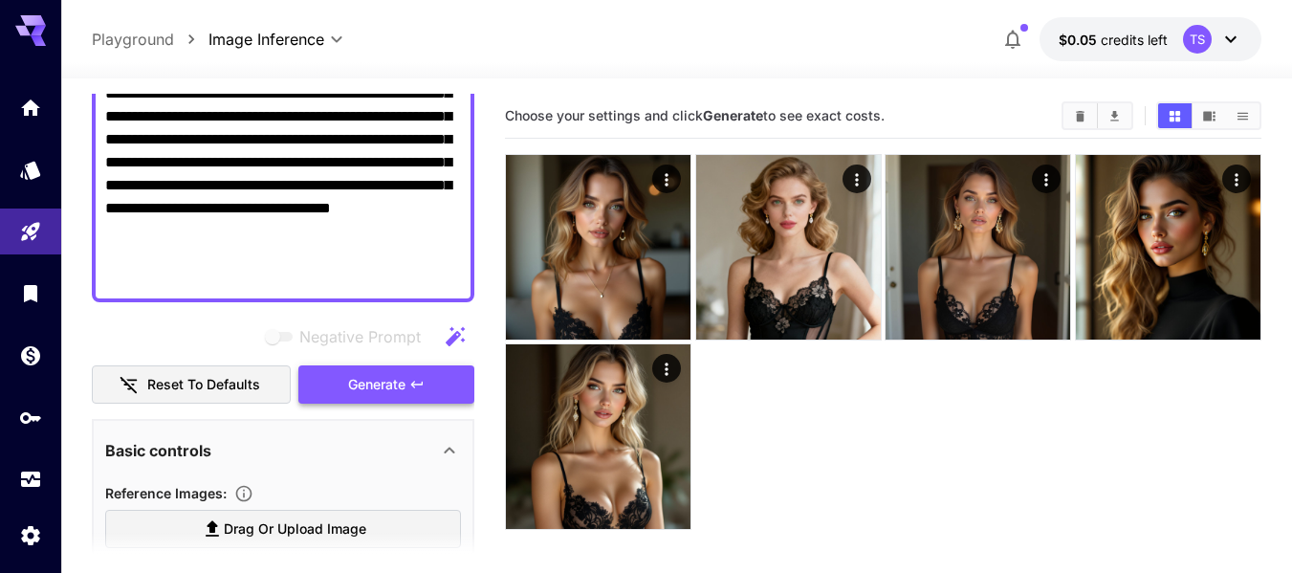
click at [367, 369] on button "Generate" at bounding box center [386, 384] width 176 height 39
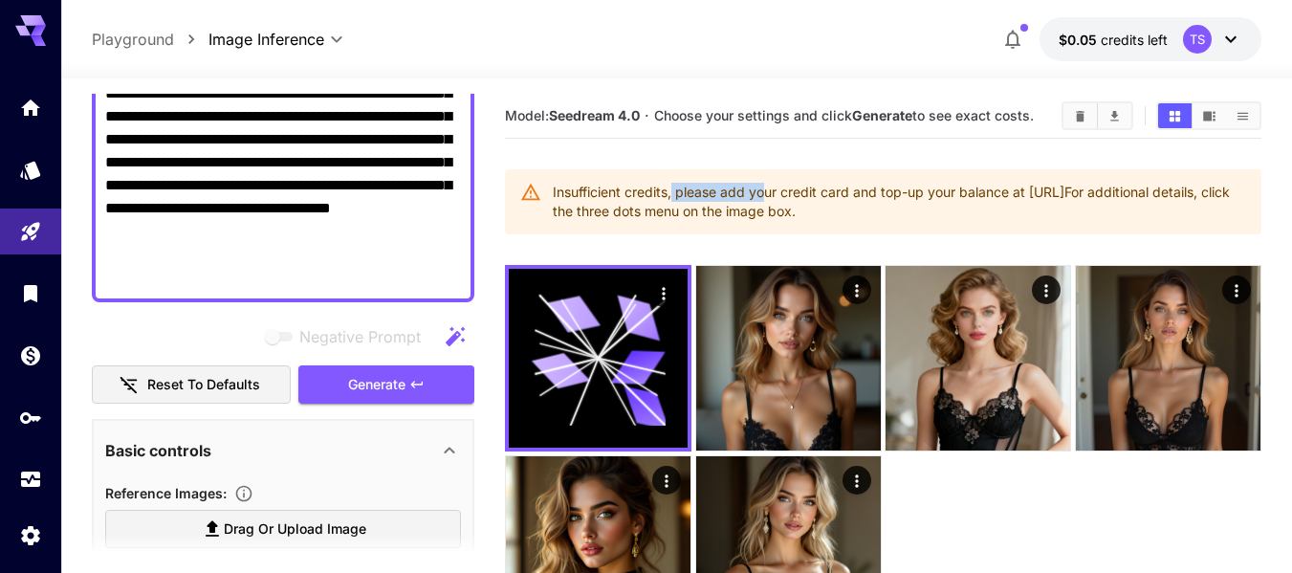
drag, startPoint x: 673, startPoint y: 185, endPoint x: 770, endPoint y: 181, distance: 96.7
click at [770, 181] on div "Insufficient credits, please add your credit card and top-up your balance at ht…" at bounding box center [899, 202] width 693 height 54
drag, startPoint x: 855, startPoint y: 183, endPoint x: 980, endPoint y: 183, distance: 125.3
click at [980, 183] on div "Insufficient credits, please add your credit card and top-up your balance at ht…" at bounding box center [899, 202] width 693 height 54
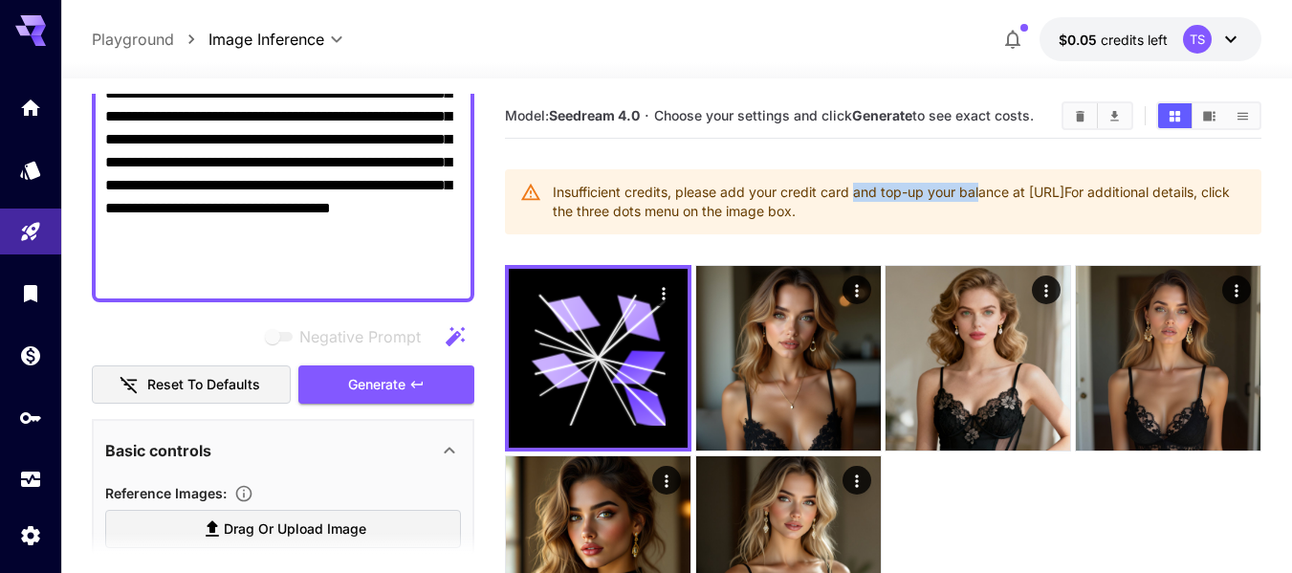
click at [980, 183] on div "Insufficient credits, please add your credit card and top-up your balance at ht…" at bounding box center [899, 202] width 693 height 54
click at [1246, 41] on button "$0.05 credits left TS" at bounding box center [1150, 39] width 222 height 44
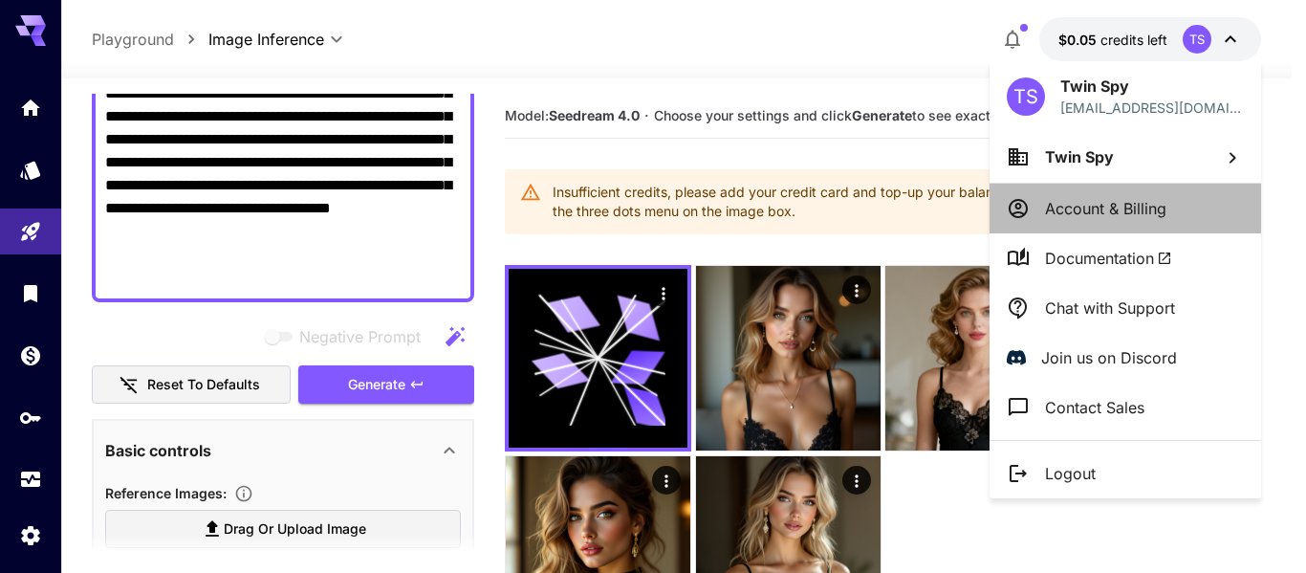
click at [1140, 199] on p "Account & Billing" at bounding box center [1105, 208] width 121 height 23
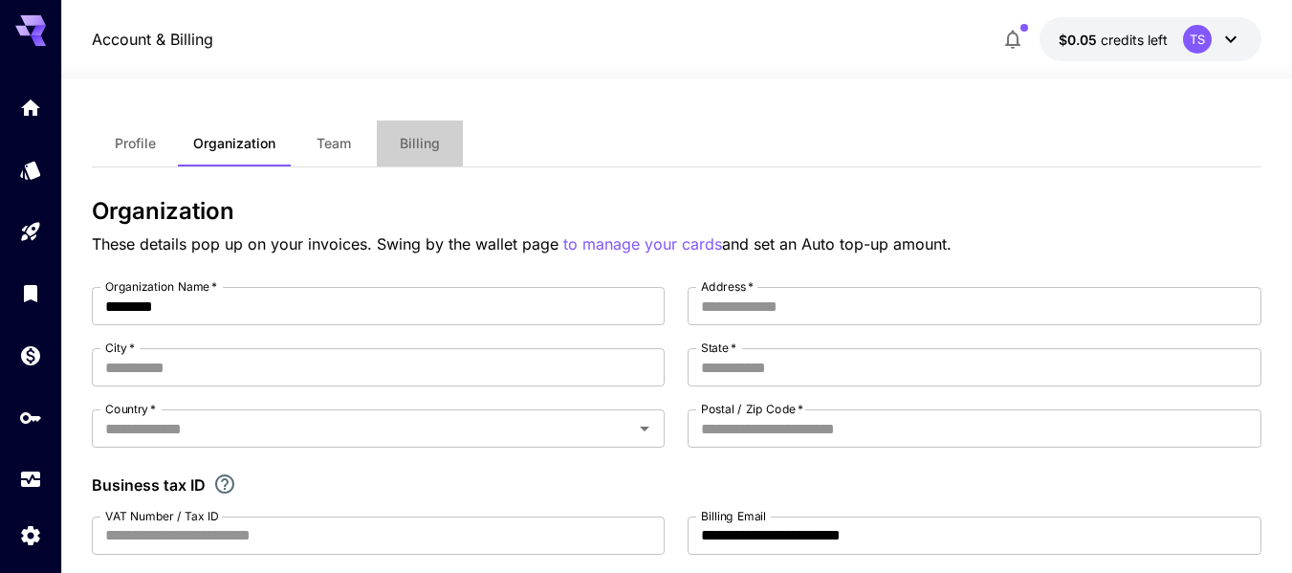
click at [420, 150] on span "Billing" at bounding box center [420, 143] width 40 height 17
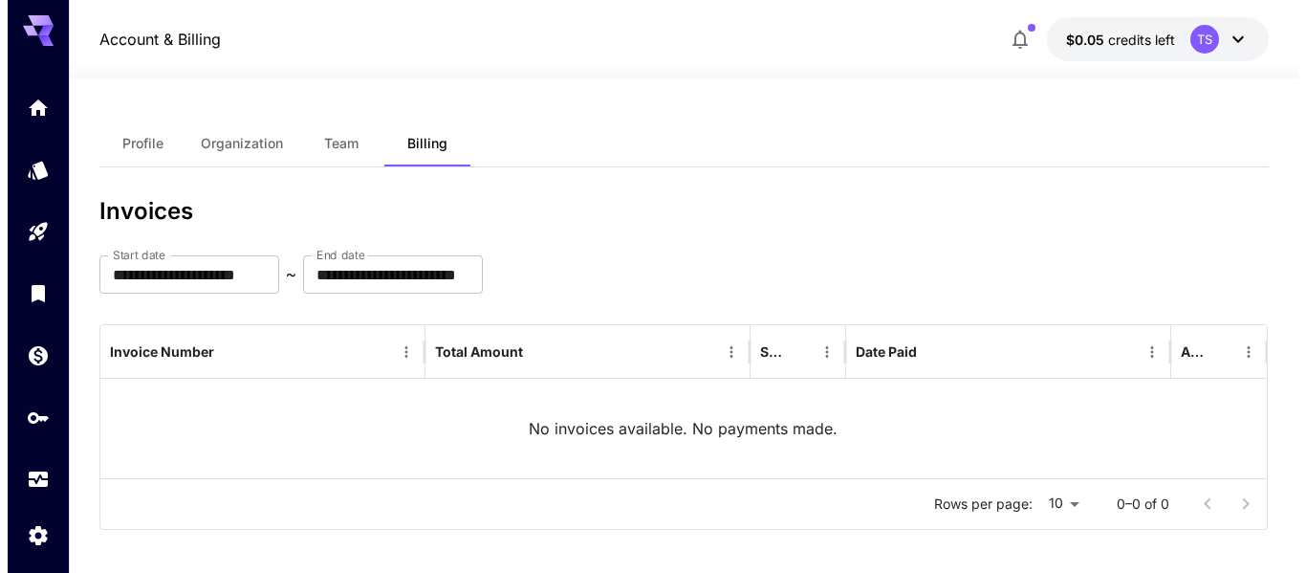
scroll to position [392, 0]
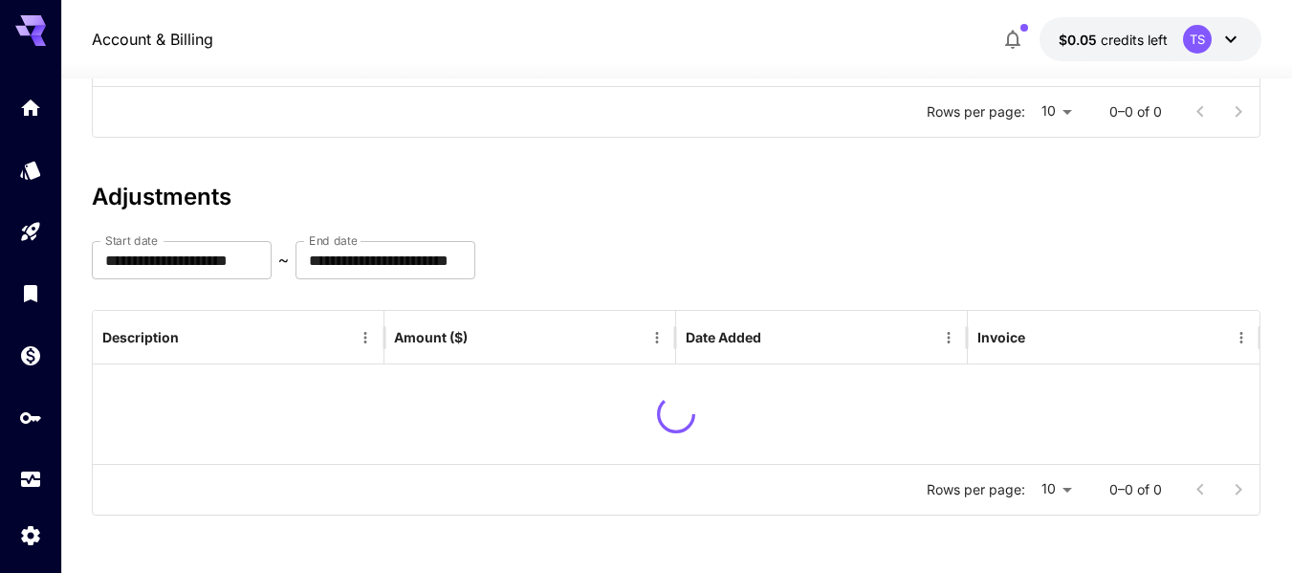
click at [1198, 36] on div "TS" at bounding box center [1197, 39] width 29 height 29
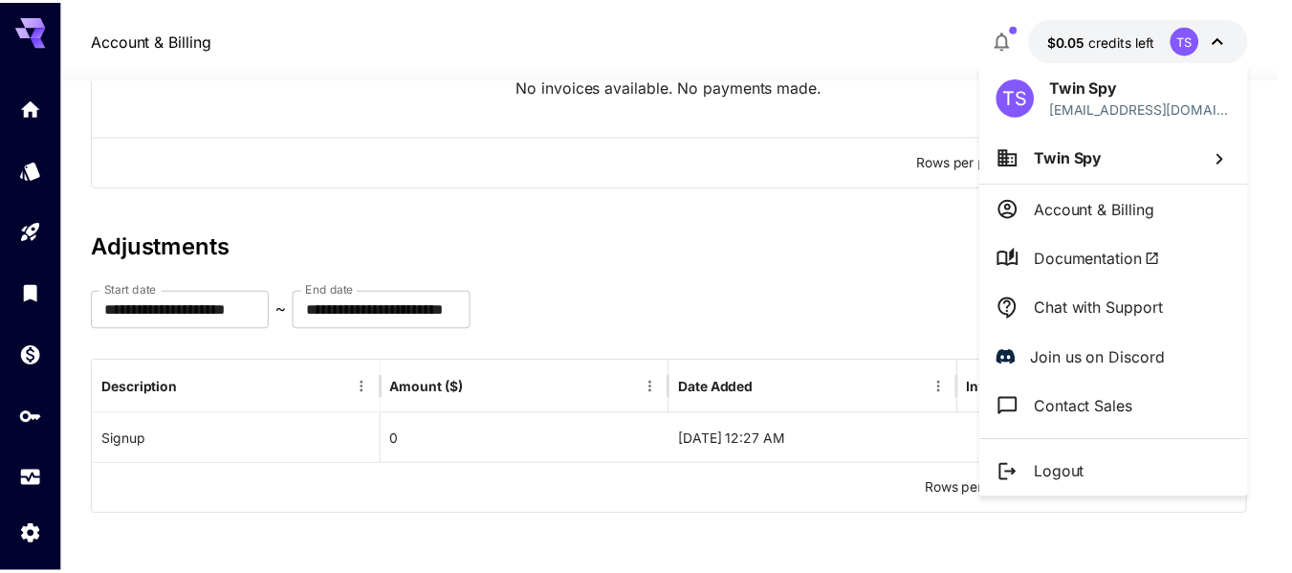
scroll to position [342, 0]
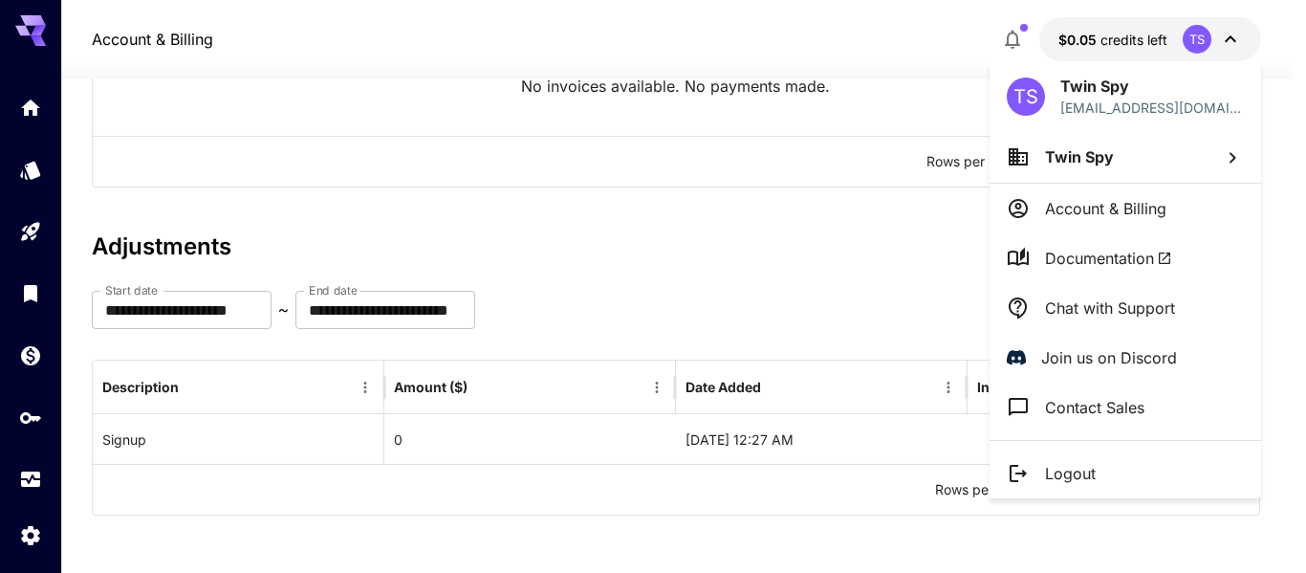
click at [338, 146] on div at bounding box center [653, 286] width 1306 height 573
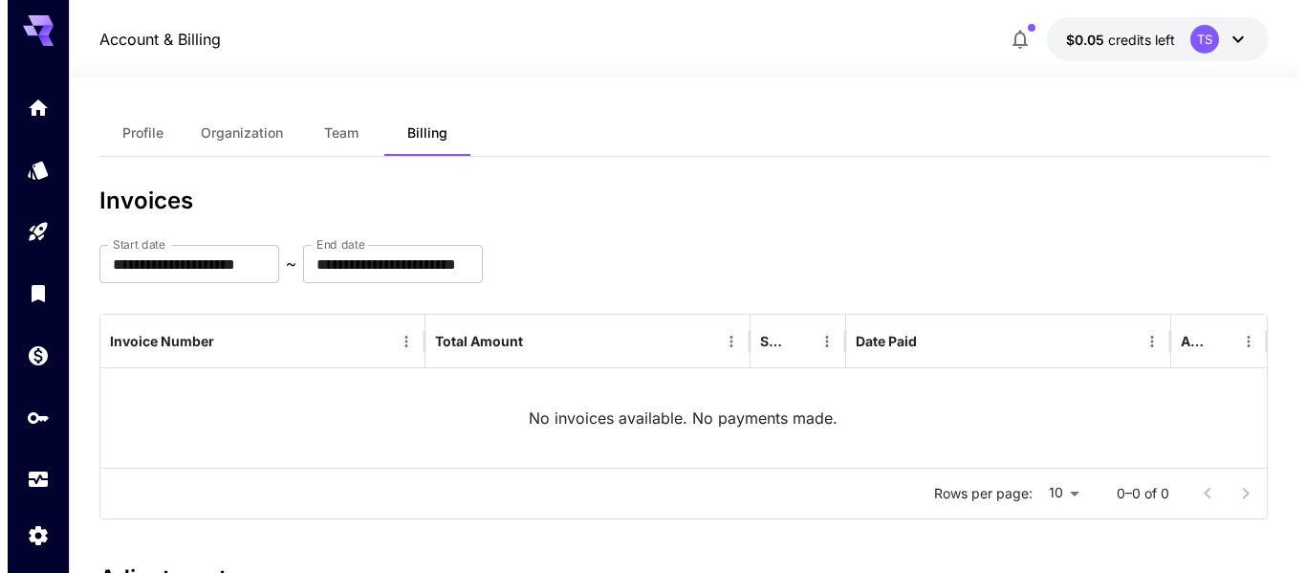
scroll to position [0, 0]
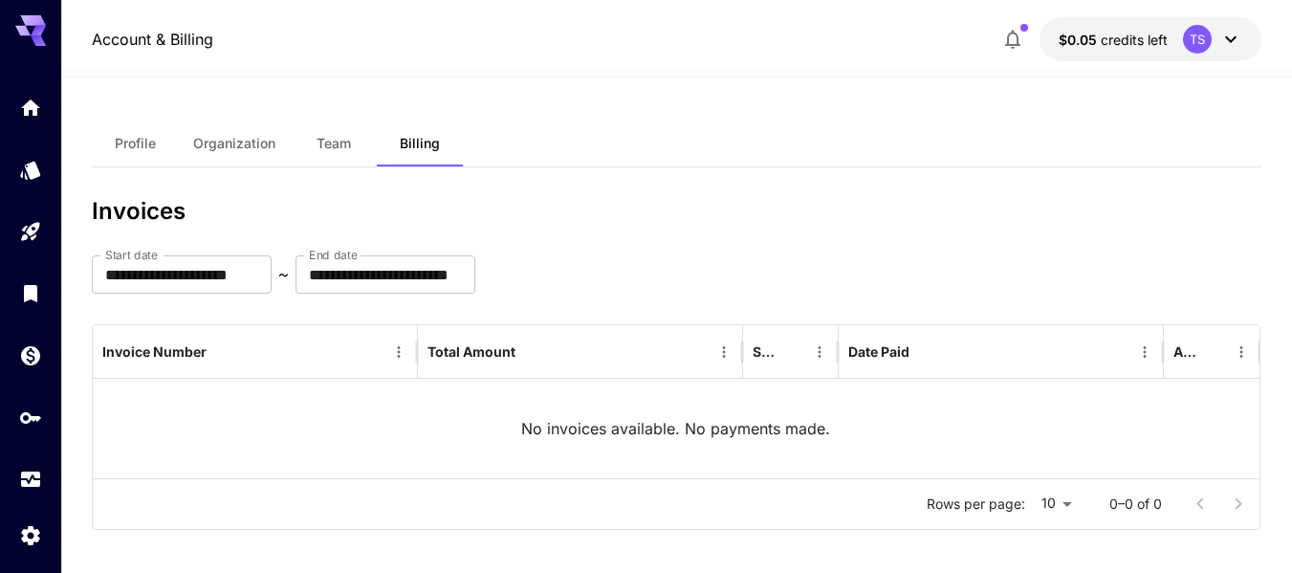
click at [1247, 52] on button "$0.05 credits left TS" at bounding box center [1150, 39] width 222 height 44
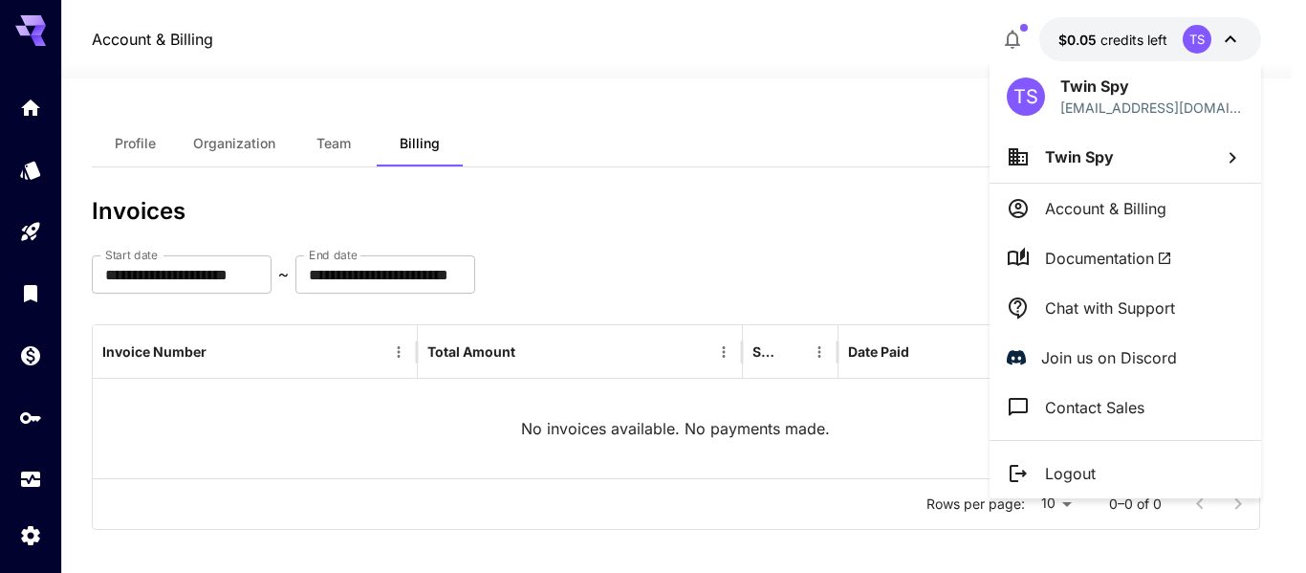
click at [1111, 469] on li "Logout" at bounding box center [1126, 473] width 272 height 50
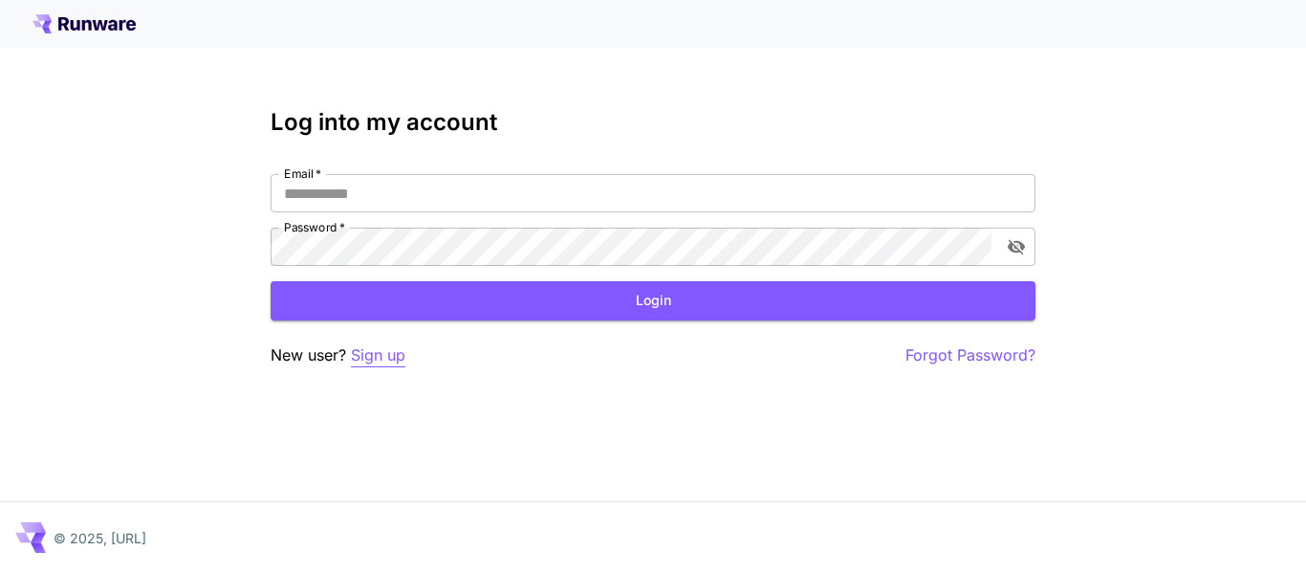
click at [389, 345] on p "Sign up" at bounding box center [378, 355] width 55 height 24
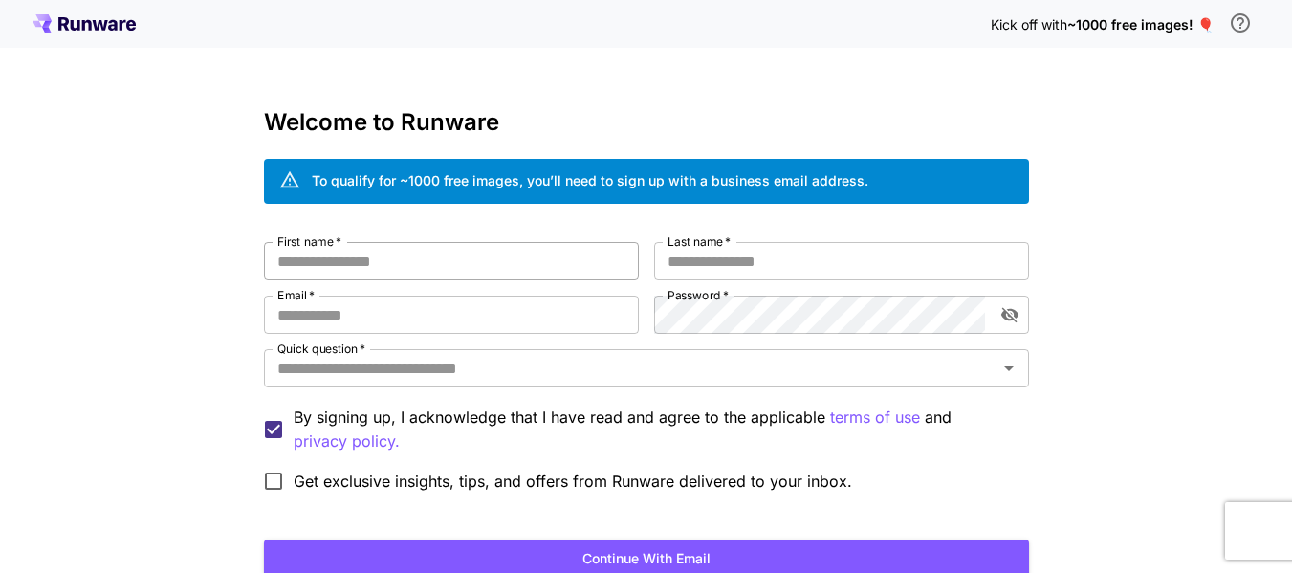
click at [505, 262] on input "First name   *" at bounding box center [451, 261] width 375 height 38
type input "***"
click at [759, 261] on input "Last name   *" at bounding box center [841, 261] width 375 height 38
type input "****"
click at [532, 300] on input "Email   *" at bounding box center [451, 314] width 375 height 38
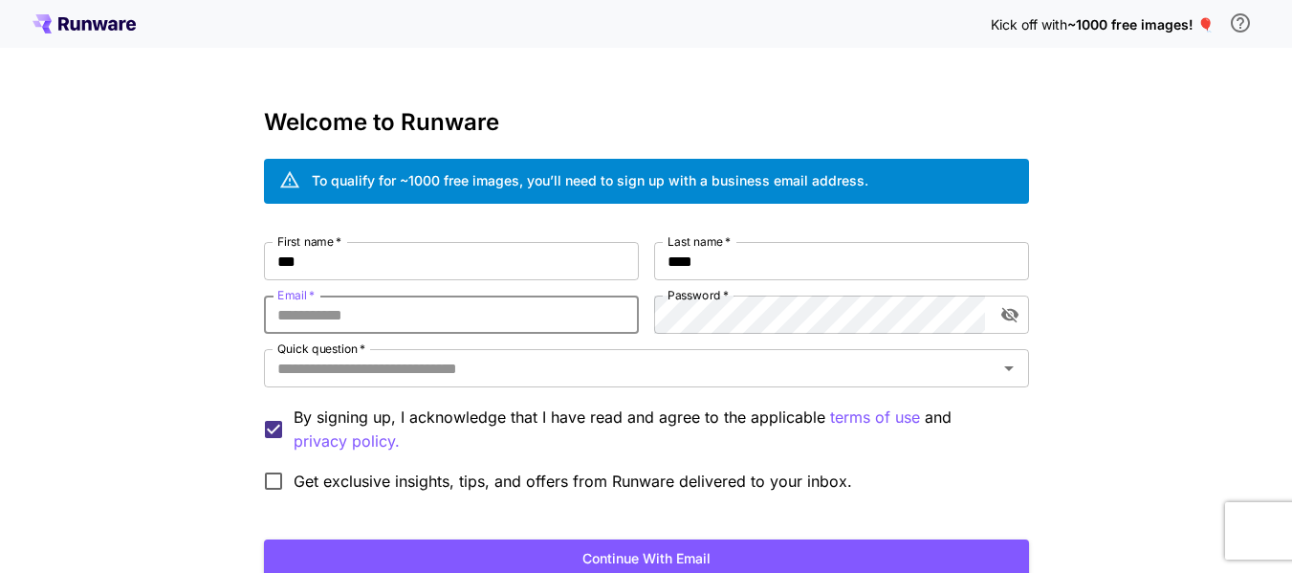
click at [468, 316] on input "Email   *" at bounding box center [451, 314] width 375 height 38
paste input "**********"
type input "**********"
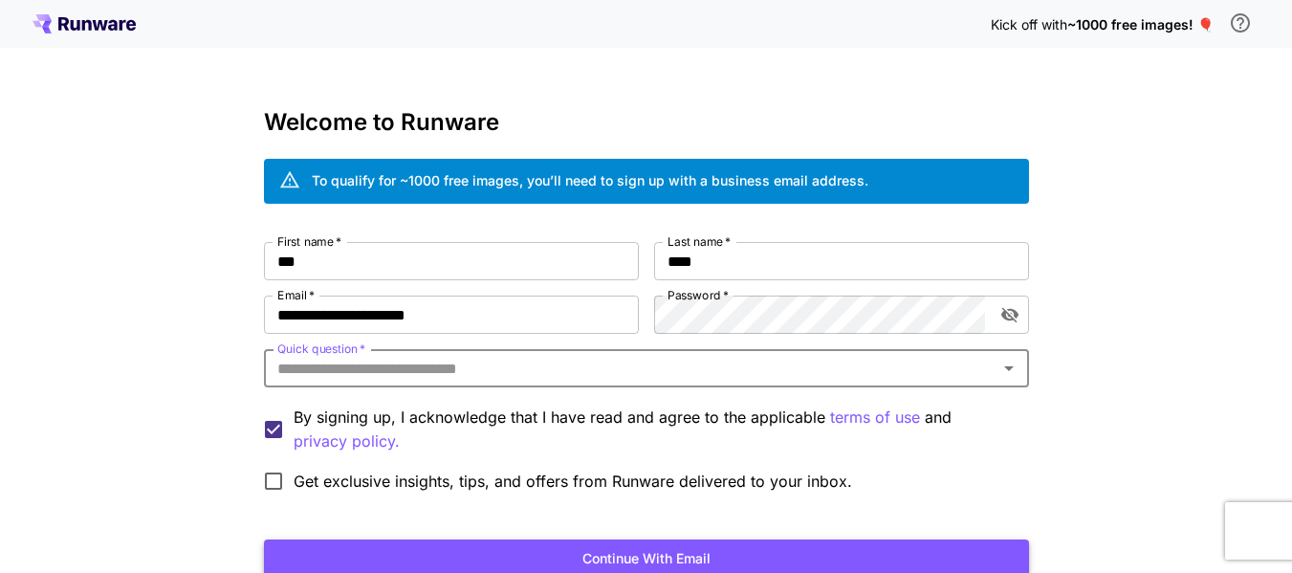
click at [534, 553] on button "Continue with email" at bounding box center [646, 558] width 765 height 39
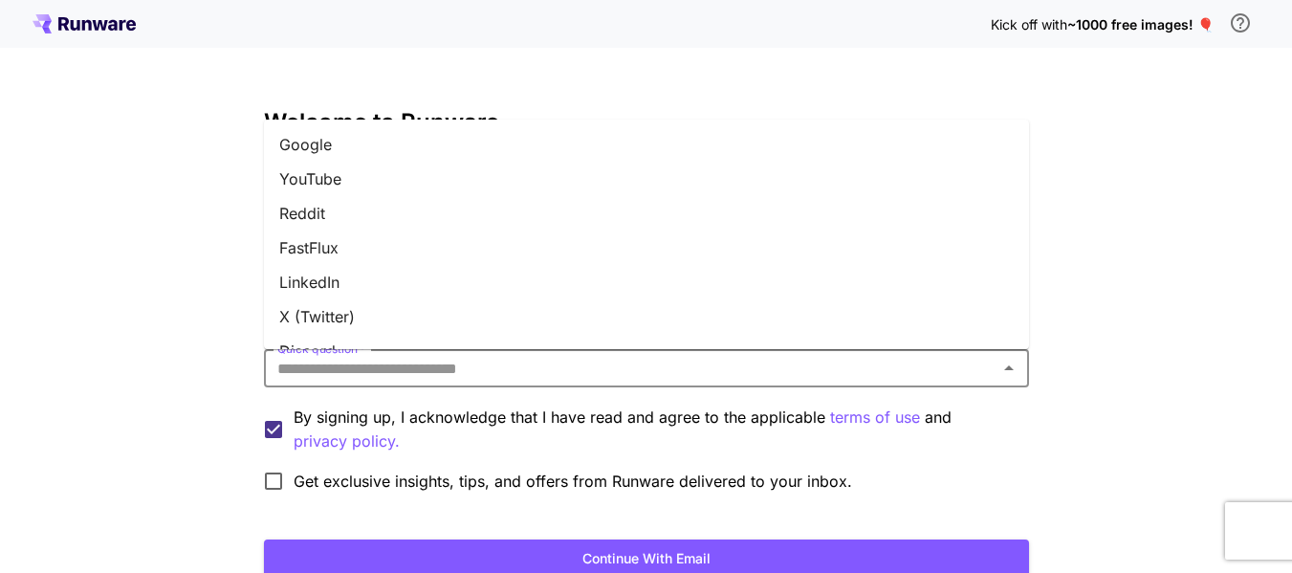
click at [558, 374] on input "Quick question   *" at bounding box center [631, 368] width 722 height 27
click at [395, 189] on li "YouTube" at bounding box center [646, 179] width 765 height 34
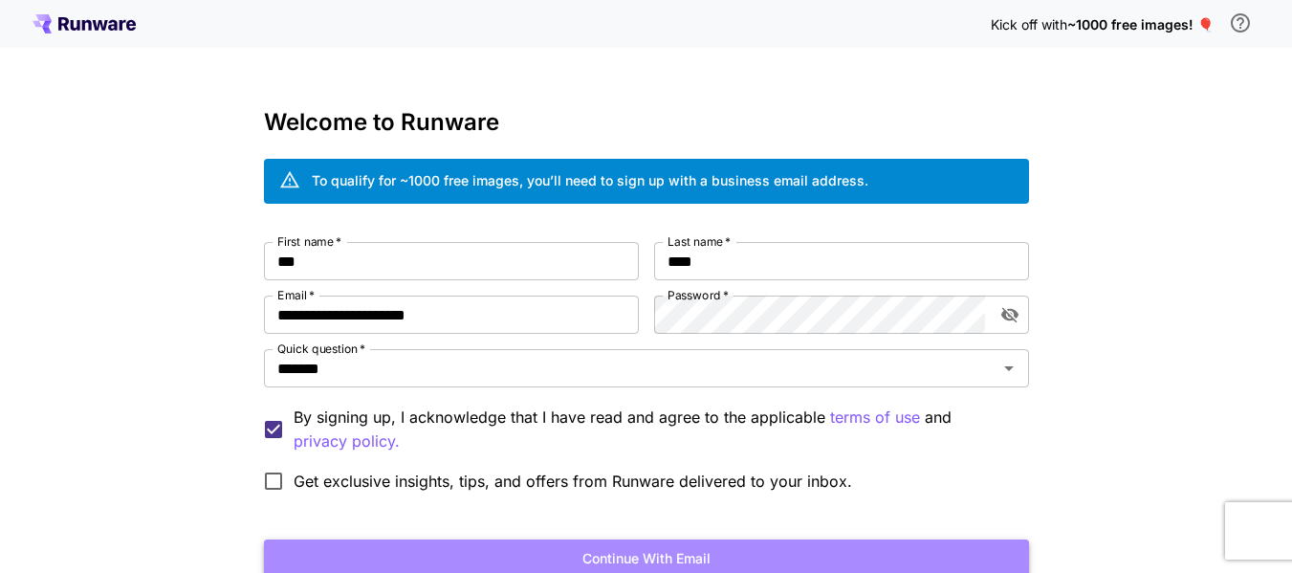
click at [564, 541] on button "Continue with email" at bounding box center [646, 558] width 765 height 39
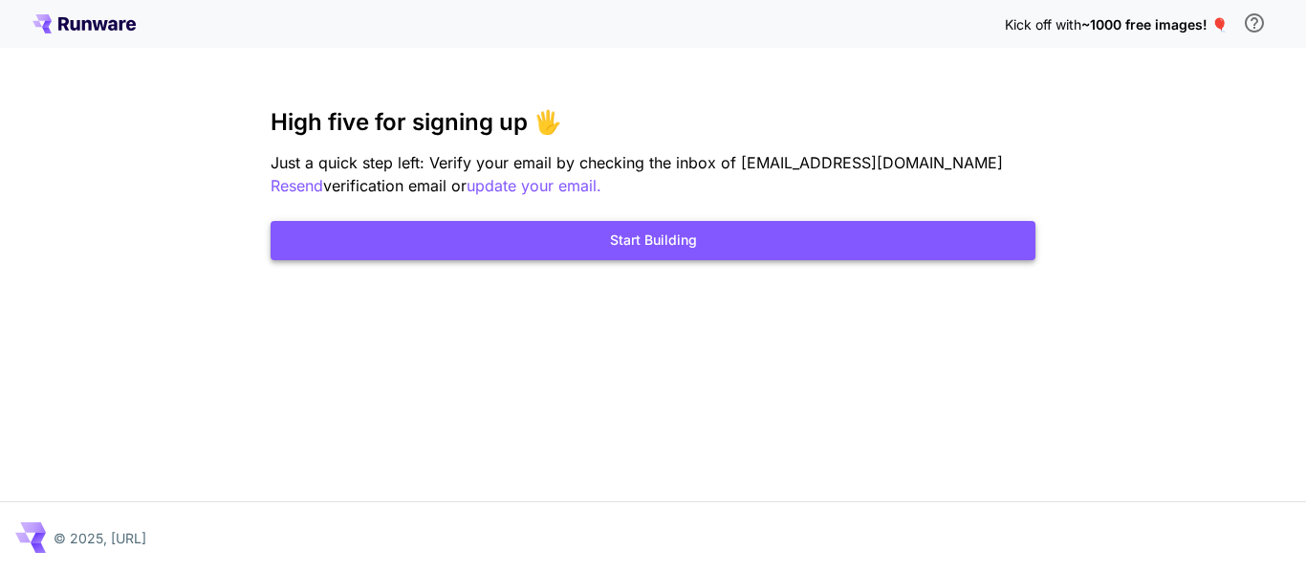
click at [801, 235] on button "Start Building" at bounding box center [653, 240] width 765 height 39
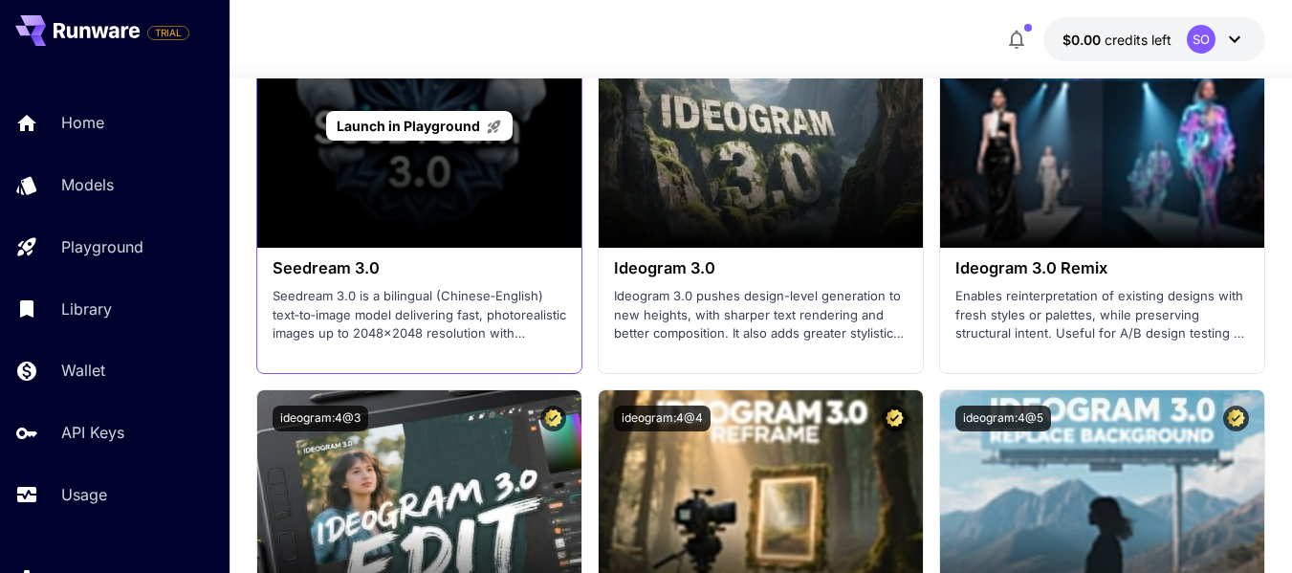
scroll to position [4160, 0]
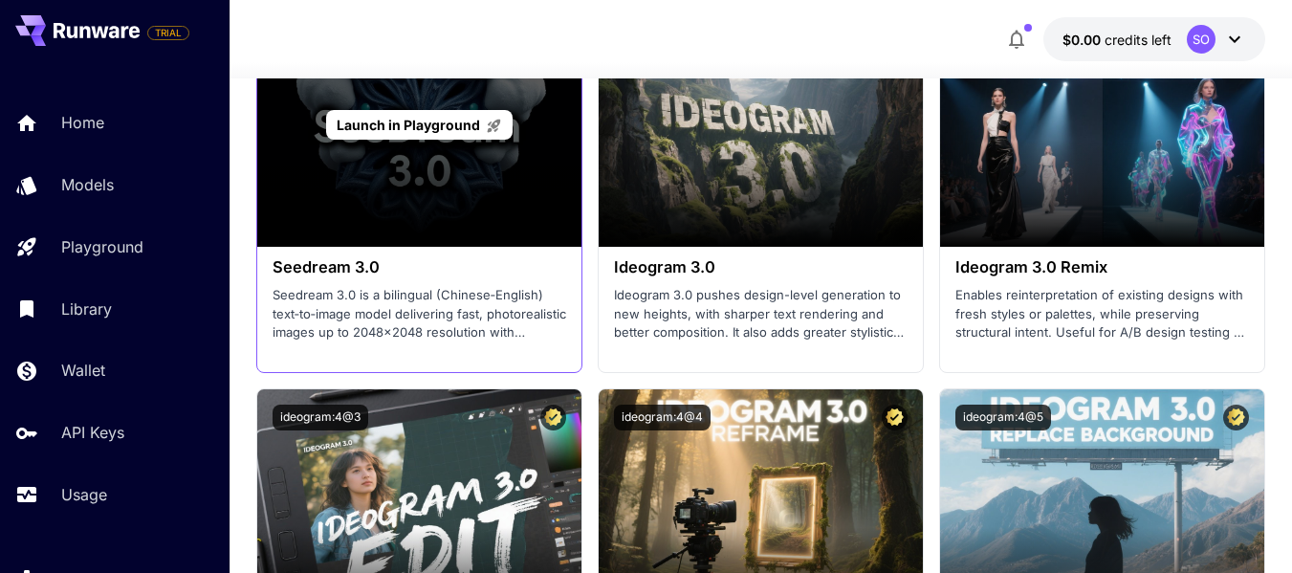
click at [417, 176] on div "Launch in Playground" at bounding box center [419, 124] width 324 height 245
click at [443, 123] on span "Launch in Playground" at bounding box center [408, 125] width 143 height 16
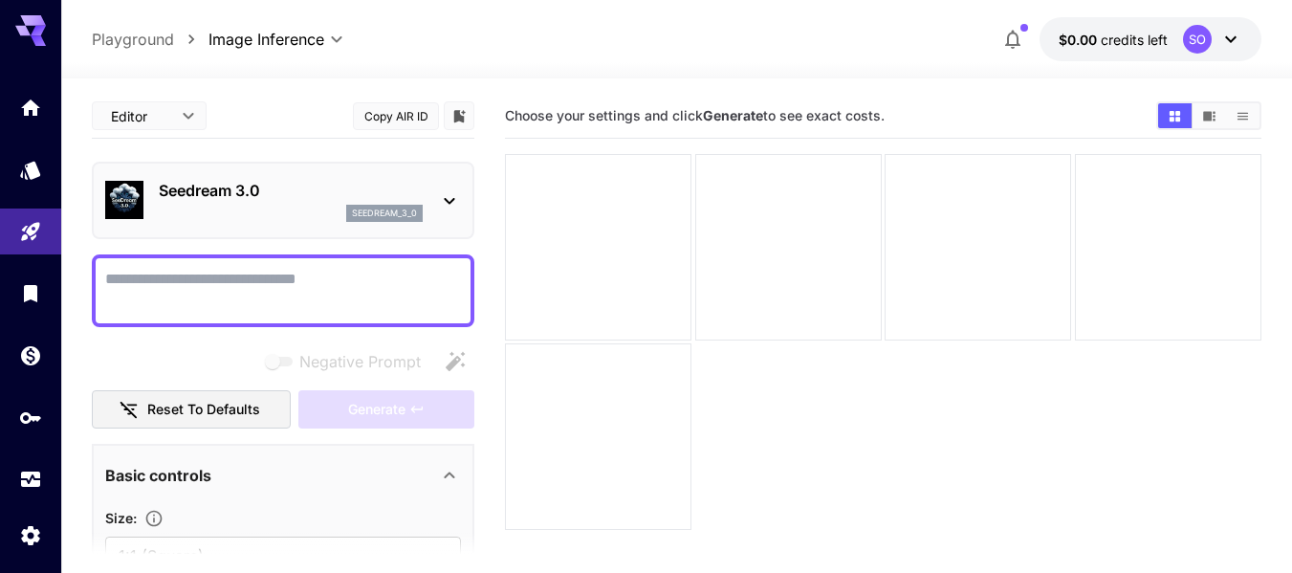
click at [363, 283] on textarea "Negative Prompt" at bounding box center [283, 291] width 356 height 46
type textarea "**********"
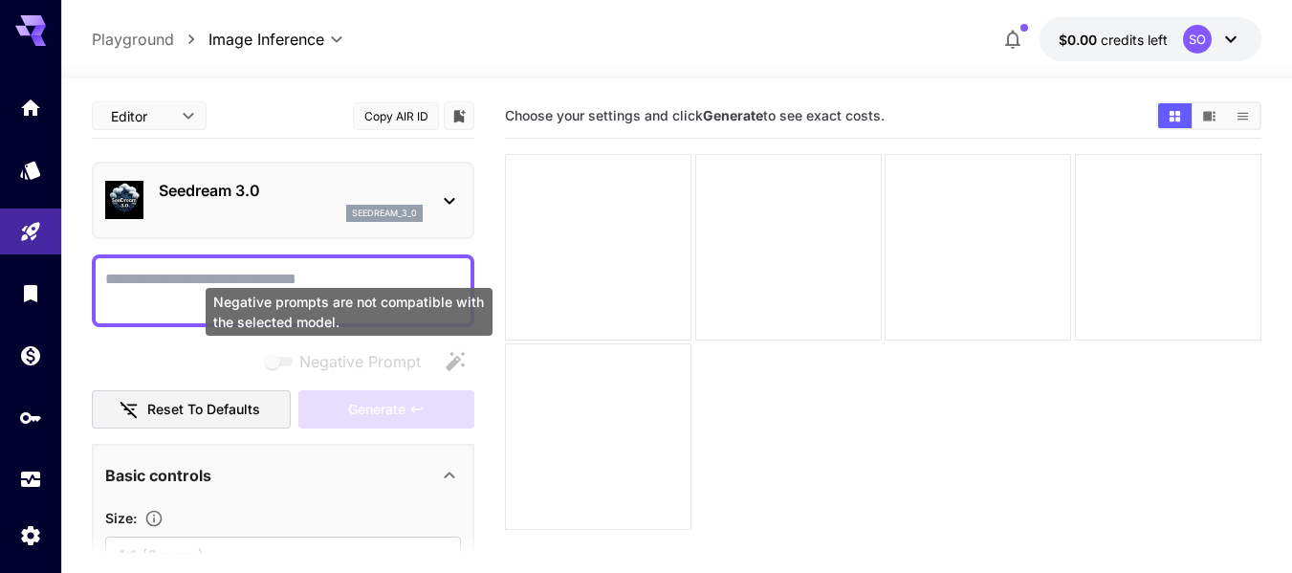
paste textarea "**********"
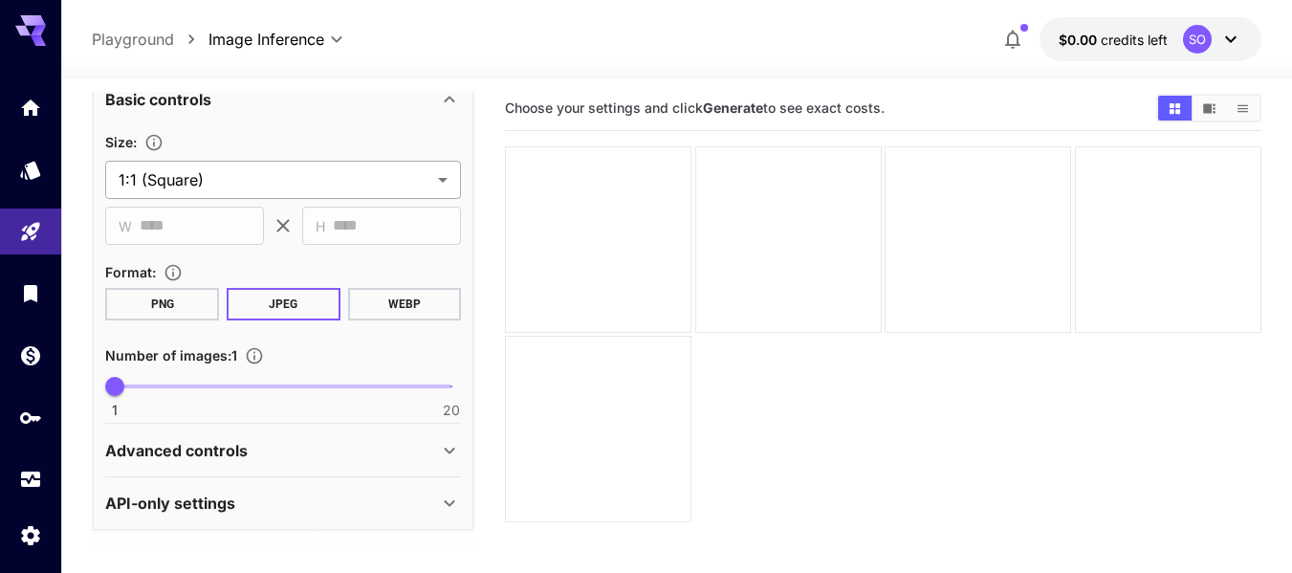
scroll to position [718, 0]
type textarea "**********"
click at [274, 430] on div "Advanced controls" at bounding box center [283, 450] width 356 height 46
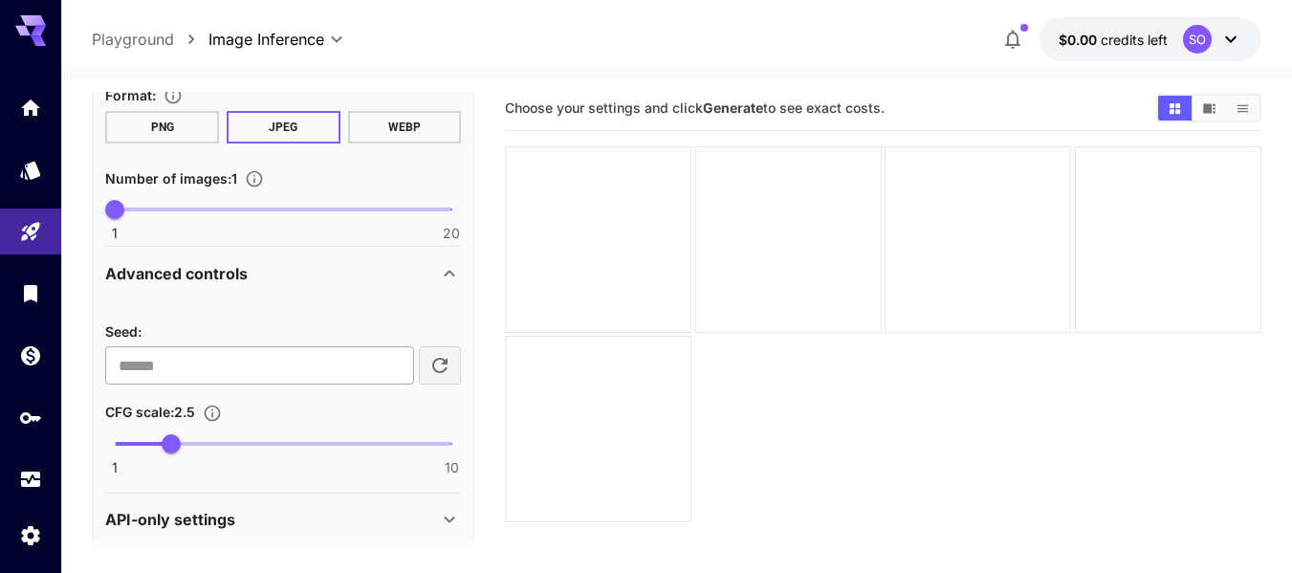
click at [301, 375] on input "number" at bounding box center [259, 365] width 309 height 38
type input "**"
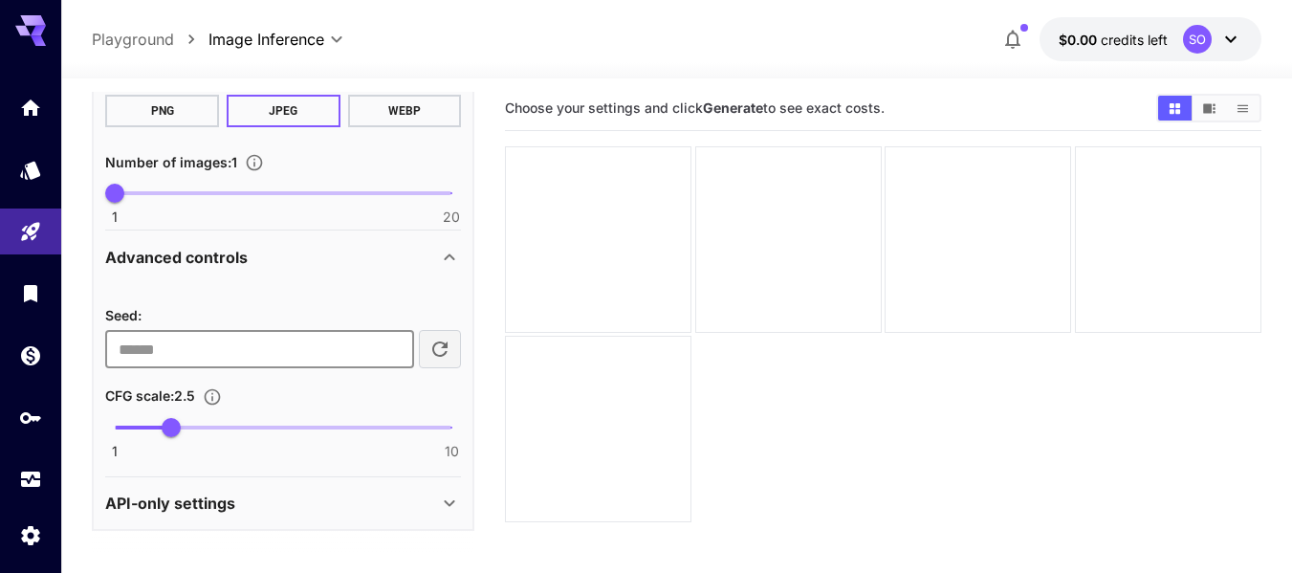
scroll to position [911, 0]
click at [358, 353] on input "**" at bounding box center [259, 349] width 309 height 38
type input "**"
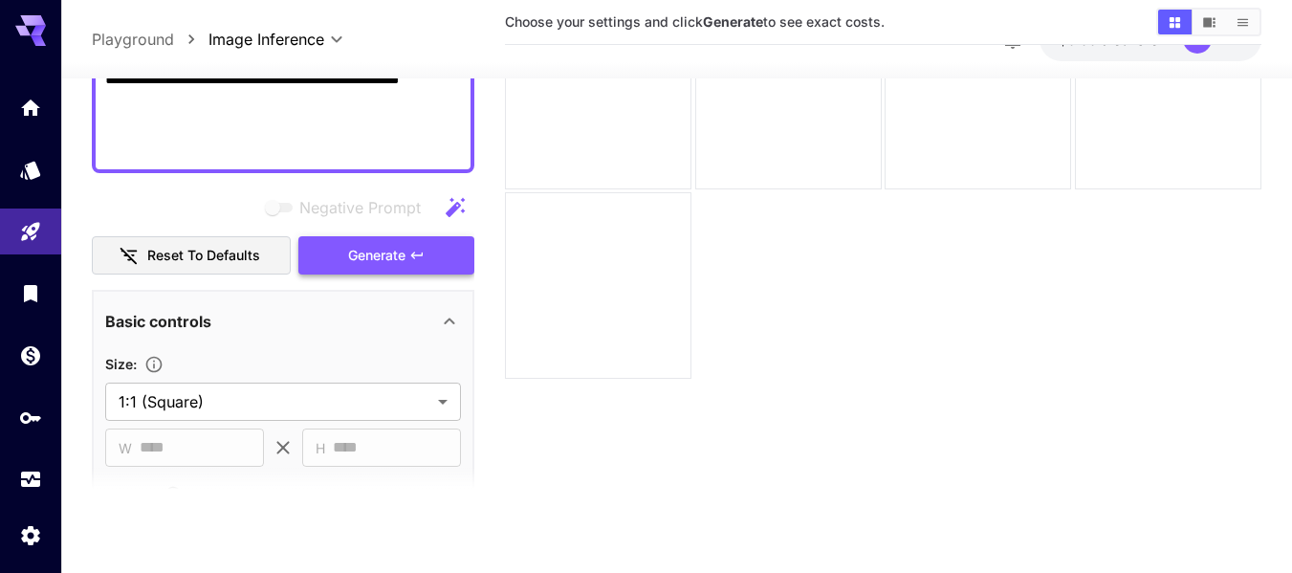
scroll to position [0, 0]
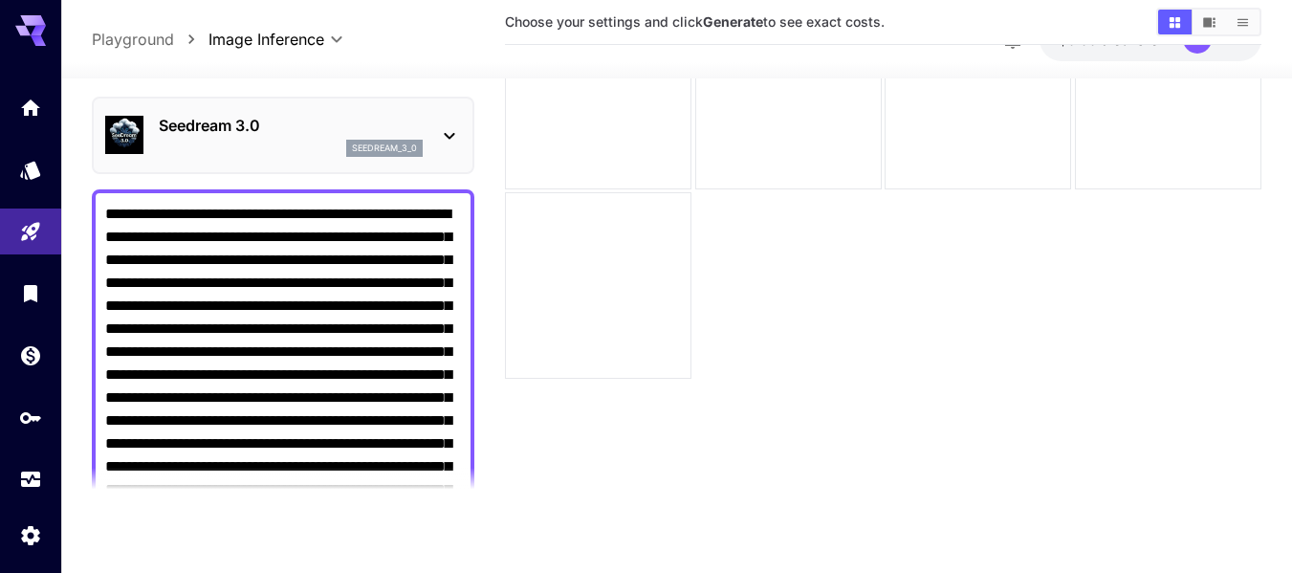
click at [388, 157] on div "Seedream 3.0 seedream_3_0" at bounding box center [283, 135] width 356 height 58
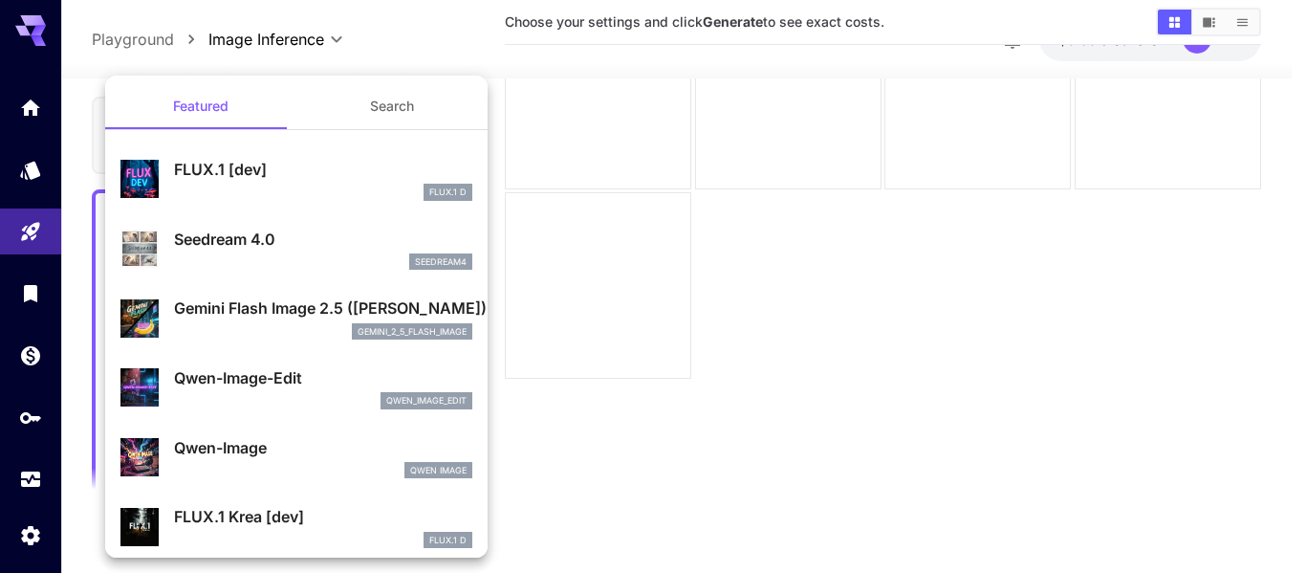
click at [540, 207] on div at bounding box center [653, 286] width 1306 height 573
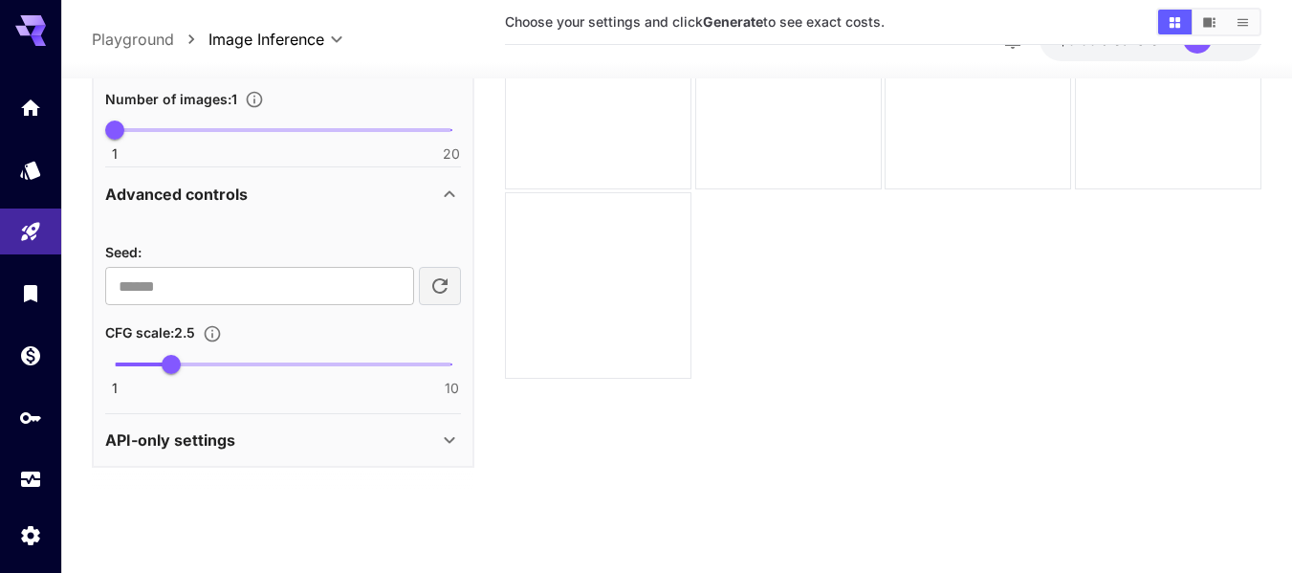
scroll to position [433, 0]
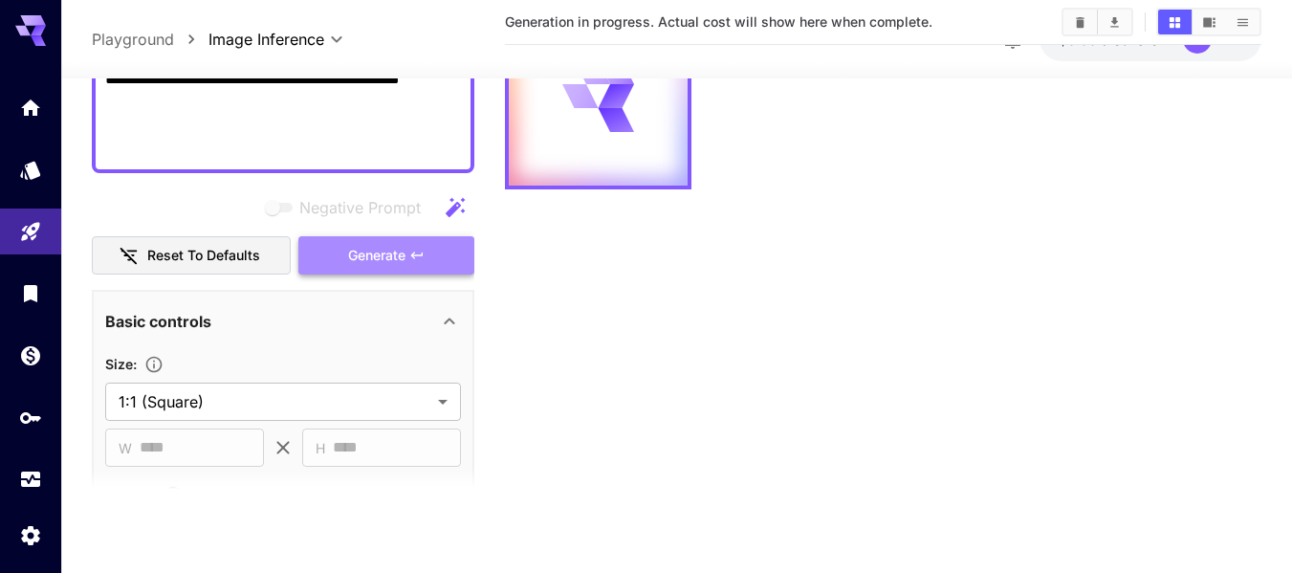
click at [369, 264] on span "Generate" at bounding box center [376, 256] width 57 height 24
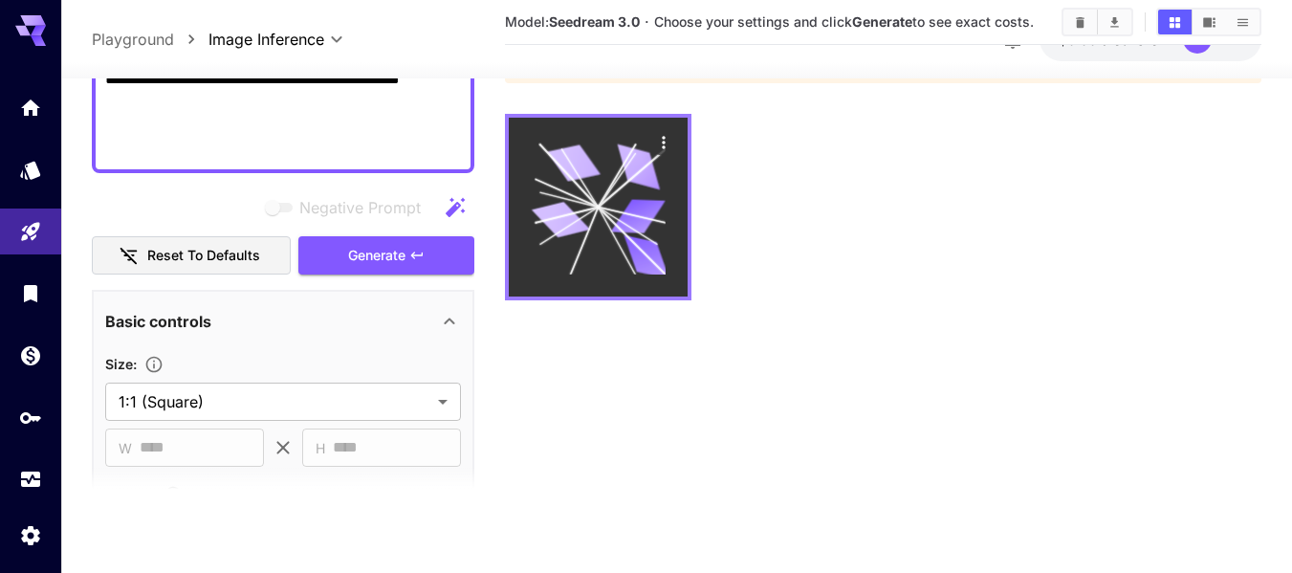
click at [577, 244] on icon at bounding box center [599, 207] width 134 height 134
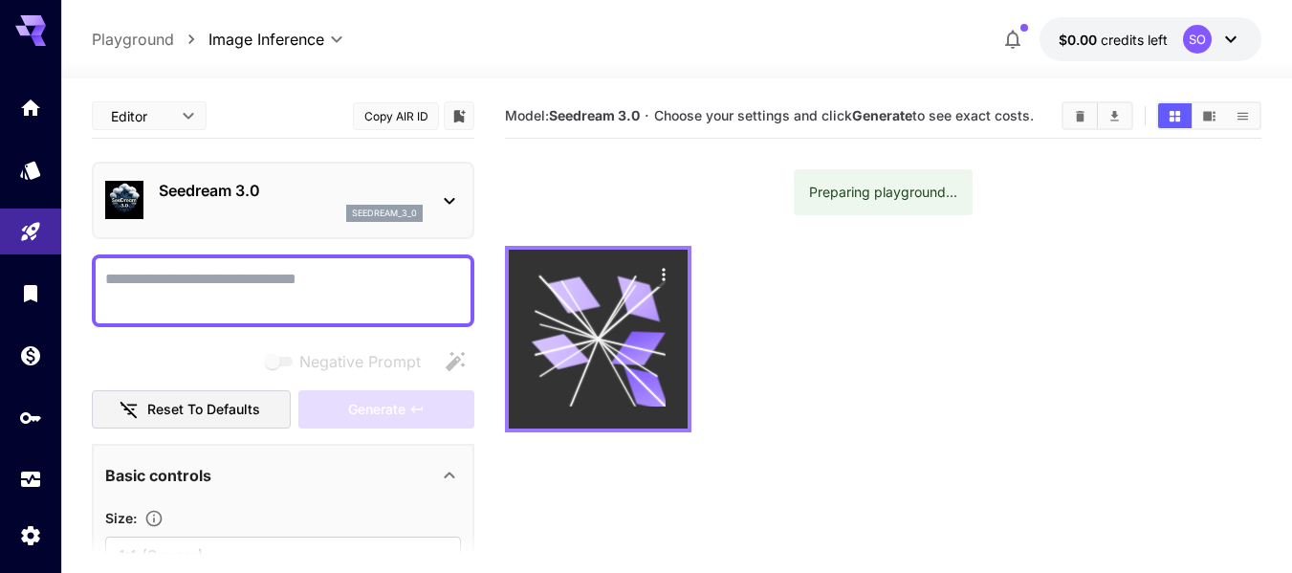
click at [619, 275] on icon at bounding box center [599, 339] width 134 height 134
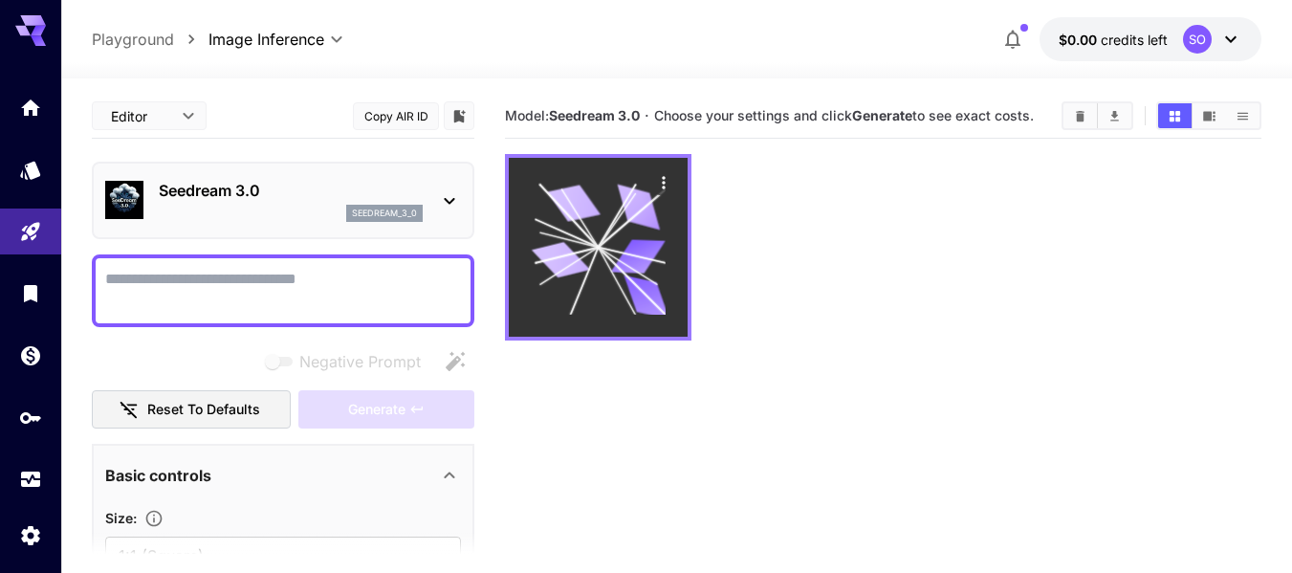
click at [639, 268] on icon at bounding box center [638, 256] width 55 height 34
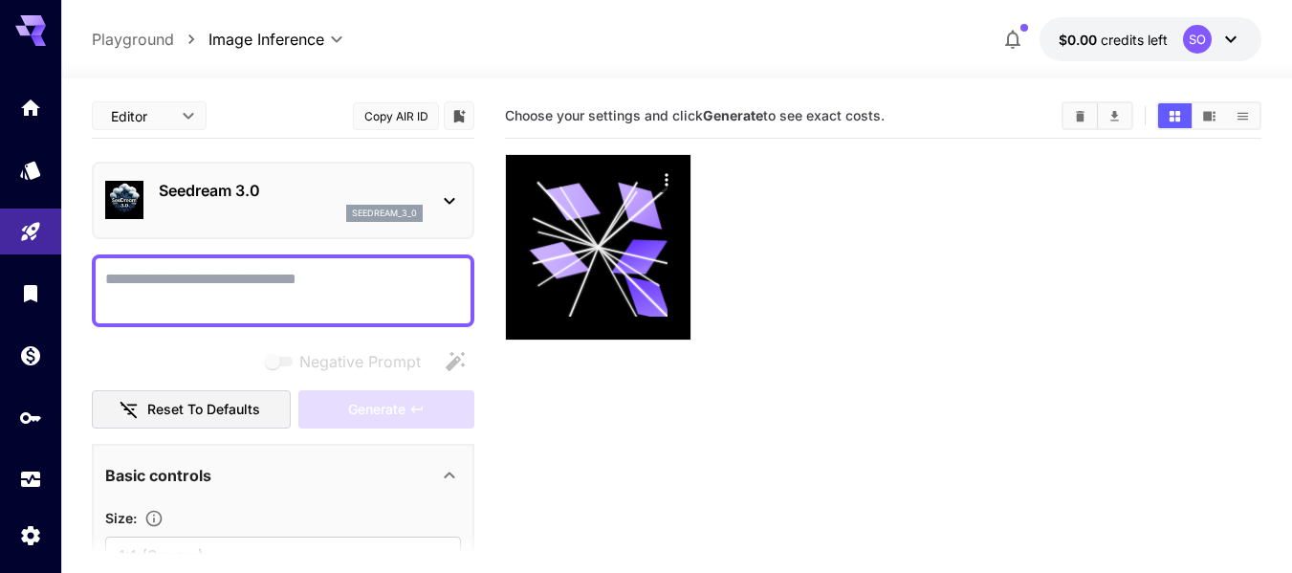
click at [376, 271] on textarea "Negative Prompt" at bounding box center [283, 291] width 356 height 46
click at [402, 174] on div "Seedream 3.0 seedream_3_0" at bounding box center [283, 200] width 356 height 58
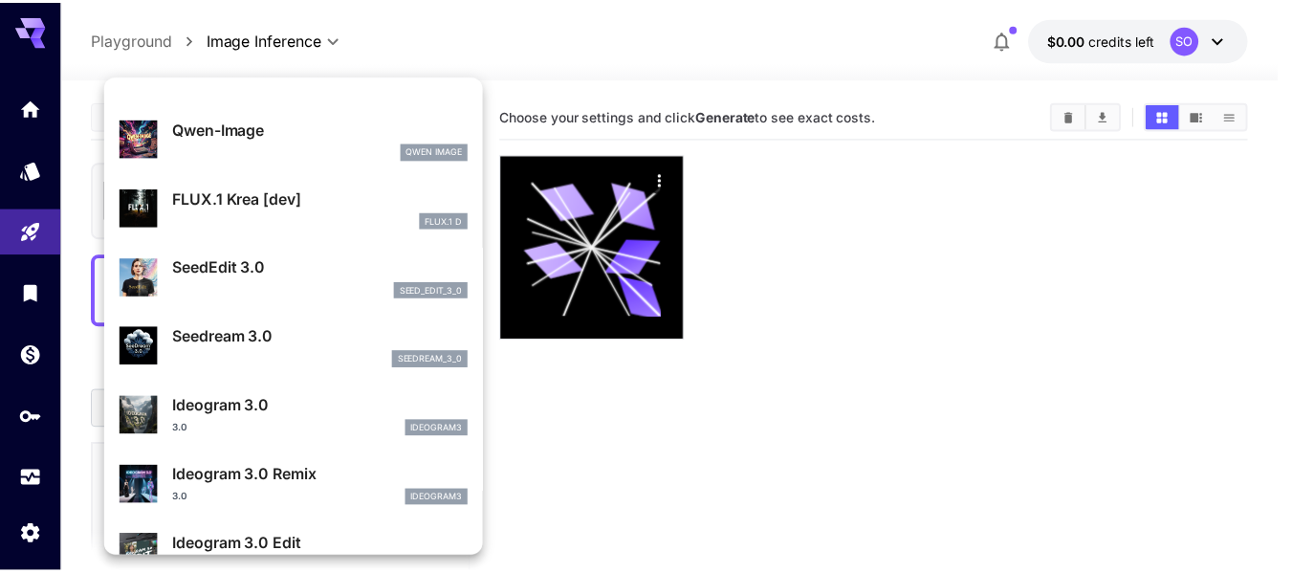
scroll to position [274, 0]
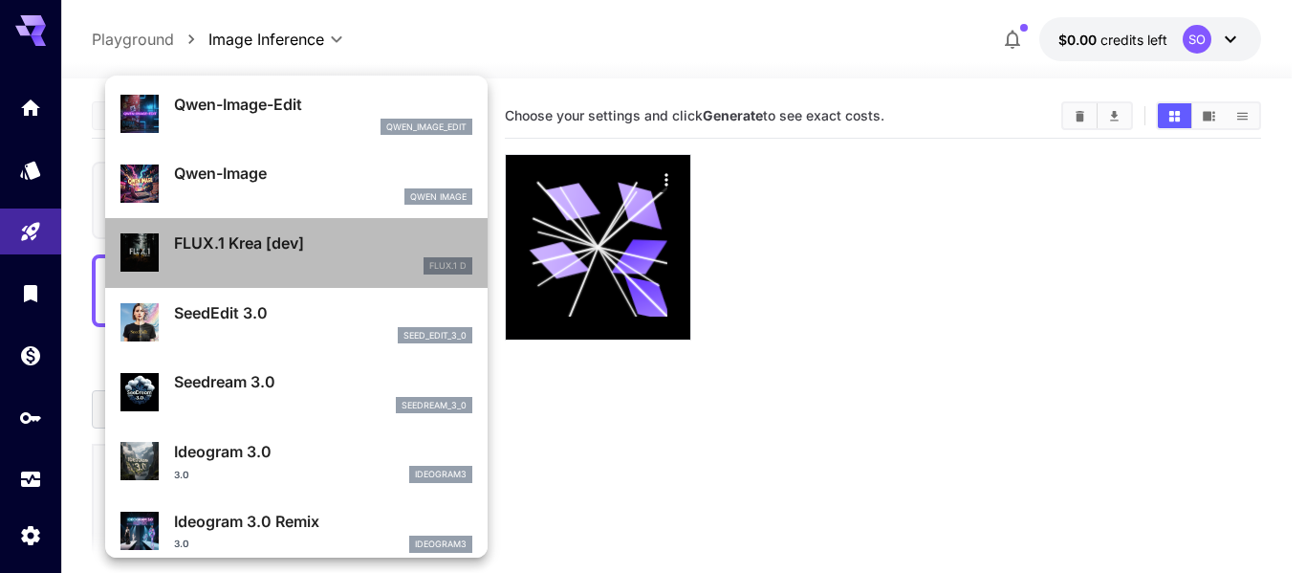
click at [326, 250] on p "FLUX.1 Krea [dev]" at bounding box center [323, 242] width 298 height 23
type input "***"
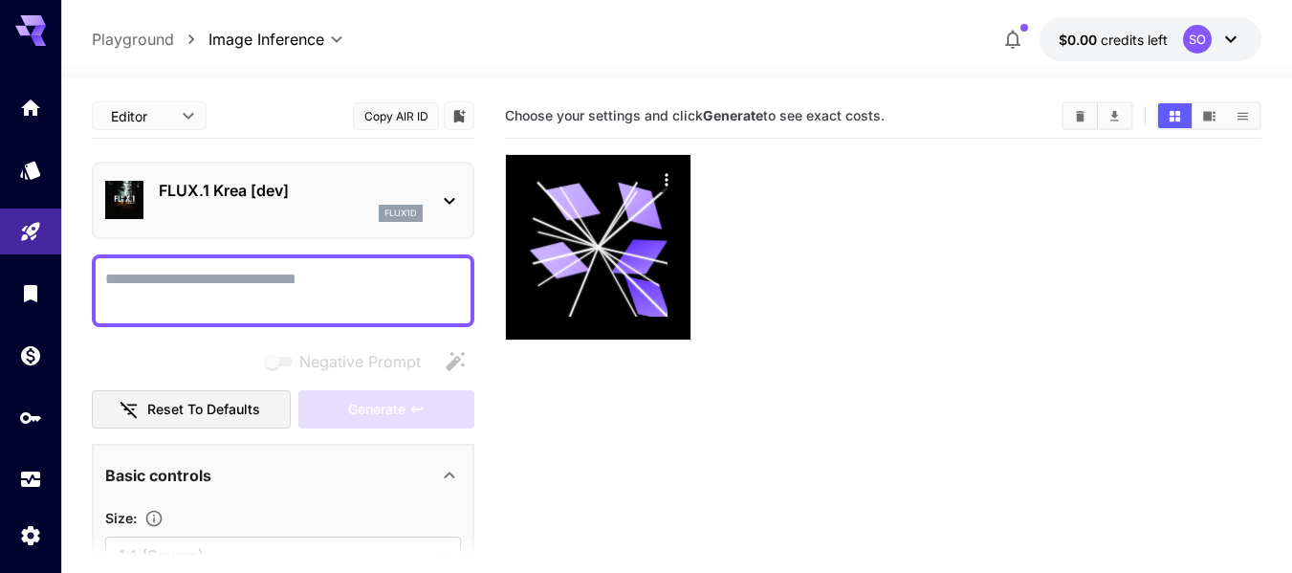
click at [278, 283] on textarea "Negative Prompt" at bounding box center [283, 291] width 356 height 46
paste textarea "**********"
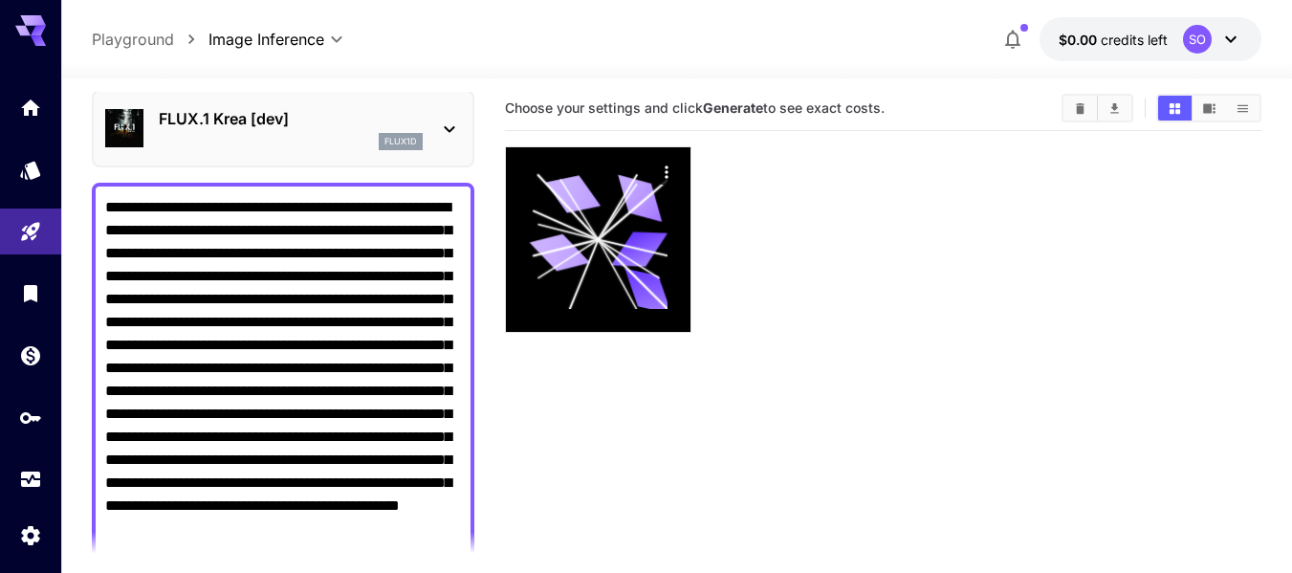
scroll to position [548, 0]
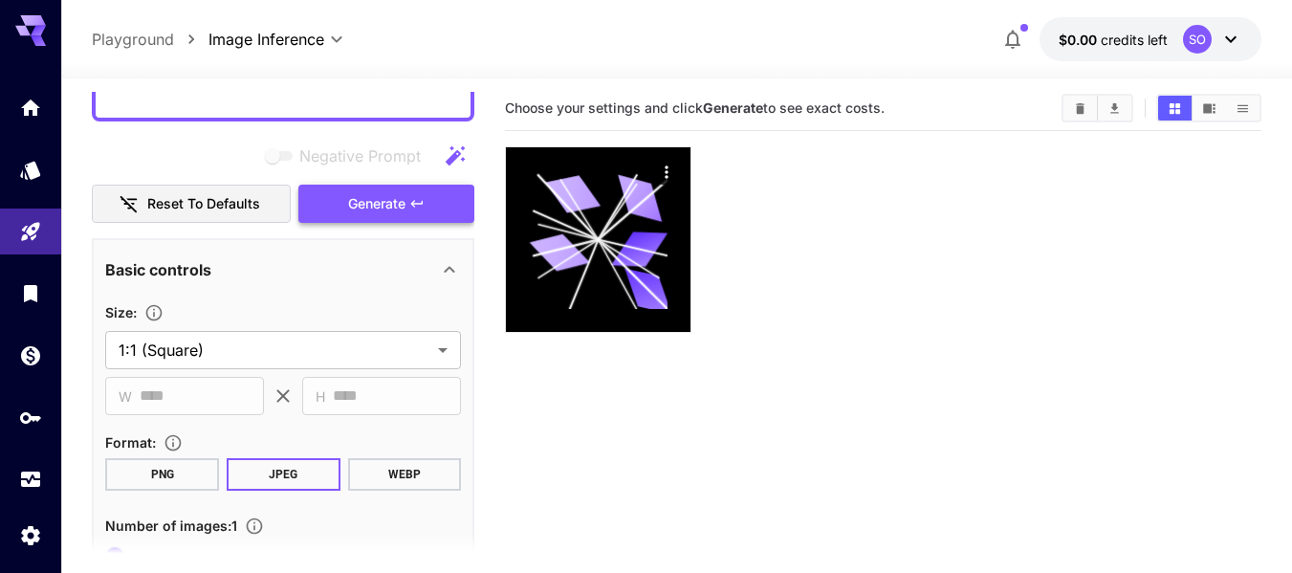
type textarea "**********"
click at [394, 210] on span "Generate" at bounding box center [376, 204] width 57 height 24
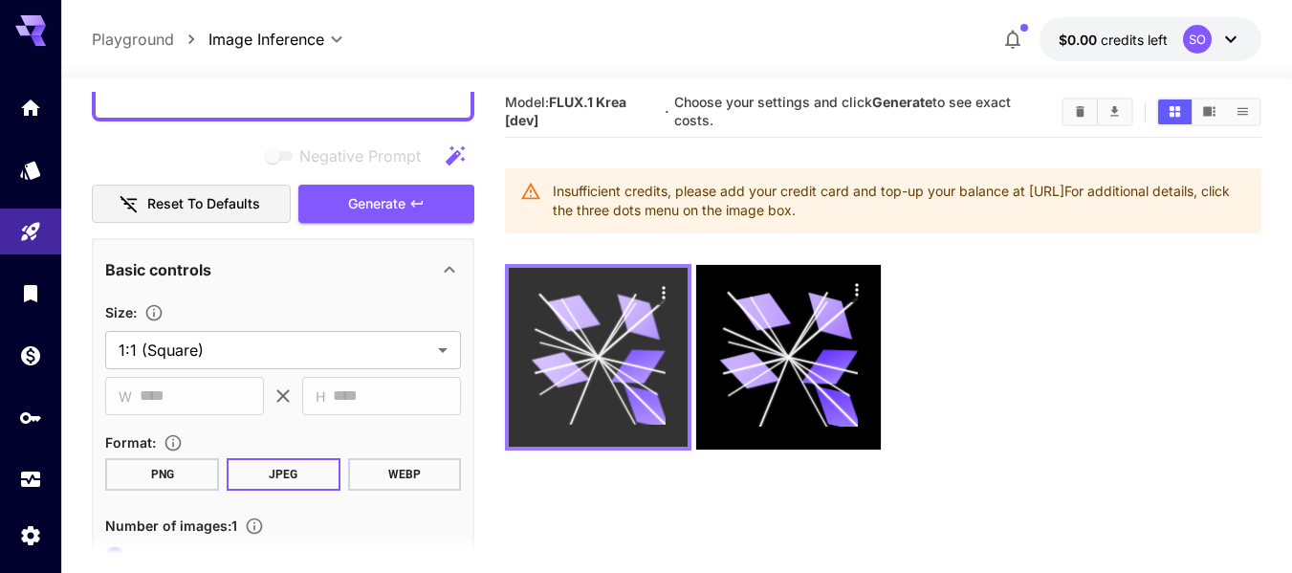
click at [577, 299] on icon at bounding box center [574, 313] width 54 height 43
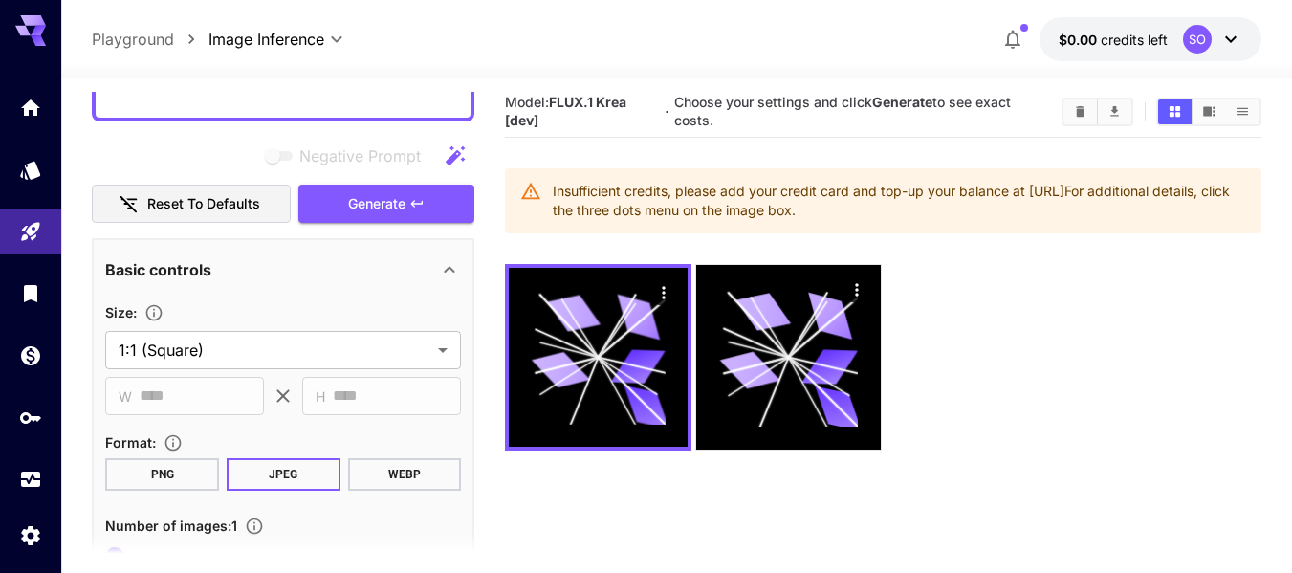
click at [1174, 36] on button "$0.00 credits left SO" at bounding box center [1150, 39] width 222 height 44
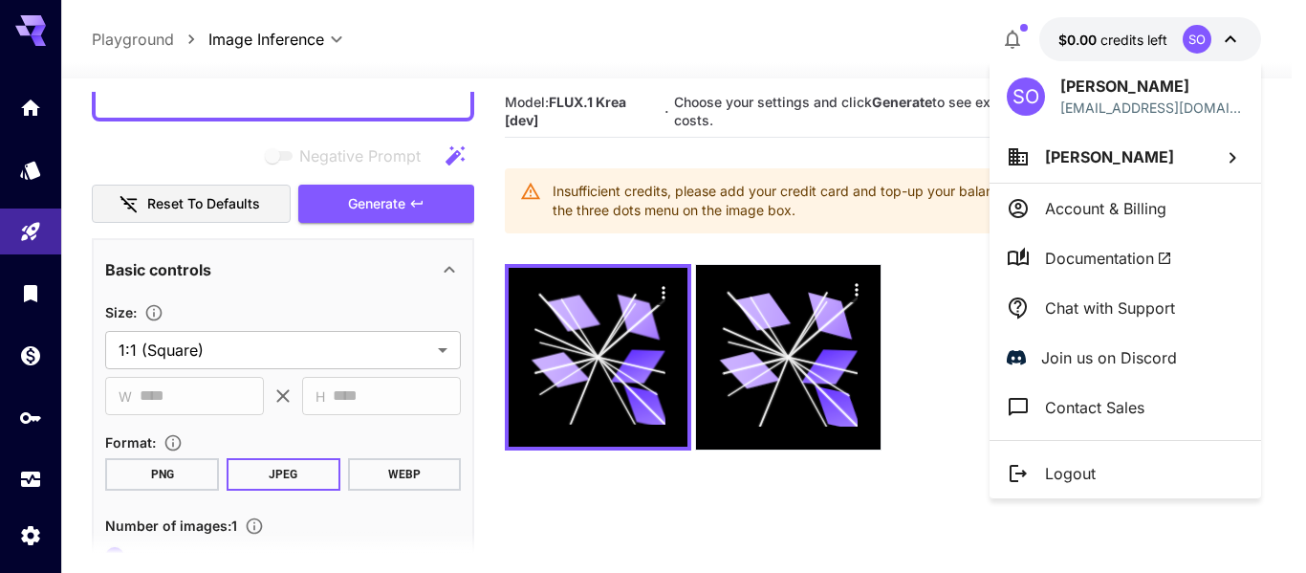
click at [1187, 38] on div at bounding box center [653, 286] width 1306 height 573
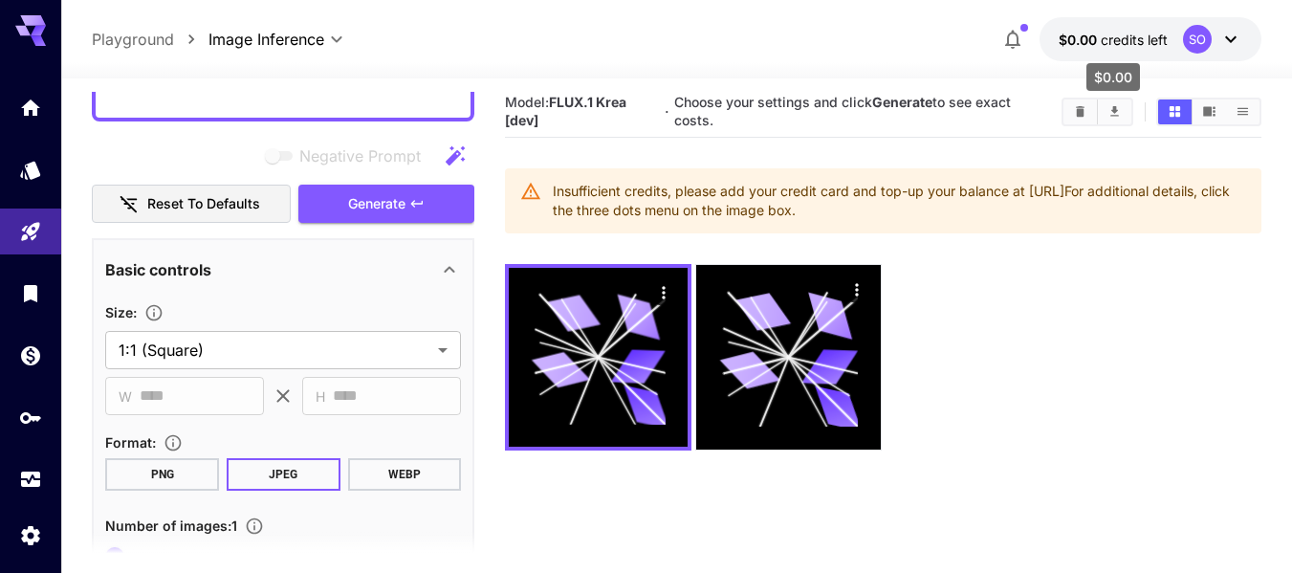
click at [1141, 42] on span "credits left" at bounding box center [1134, 40] width 67 height 16
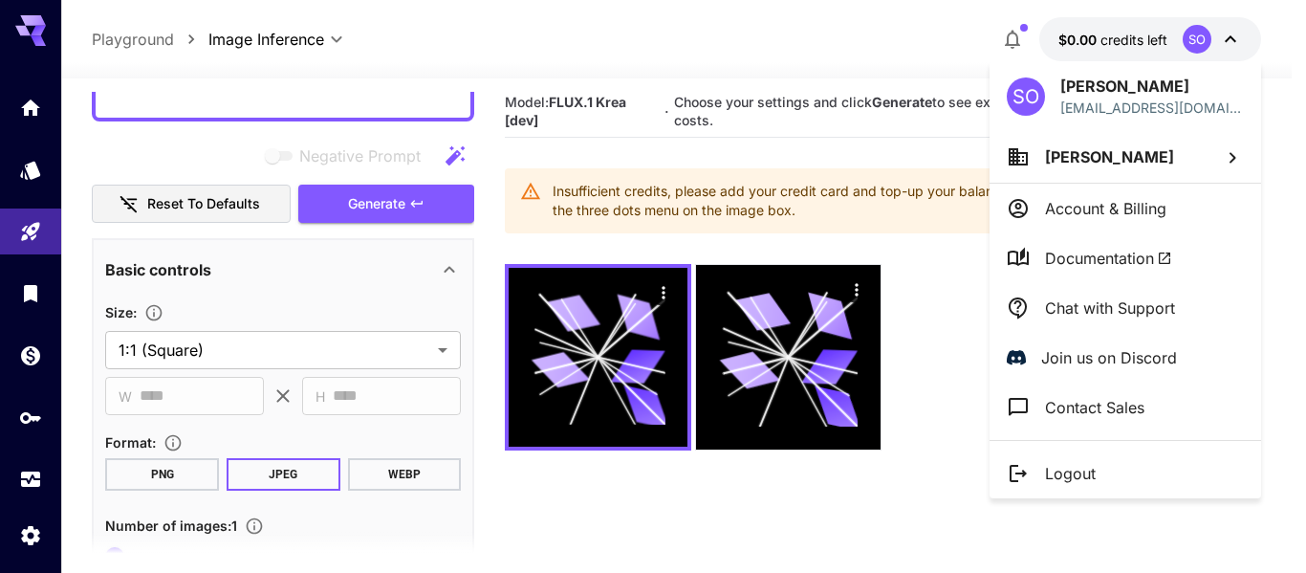
click at [1176, 36] on div at bounding box center [653, 286] width 1306 height 573
